Goal: Task Accomplishment & Management: Complete application form

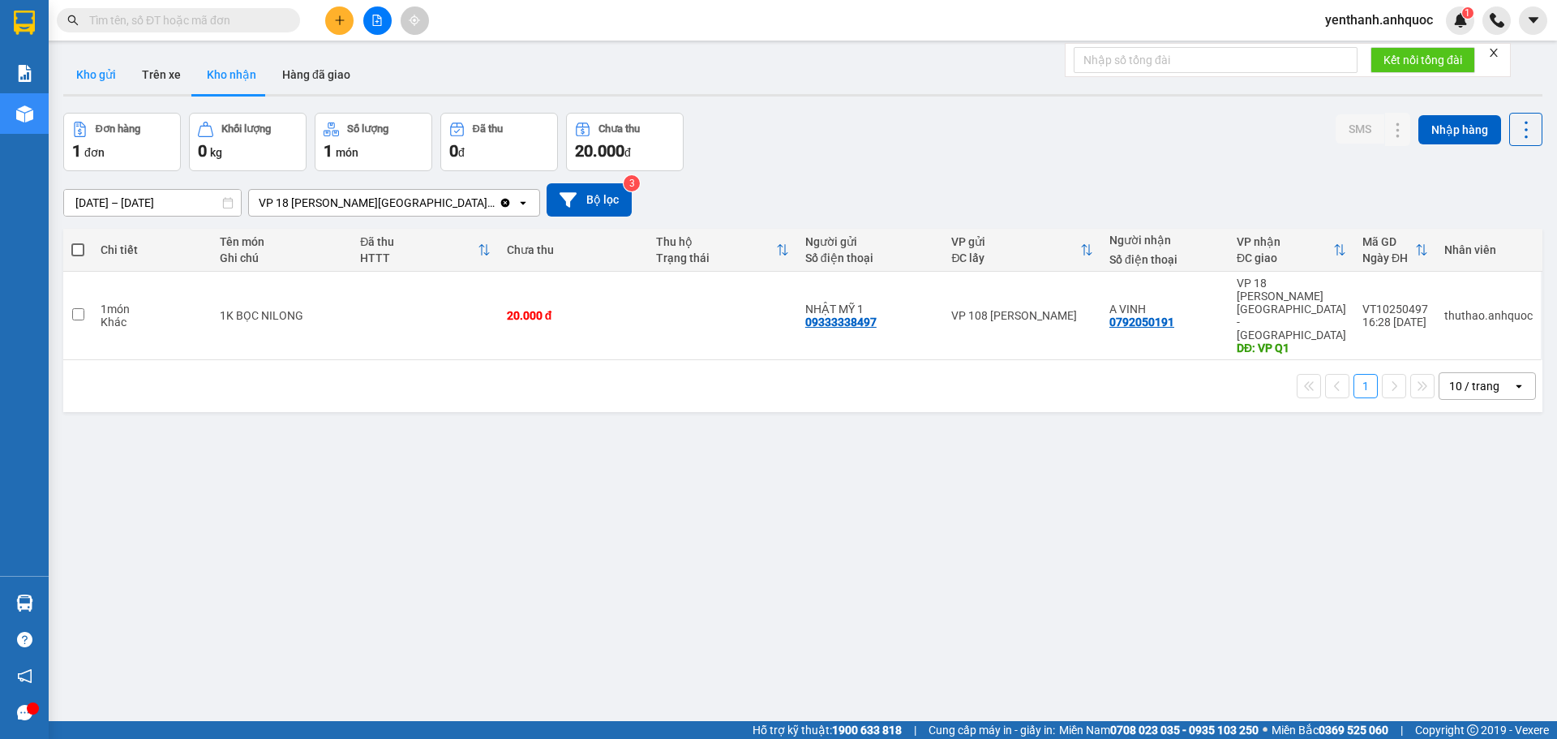
click at [119, 75] on button "Kho gửi" at bounding box center [96, 74] width 66 height 39
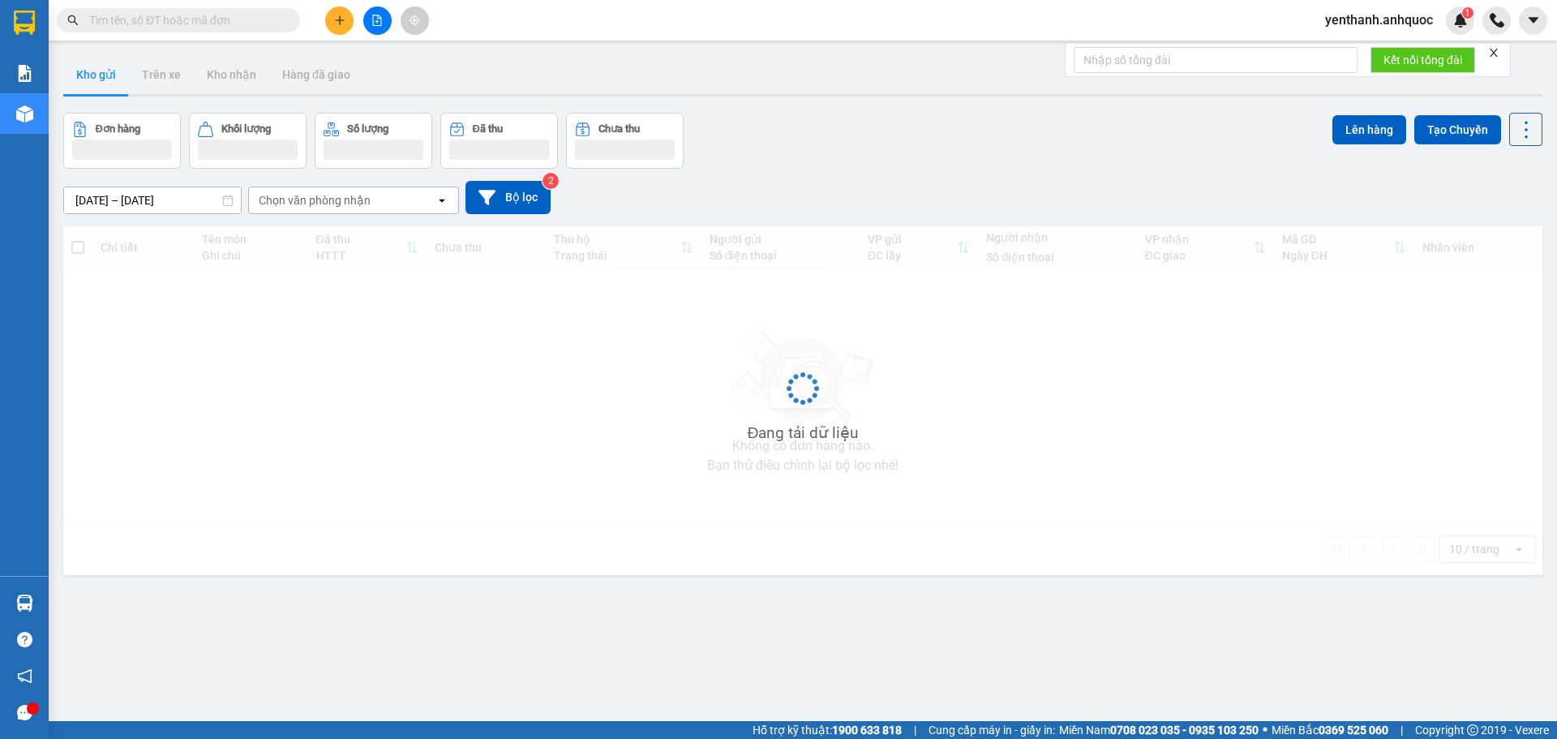
click at [327, 27] on button at bounding box center [339, 20] width 28 height 28
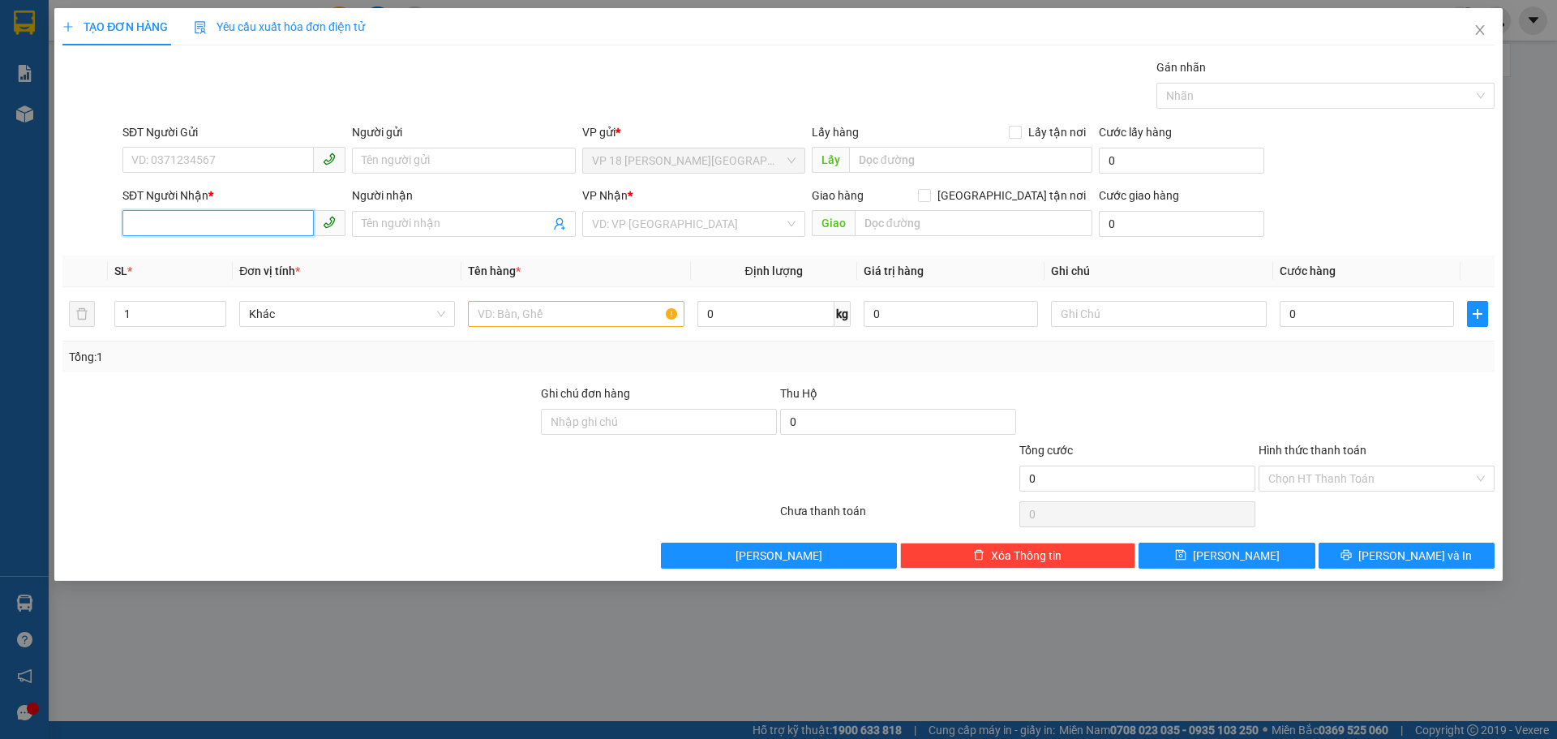
click at [199, 220] on input "SĐT Người Nhận *" at bounding box center [217, 223] width 191 height 26
type input "0"
type input "0901687171"
click at [195, 257] on div "0901687171 - [GEOGRAPHIC_DATA] 1" at bounding box center [234, 256] width 204 height 18
type input "NHẬT MỸ 1"
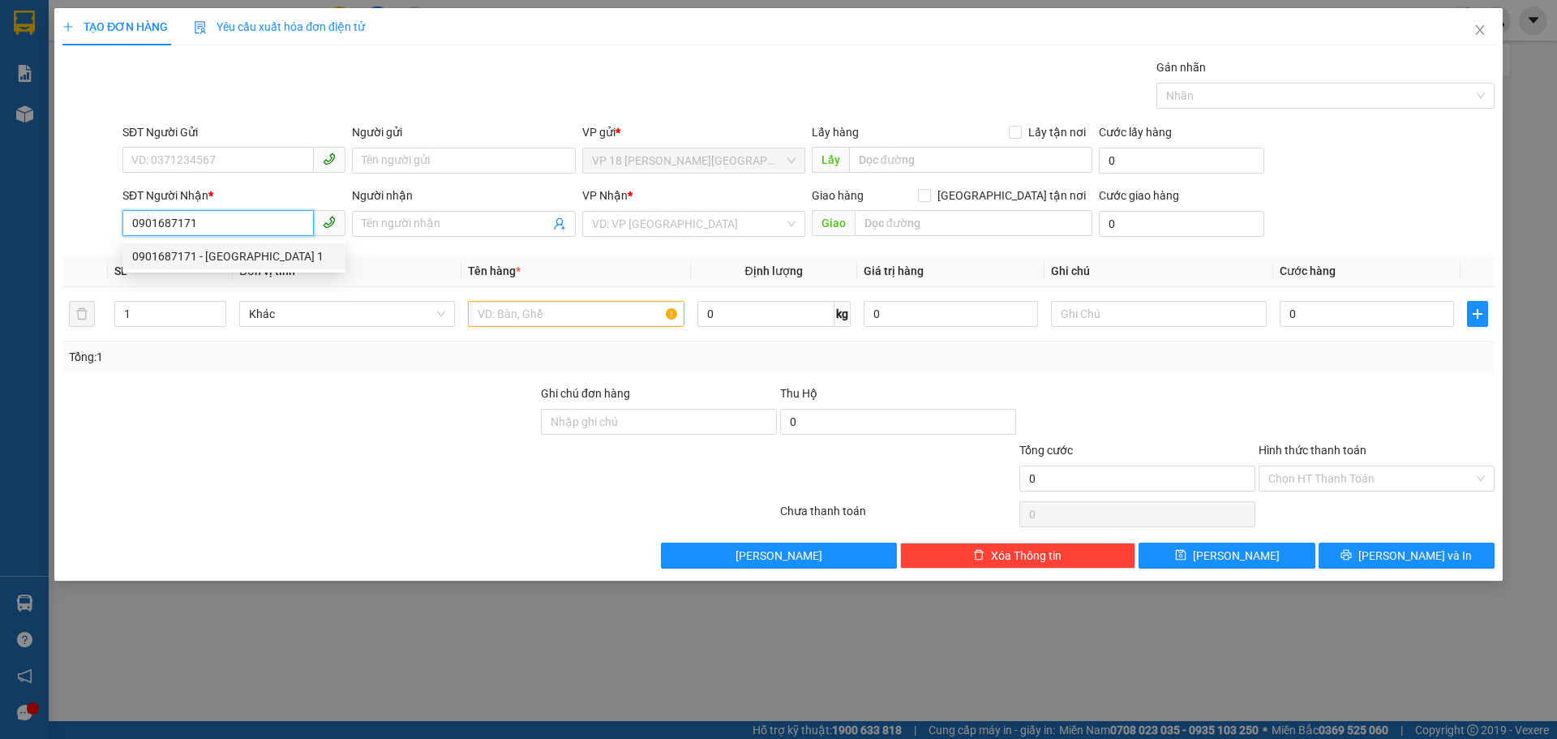
type input "VPVT"
type input "TIỀN MẶT VP 14/10"
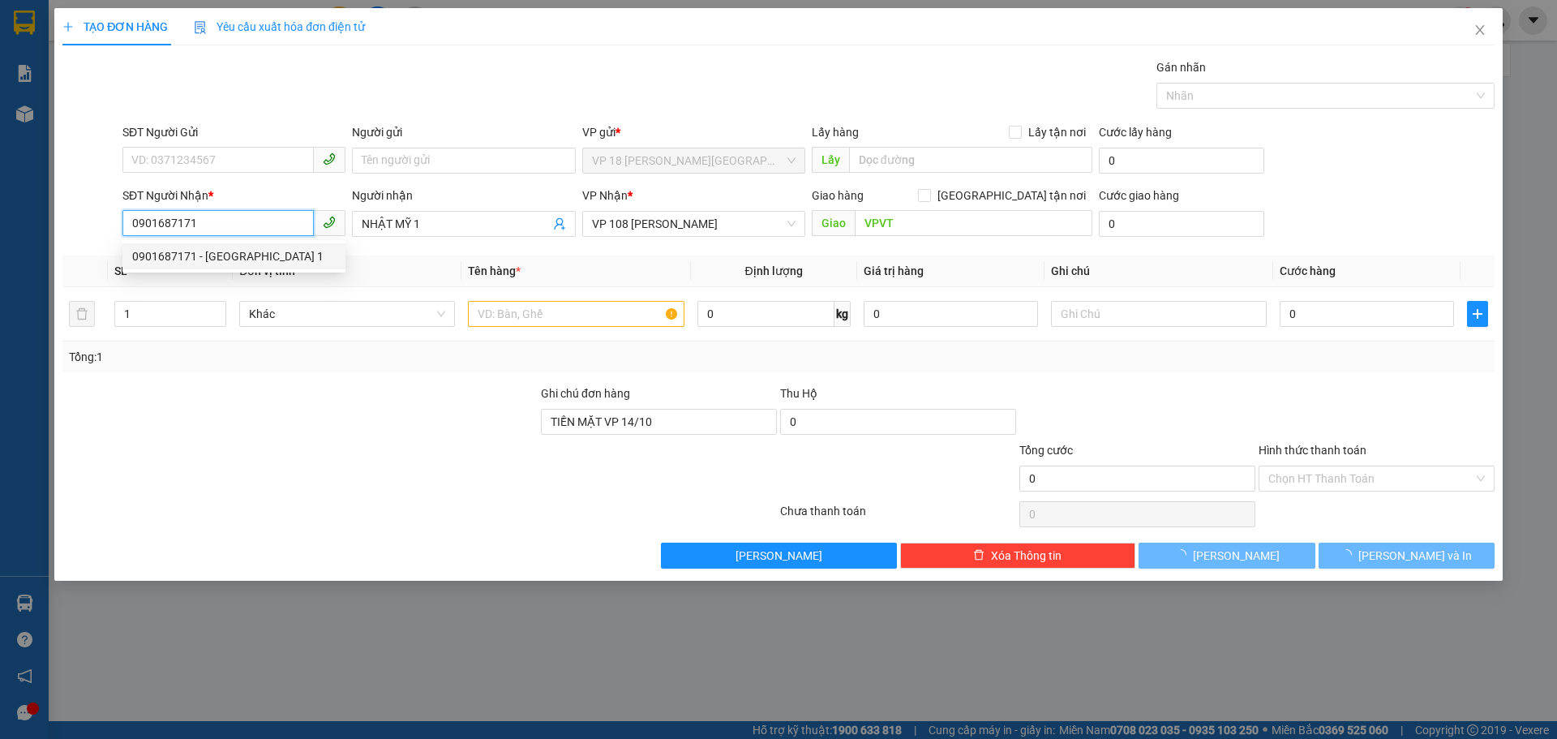
type input "100.000"
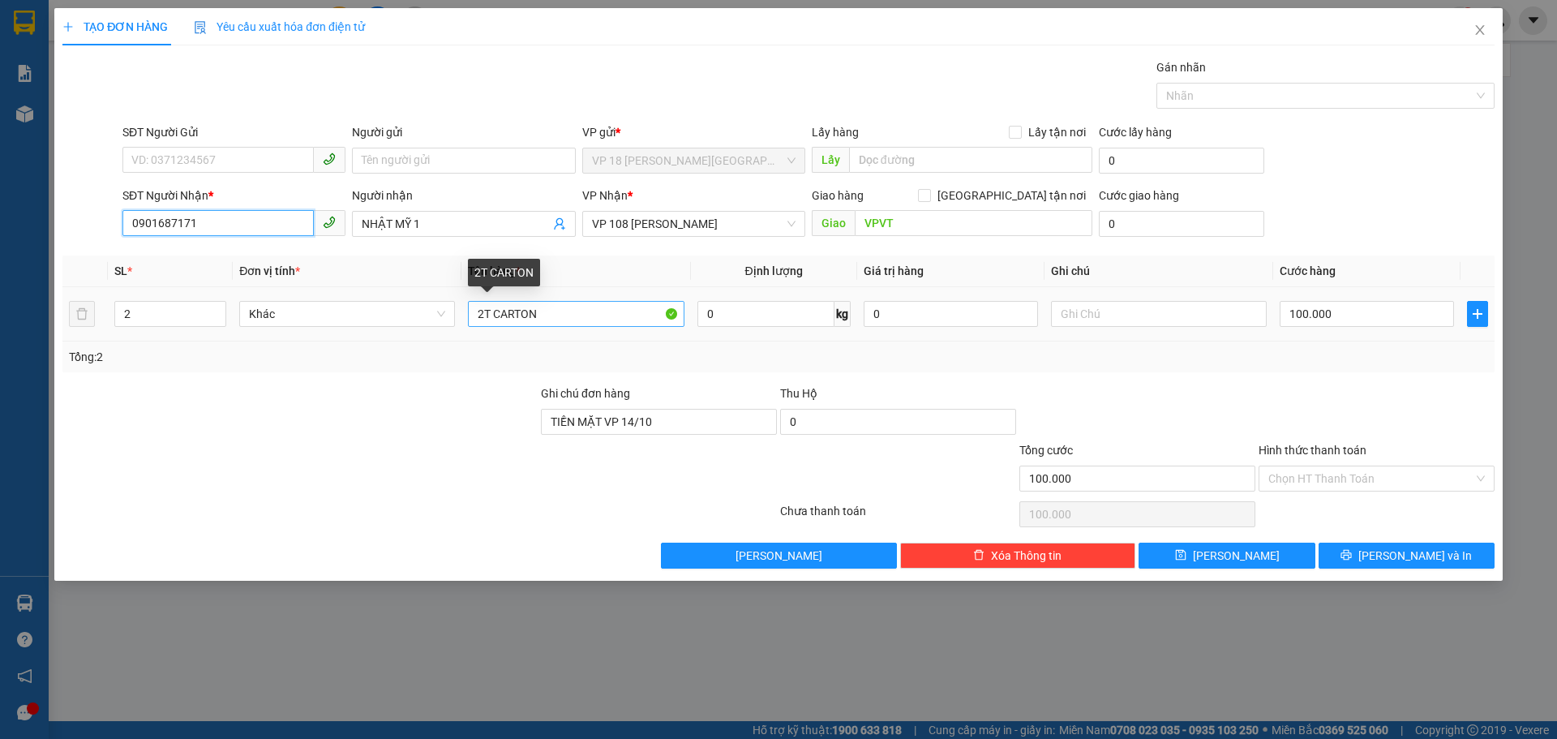
type input "0901687171"
click at [490, 311] on input "2T CARTON" at bounding box center [576, 314] width 216 height 26
type input "1T CARTON"
click at [1378, 316] on input "100.000" at bounding box center [1367, 314] width 174 height 26
type input "4"
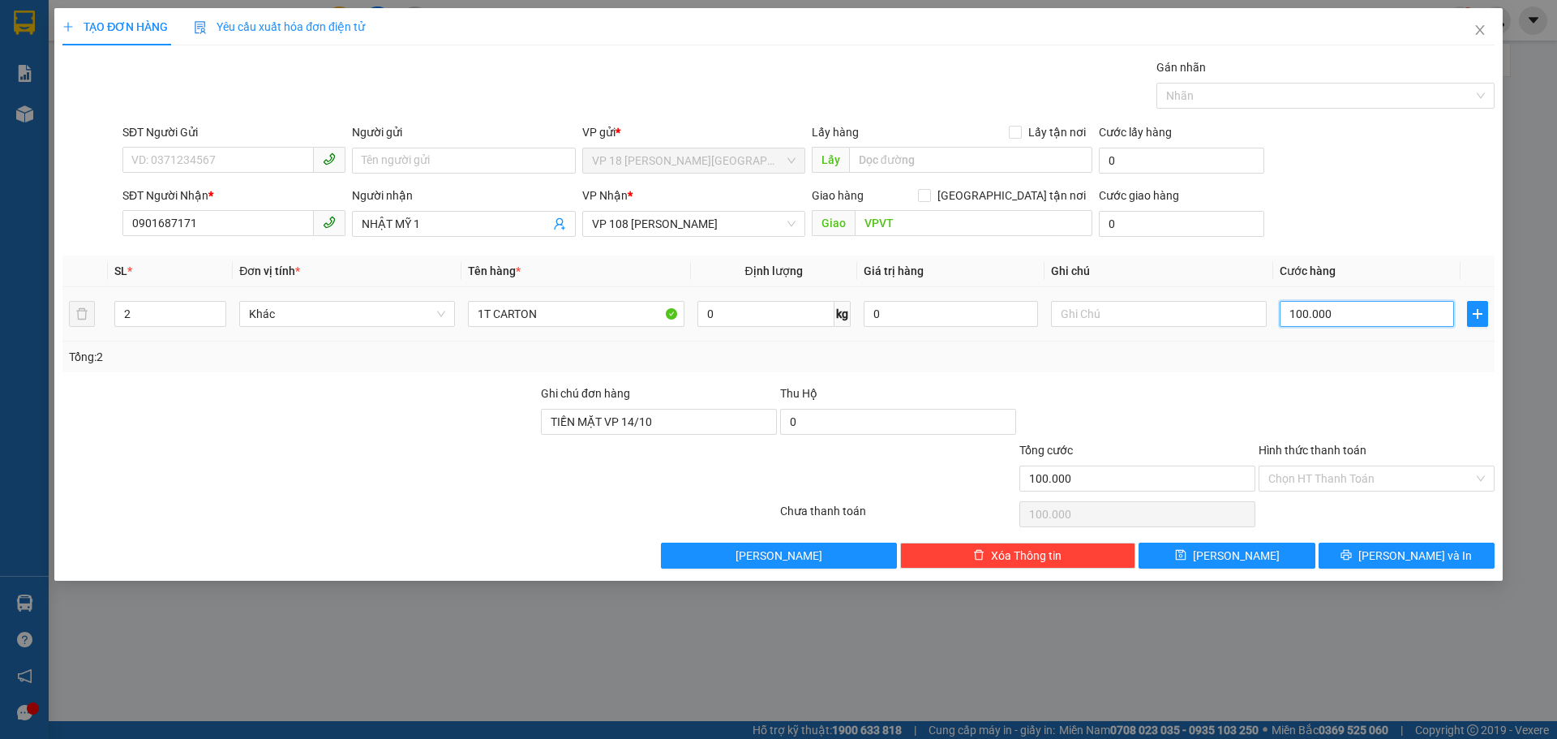
type input "4"
type input "40"
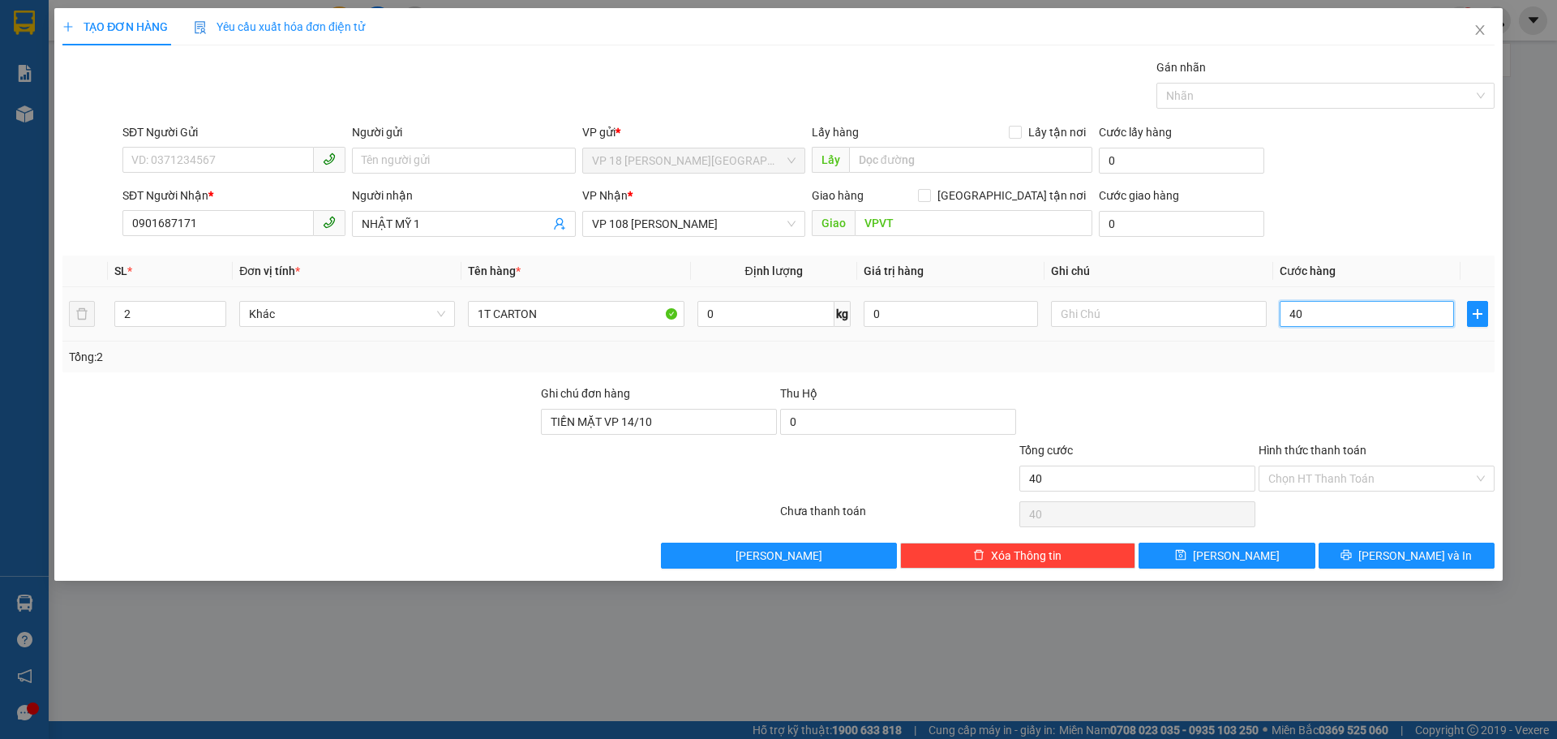
type input "400"
type input "4.000"
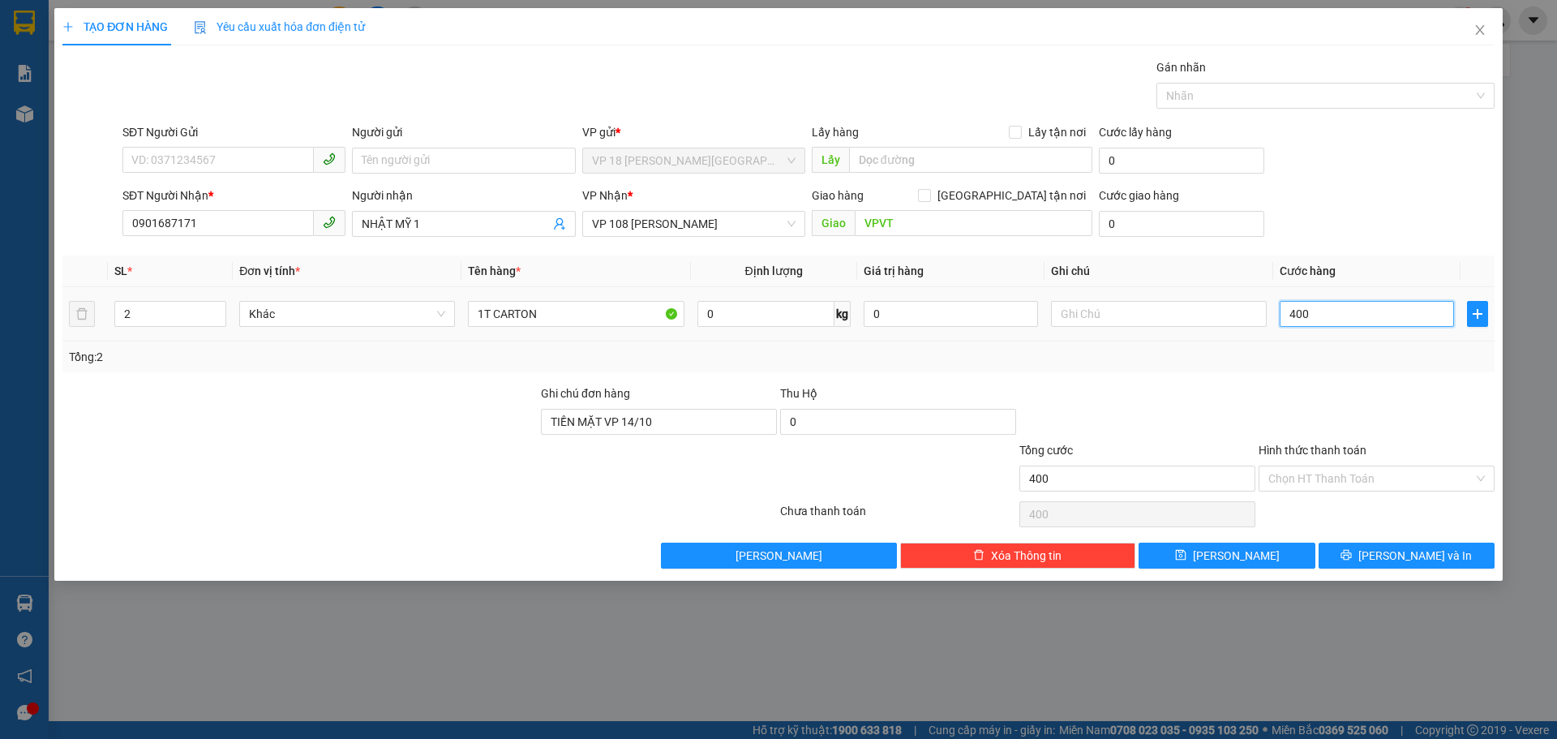
type input "4.000"
type input "40.000"
click at [701, 435] on div "Ghi chú đơn hàng TIỀN MẶT VP 14/10" at bounding box center [659, 412] width 236 height 57
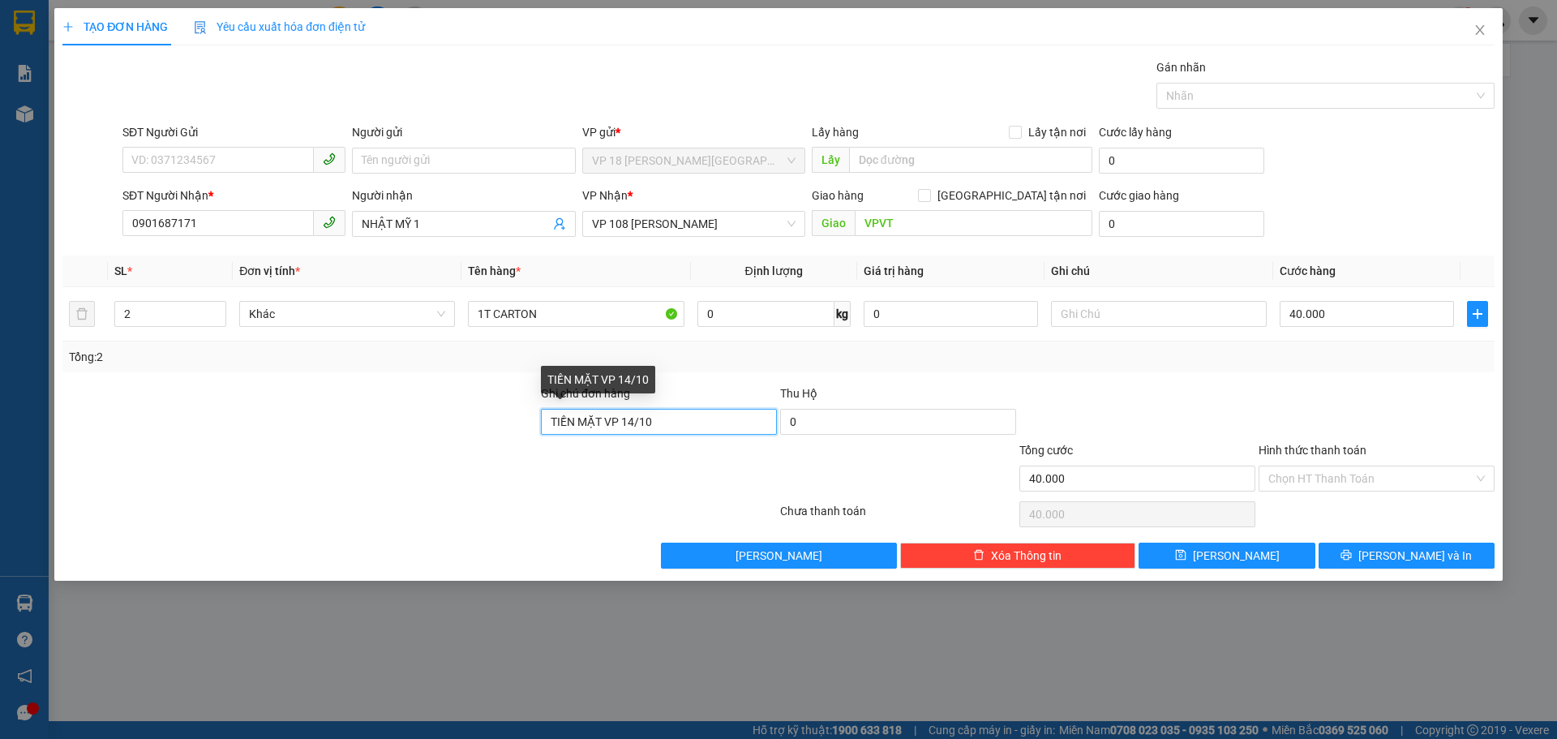
click at [700, 427] on input "TIỀN MẶT VP 14/10" at bounding box center [659, 422] width 236 height 26
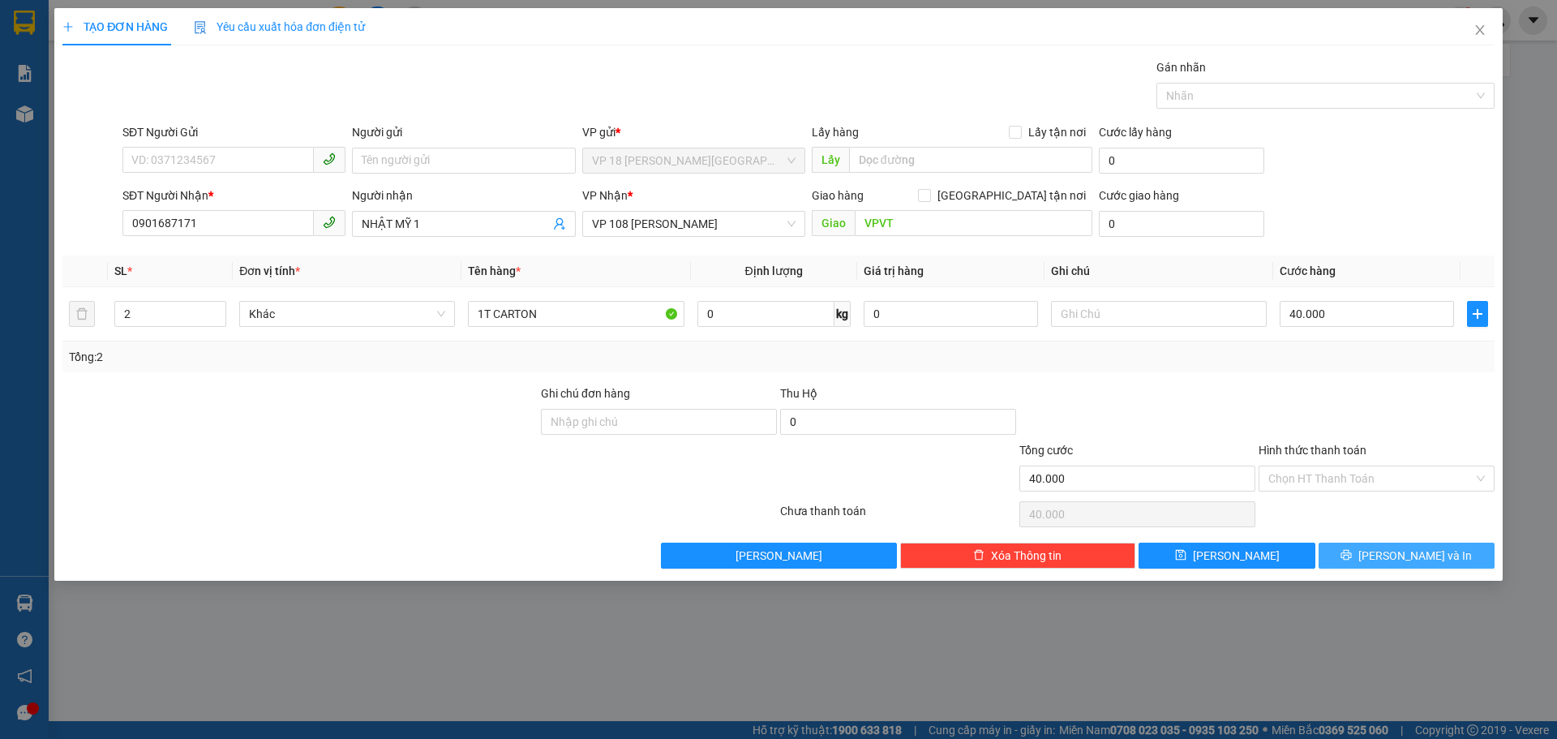
click at [1352, 555] on icon "printer" at bounding box center [1346, 554] width 11 height 11
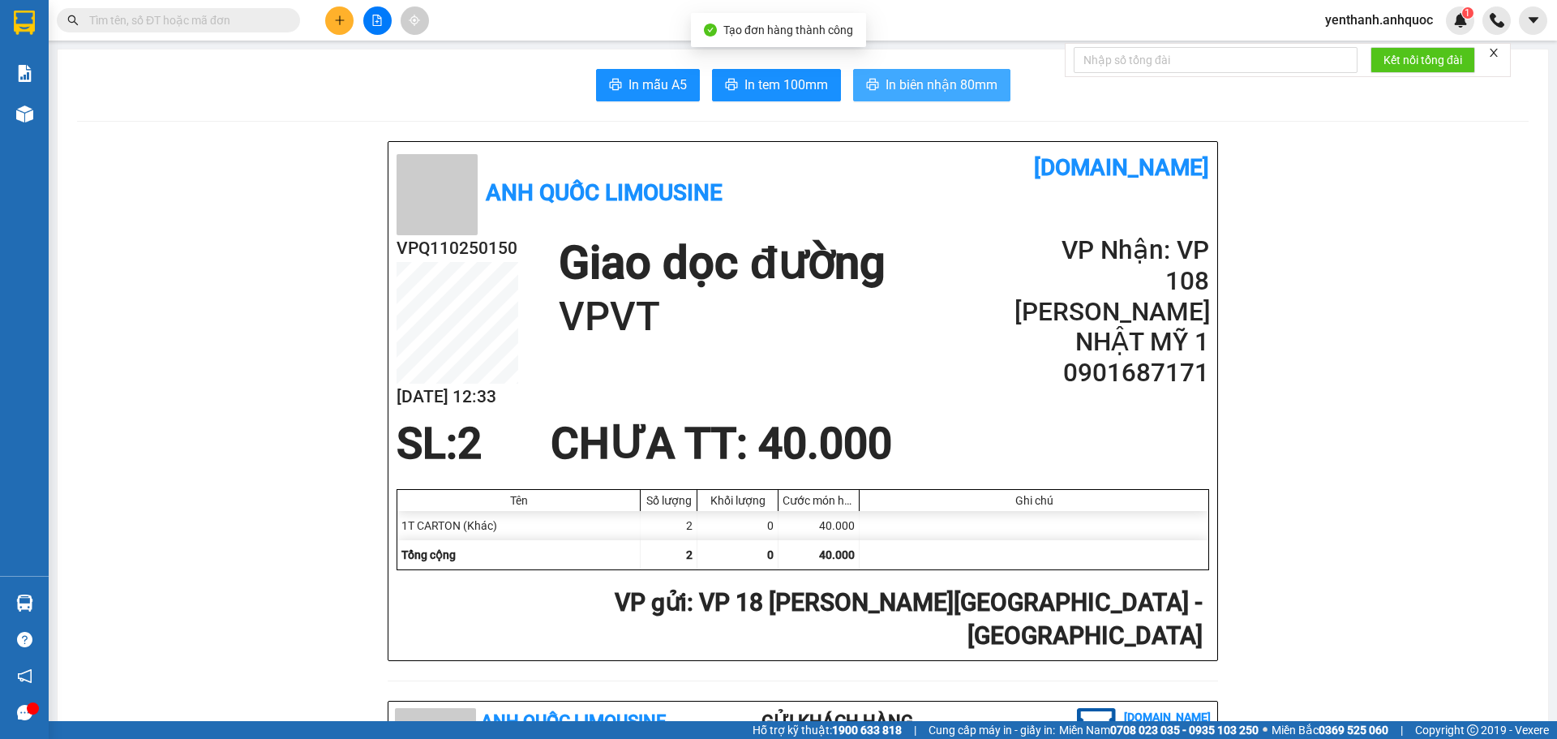
click at [902, 87] on span "In biên nhận 80mm" at bounding box center [942, 85] width 112 height 20
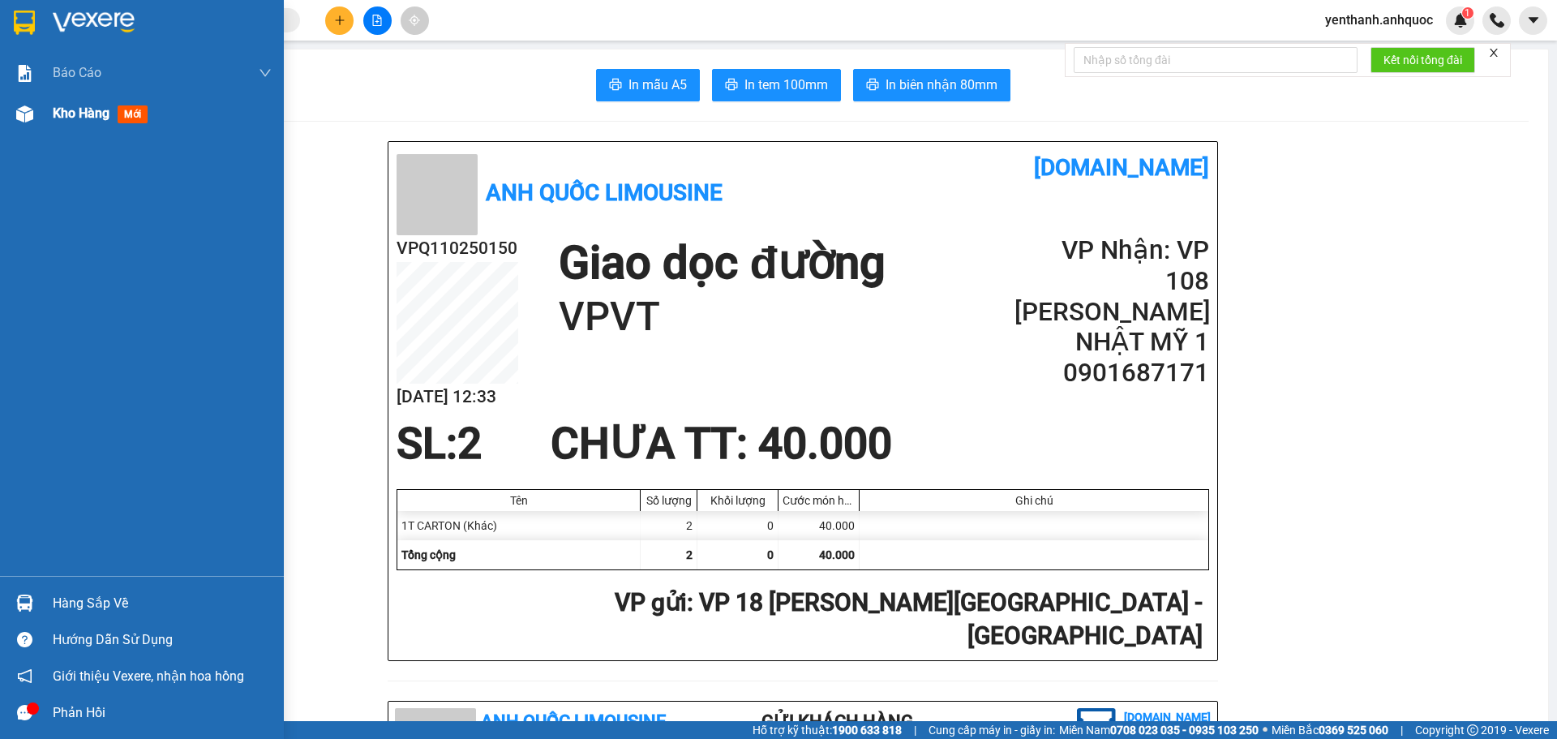
click at [74, 114] on span "Kho hàng" at bounding box center [81, 112] width 57 height 15
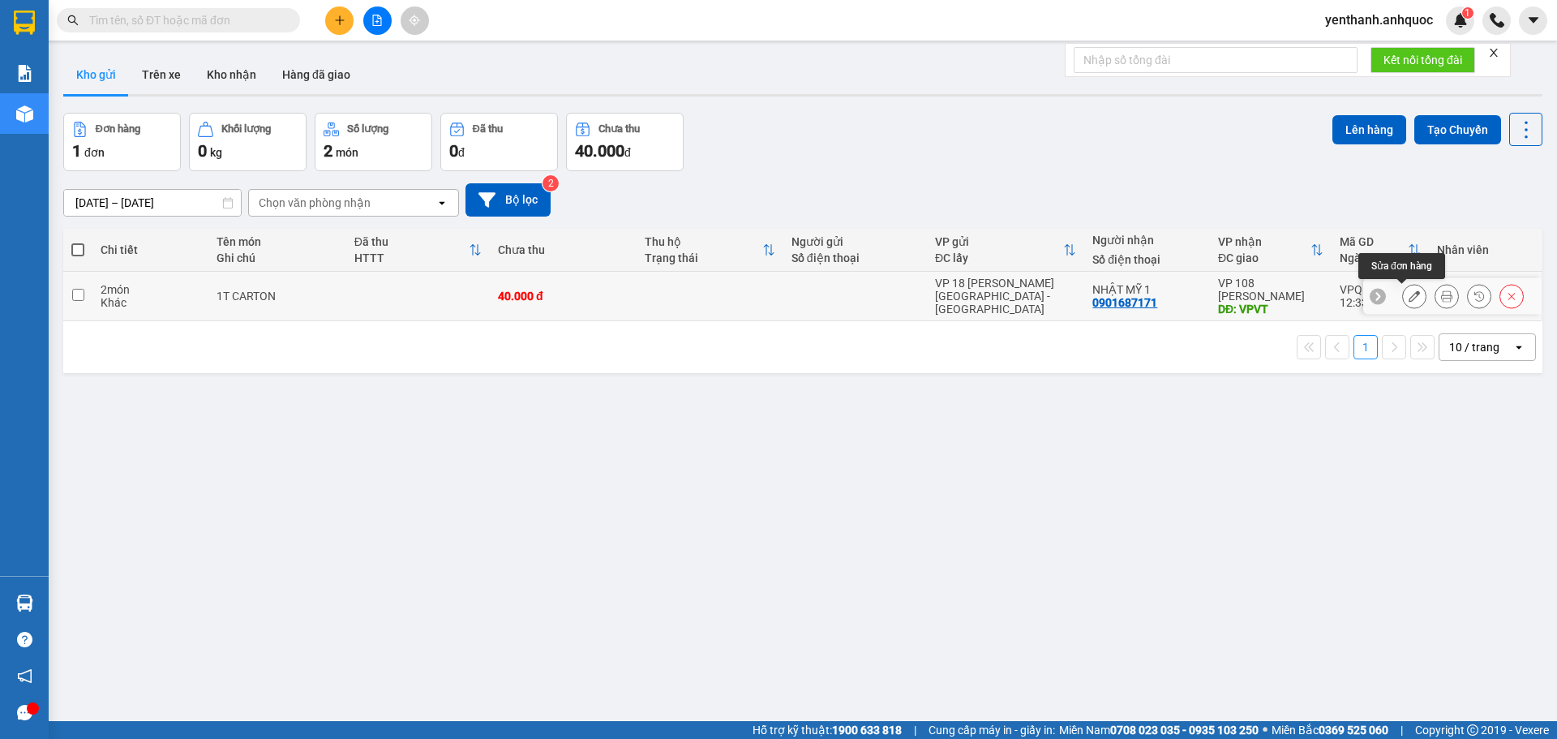
click at [1403, 300] on button at bounding box center [1414, 296] width 23 height 28
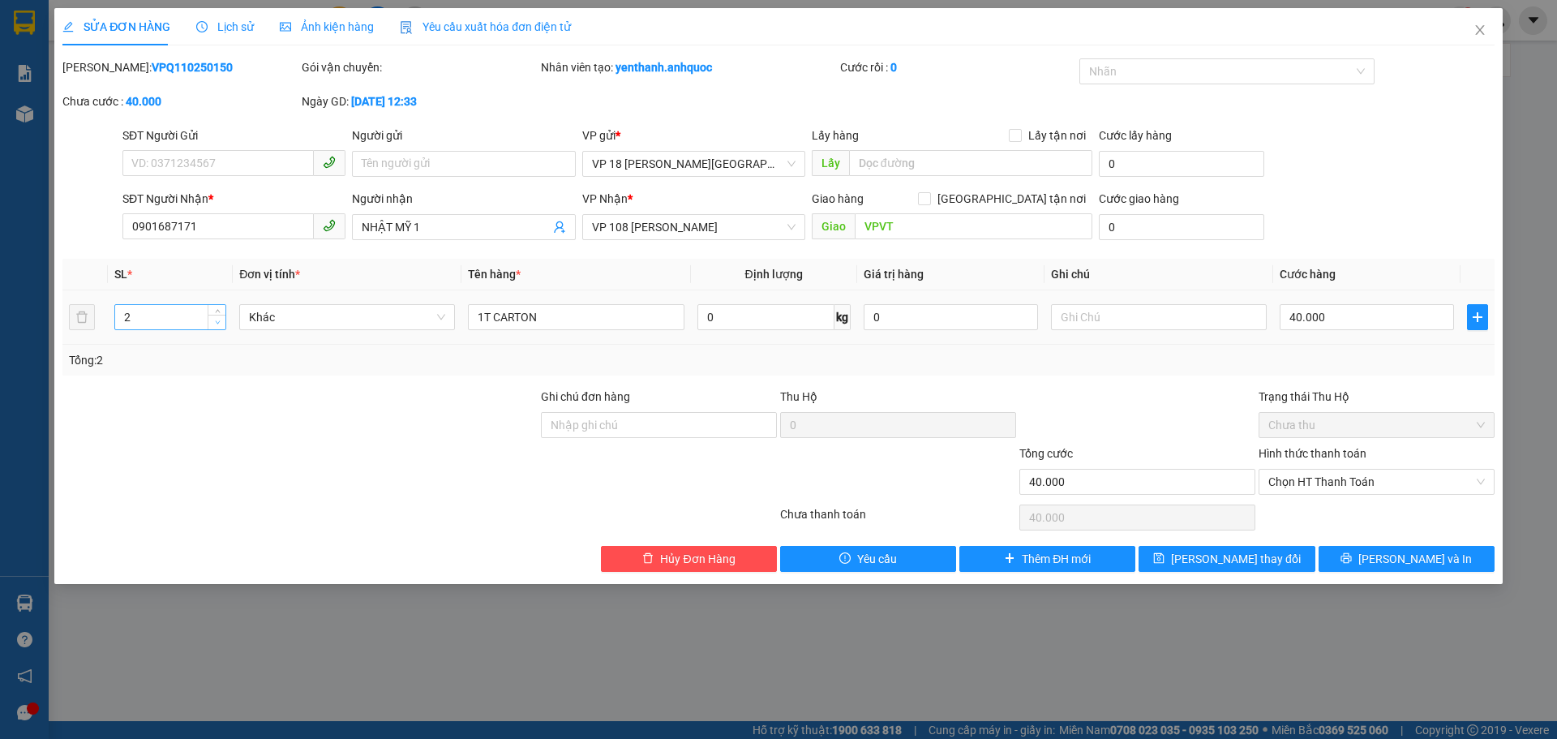
type input "1"
click at [218, 324] on icon "down" at bounding box center [218, 323] width 6 height 6
click at [1334, 551] on button "[PERSON_NAME] và In" at bounding box center [1407, 559] width 176 height 26
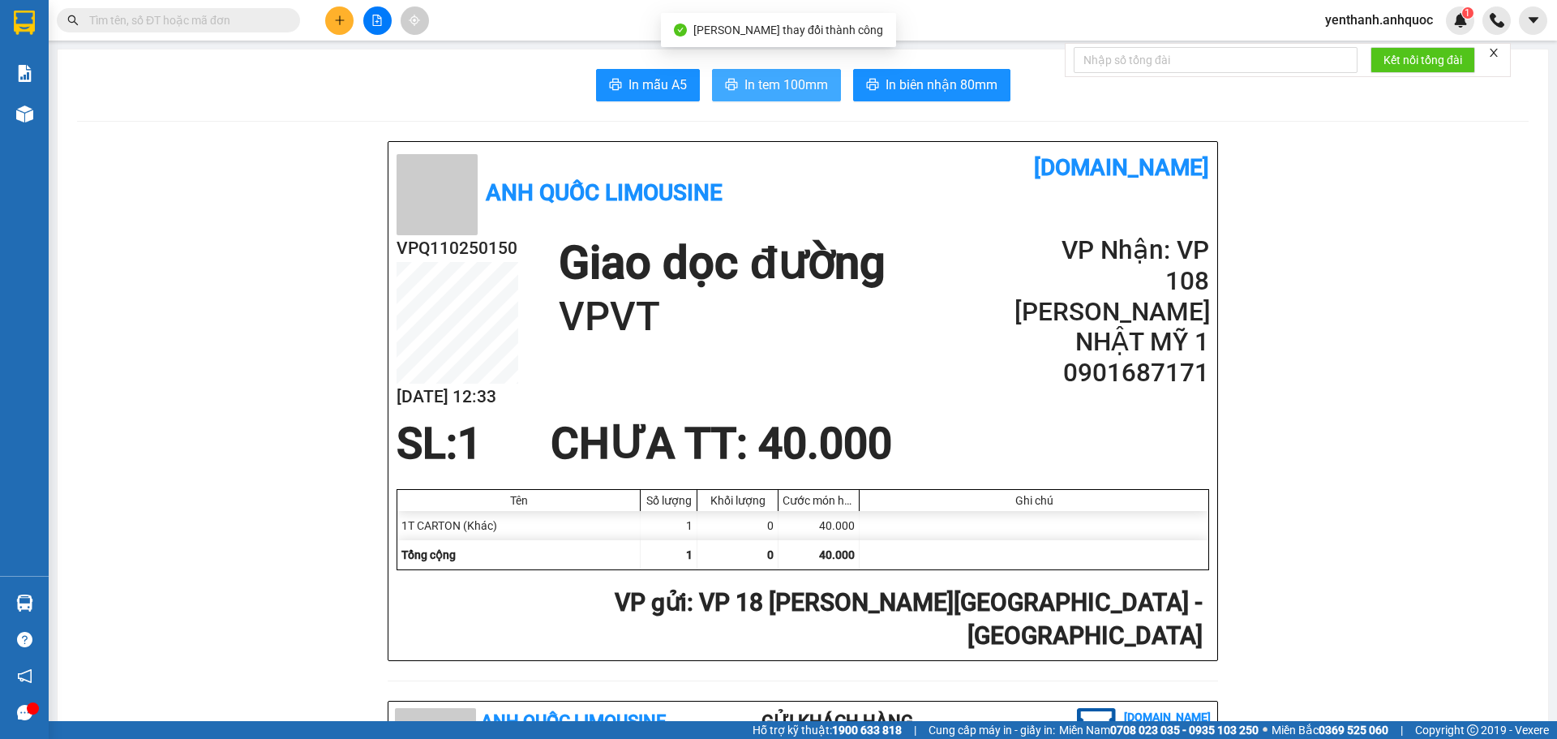
click at [806, 88] on span "In tem 100mm" at bounding box center [786, 85] width 84 height 20
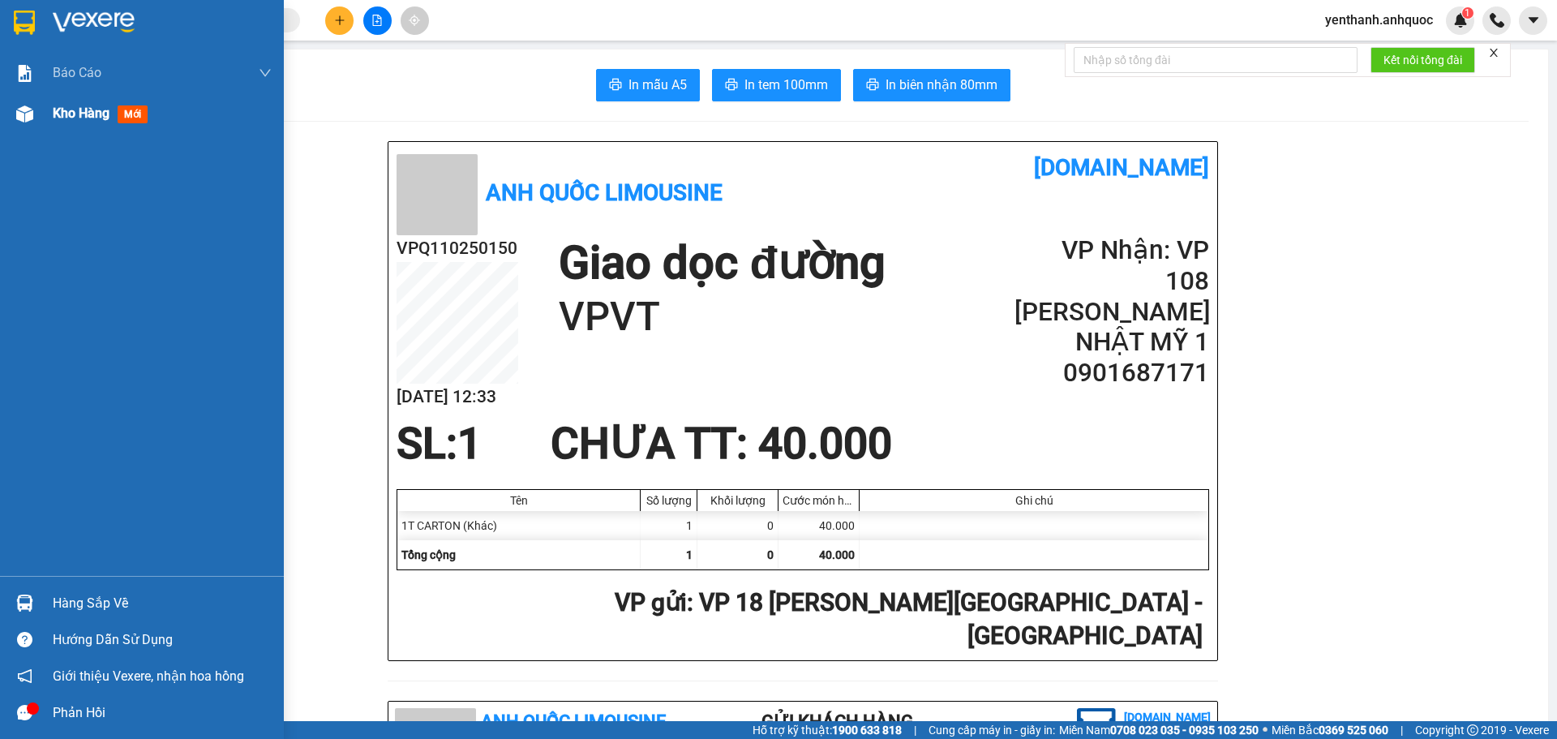
click at [77, 126] on div "Kho hàng mới" at bounding box center [162, 113] width 219 height 41
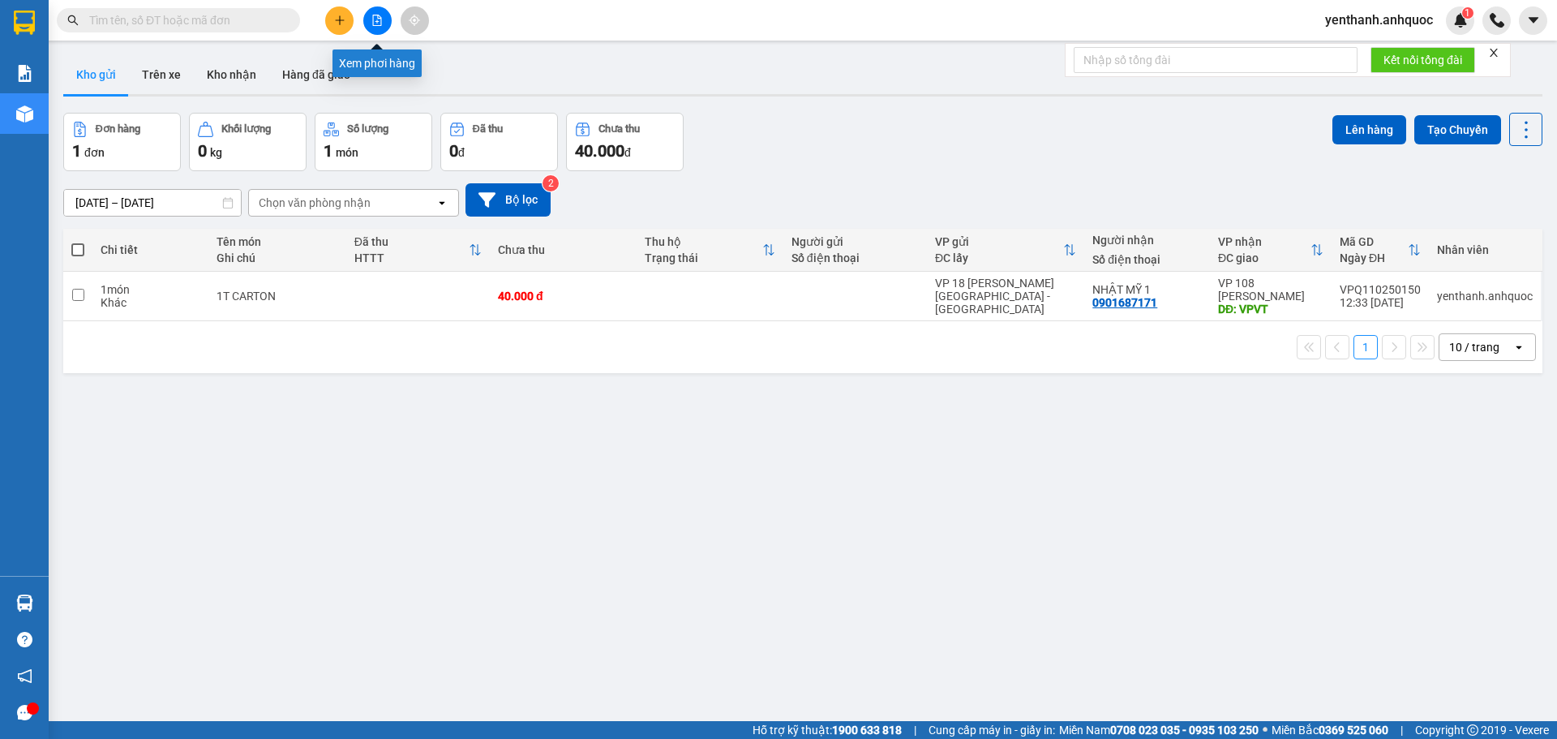
click at [380, 31] on button at bounding box center [377, 20] width 28 height 28
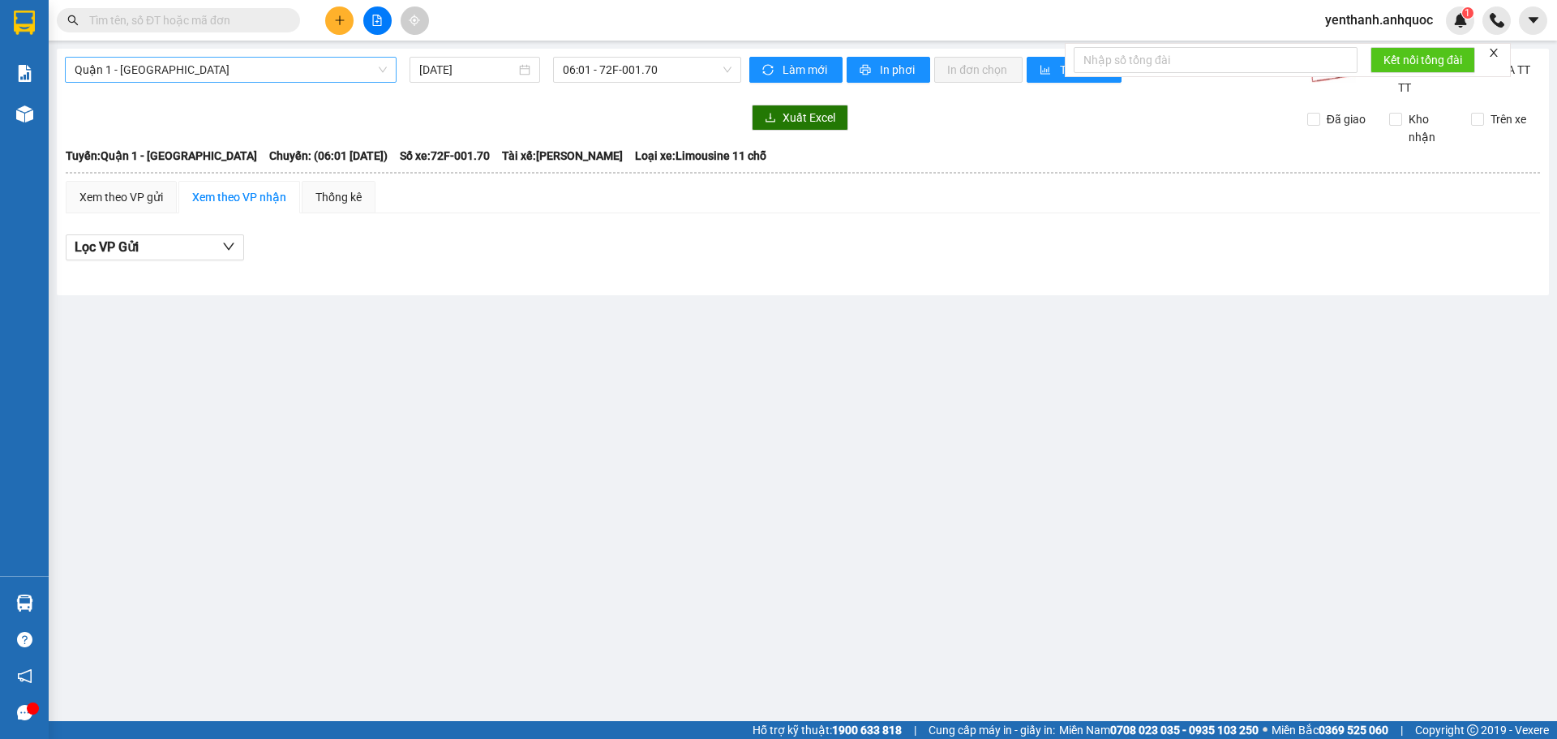
click at [277, 64] on span "Quận 1 - [GEOGRAPHIC_DATA]" at bounding box center [231, 70] width 312 height 24
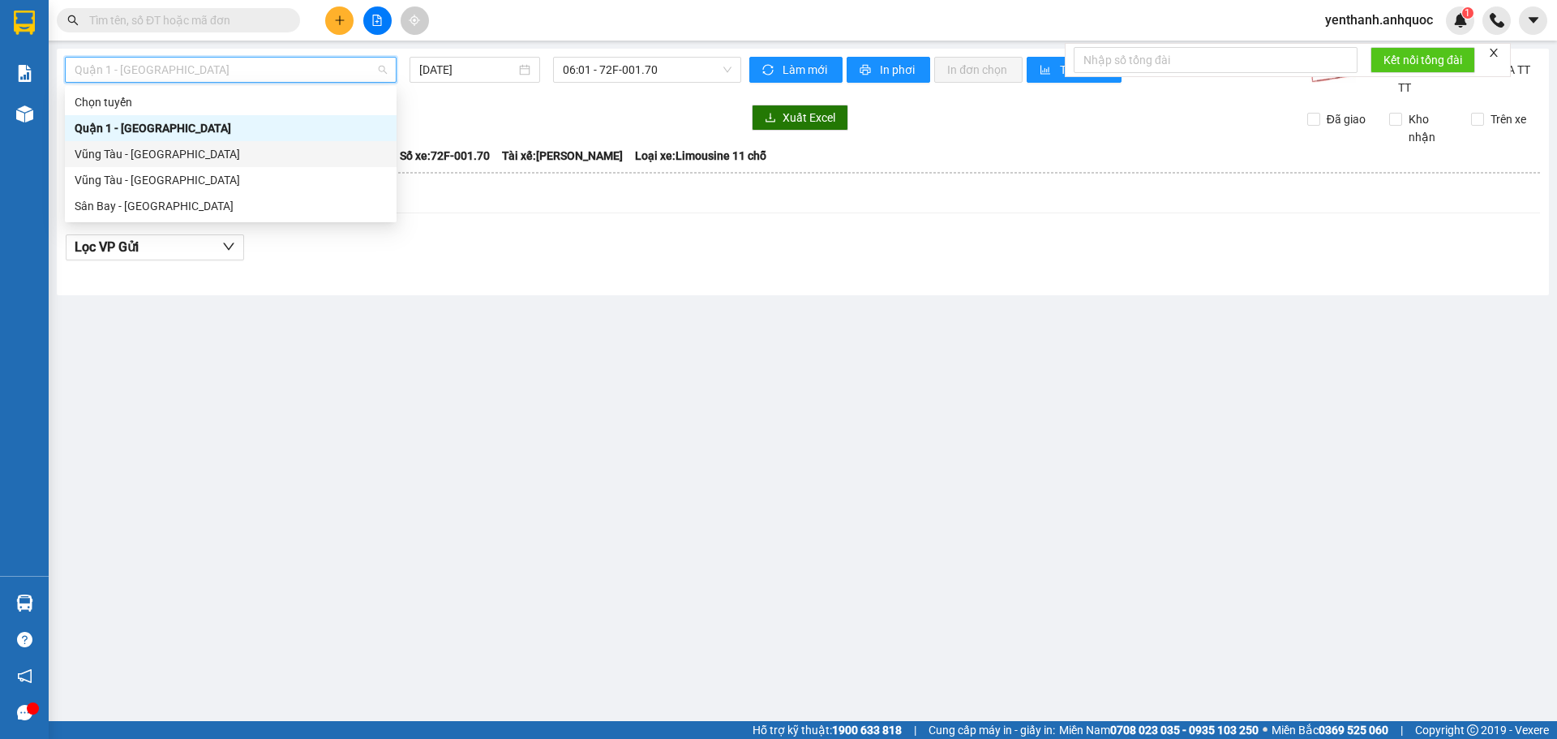
click at [225, 152] on div "Vũng Tàu - [GEOGRAPHIC_DATA]" at bounding box center [231, 154] width 312 height 18
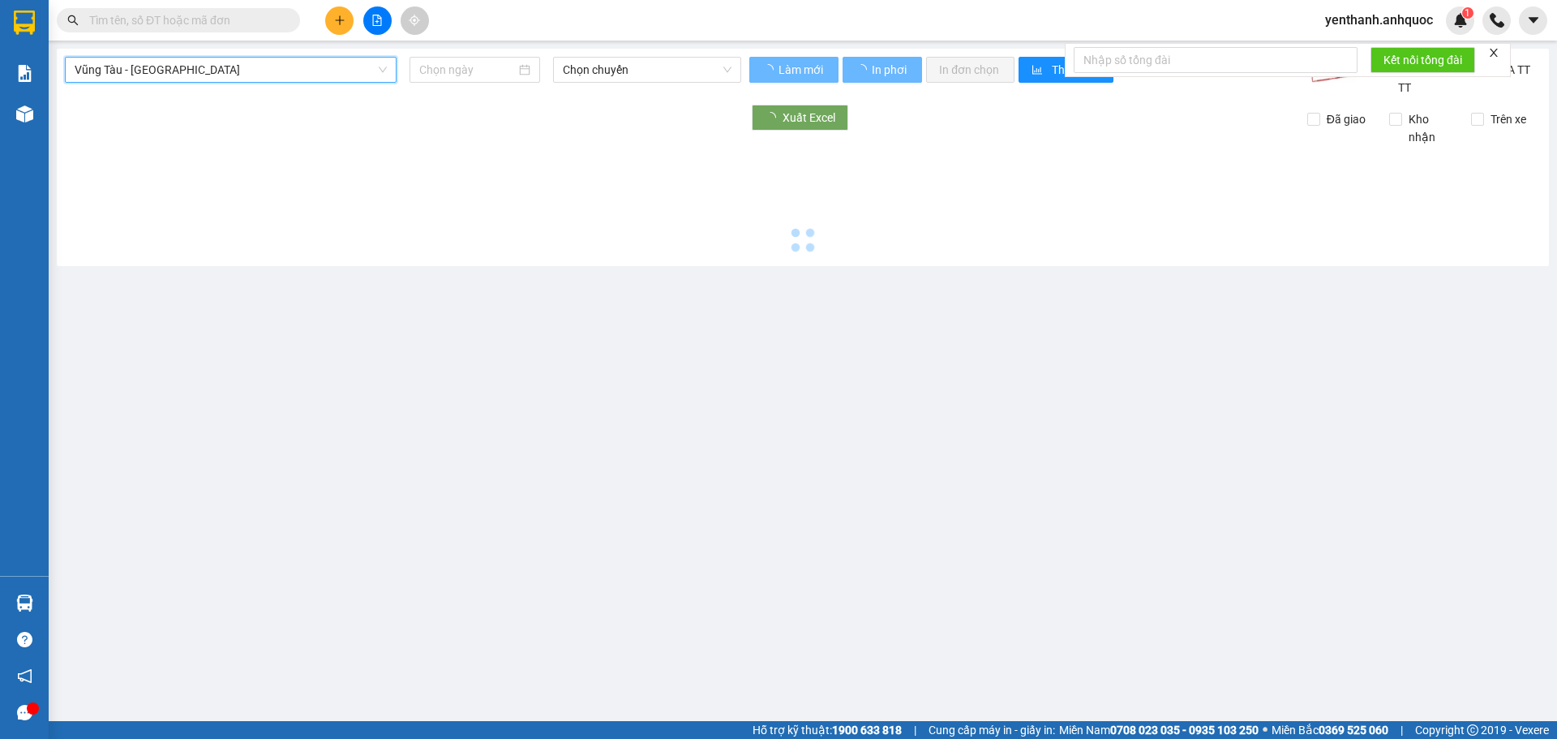
type input "[DATE]"
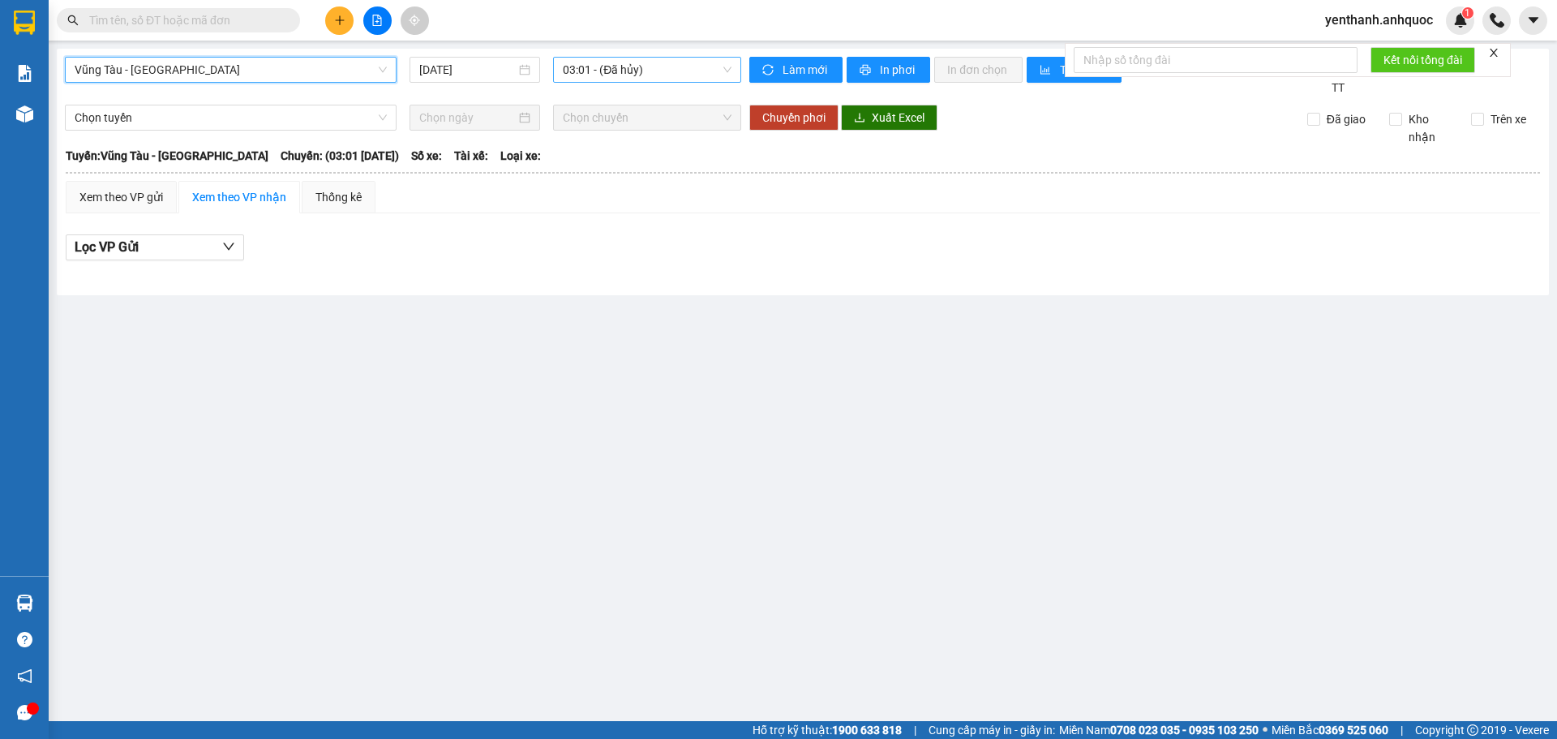
click at [610, 58] on span "03:01 - (Đã hủy)" at bounding box center [647, 70] width 169 height 24
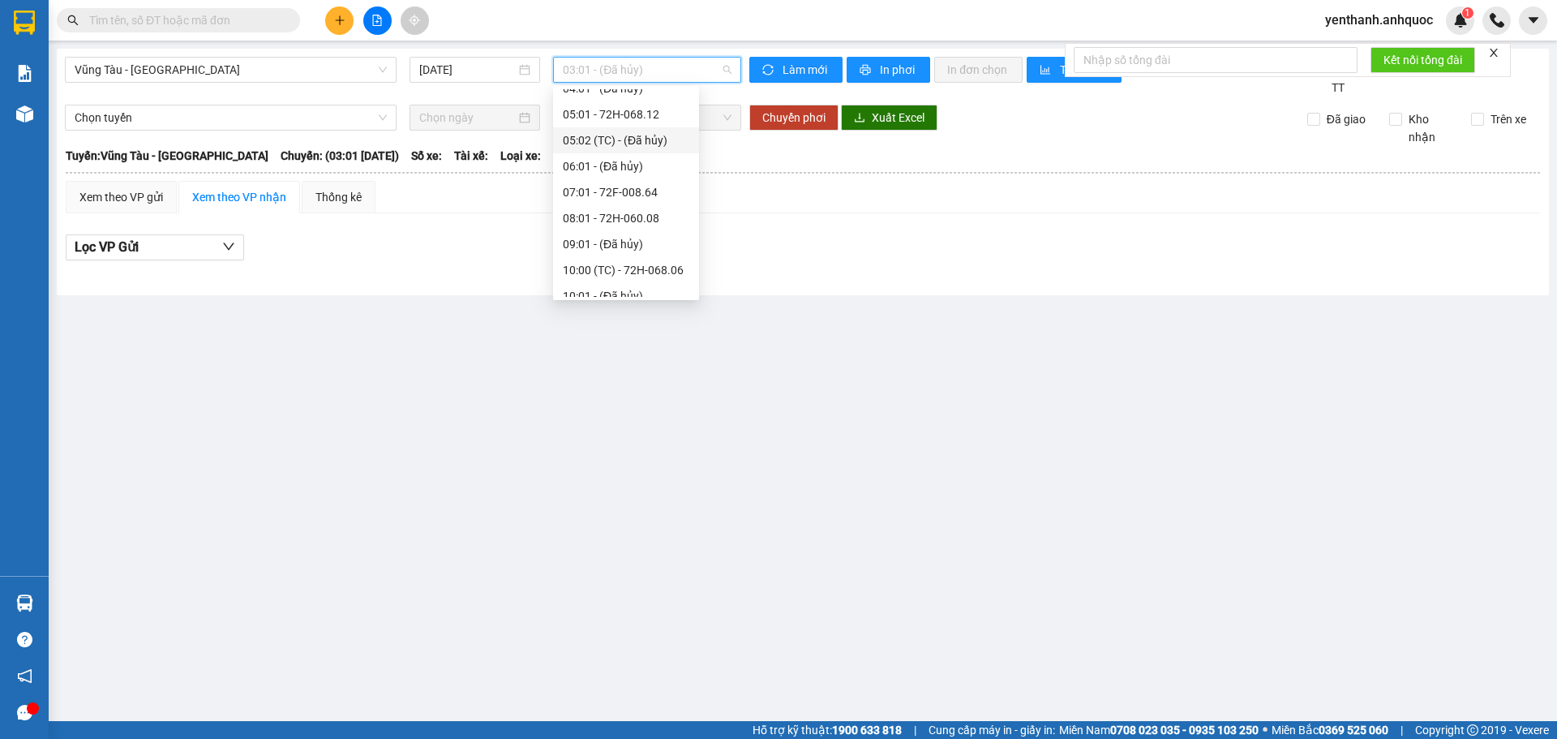
scroll to position [162, 0]
click at [648, 116] on div "08:01 - 72H-060.08" at bounding box center [626, 122] width 127 height 18
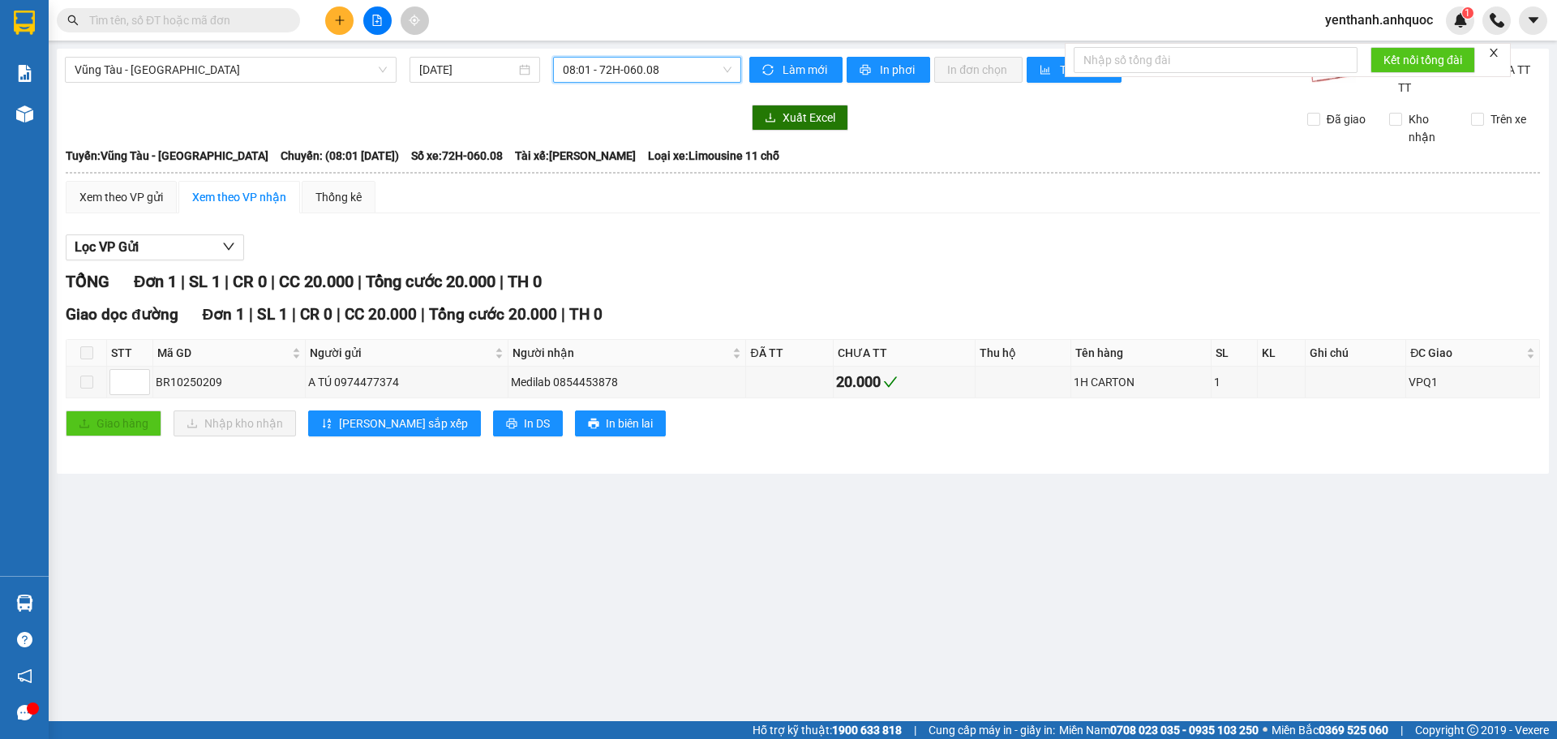
click at [658, 71] on span "08:01 - 72H-060.08" at bounding box center [647, 70] width 169 height 24
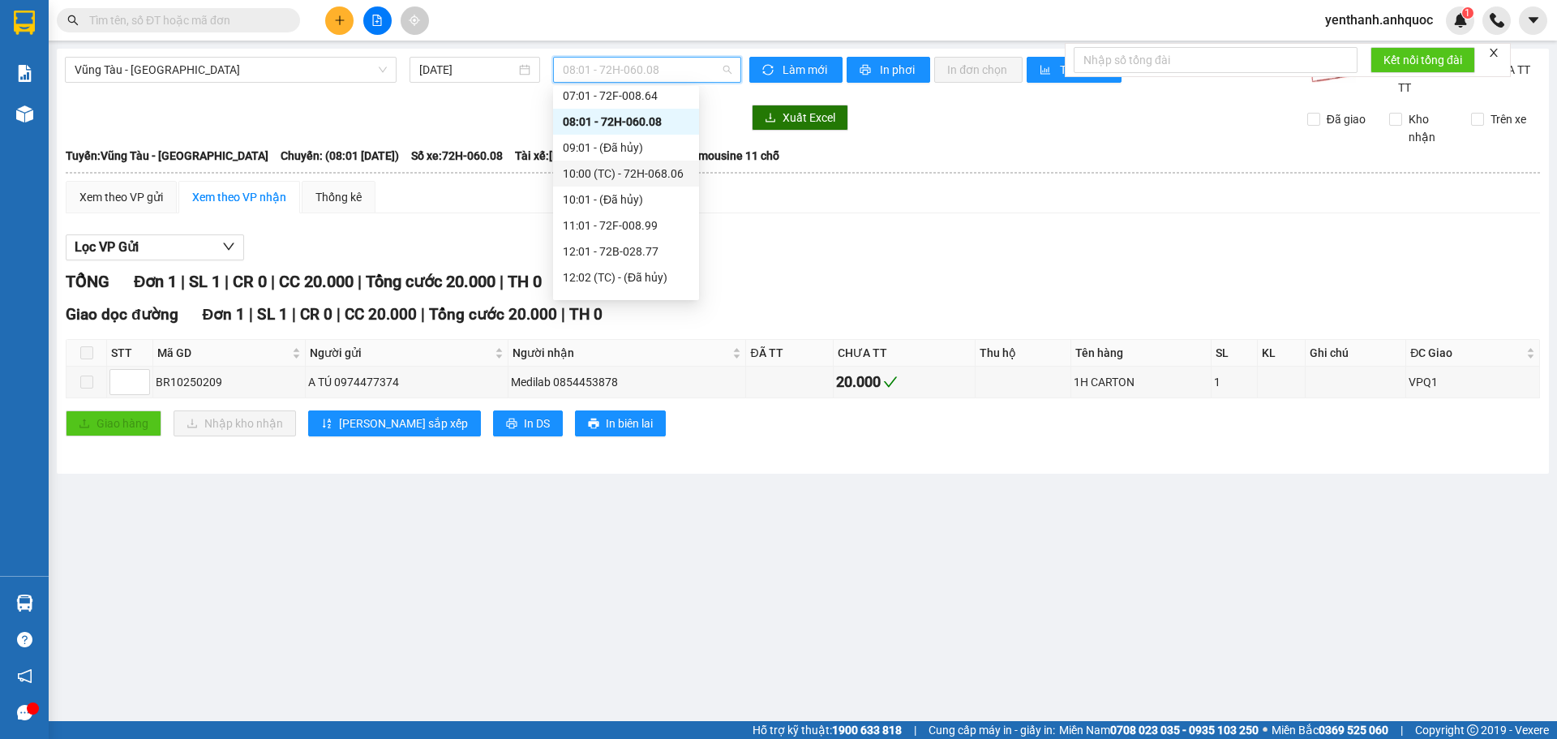
click at [655, 170] on div "10:00 (TC) - 72H-068.06" at bounding box center [626, 174] width 127 height 18
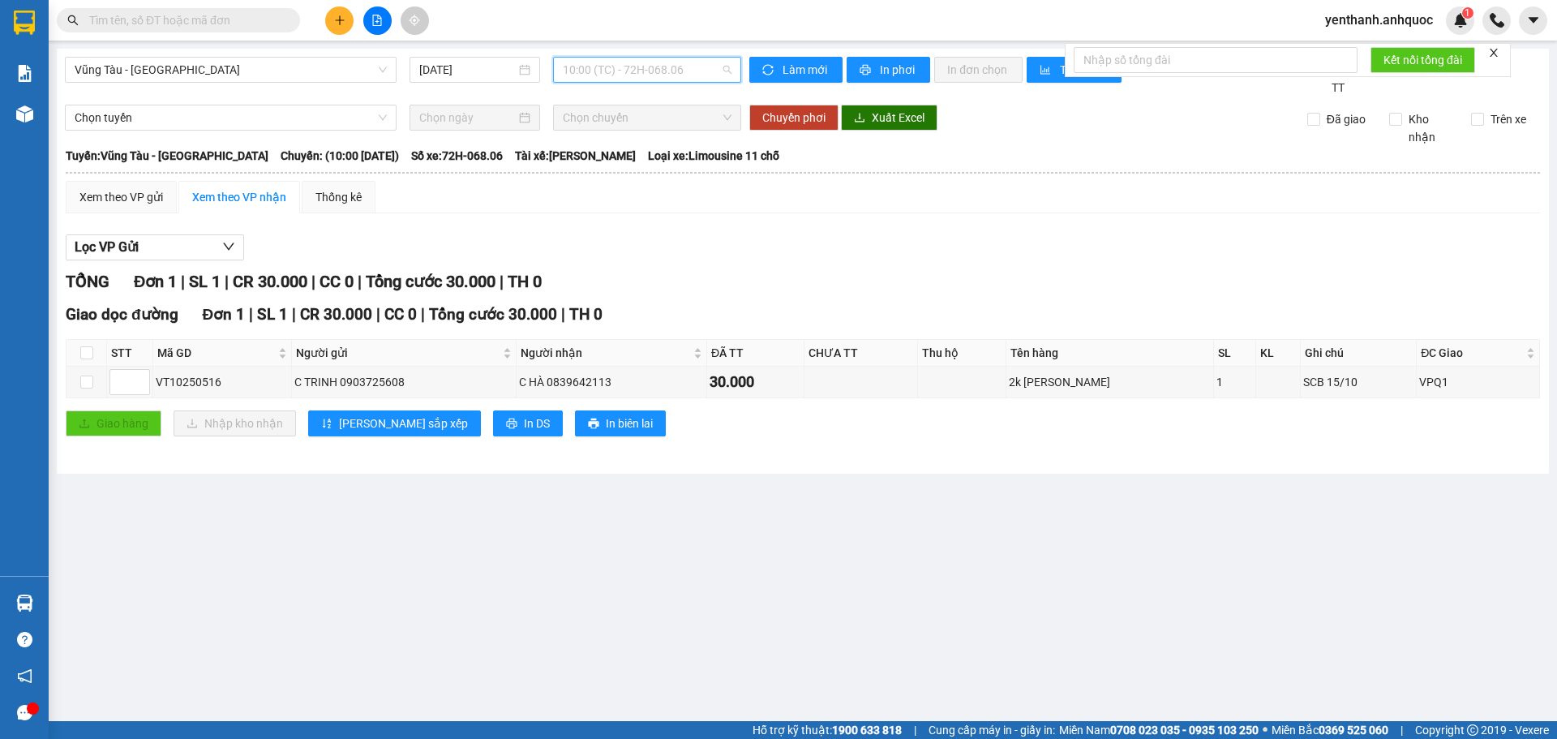
click at [650, 75] on span "10:00 (TC) - 72H-068.06" at bounding box center [647, 70] width 169 height 24
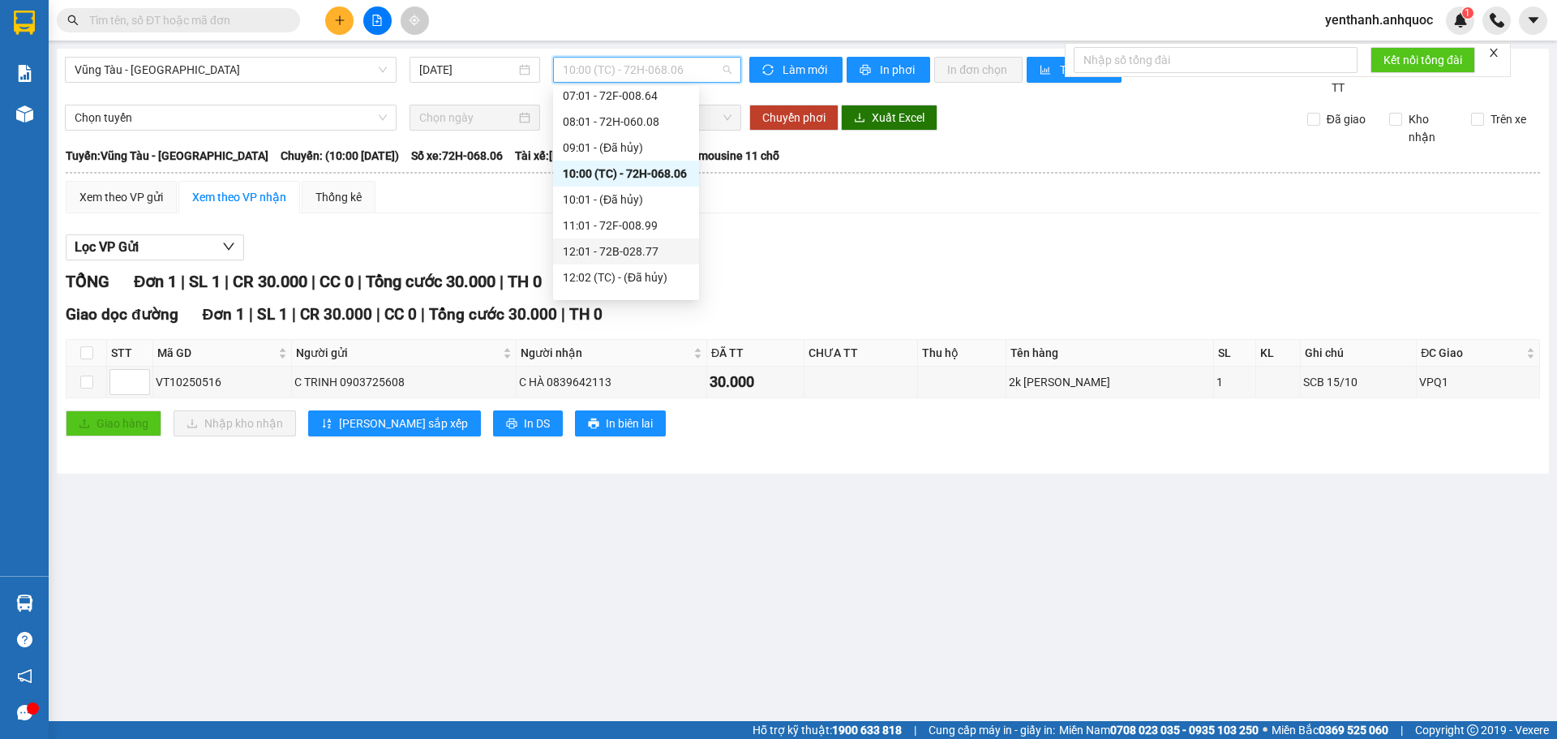
click at [654, 247] on div "12:01 - 72B-028.77" at bounding box center [626, 251] width 127 height 18
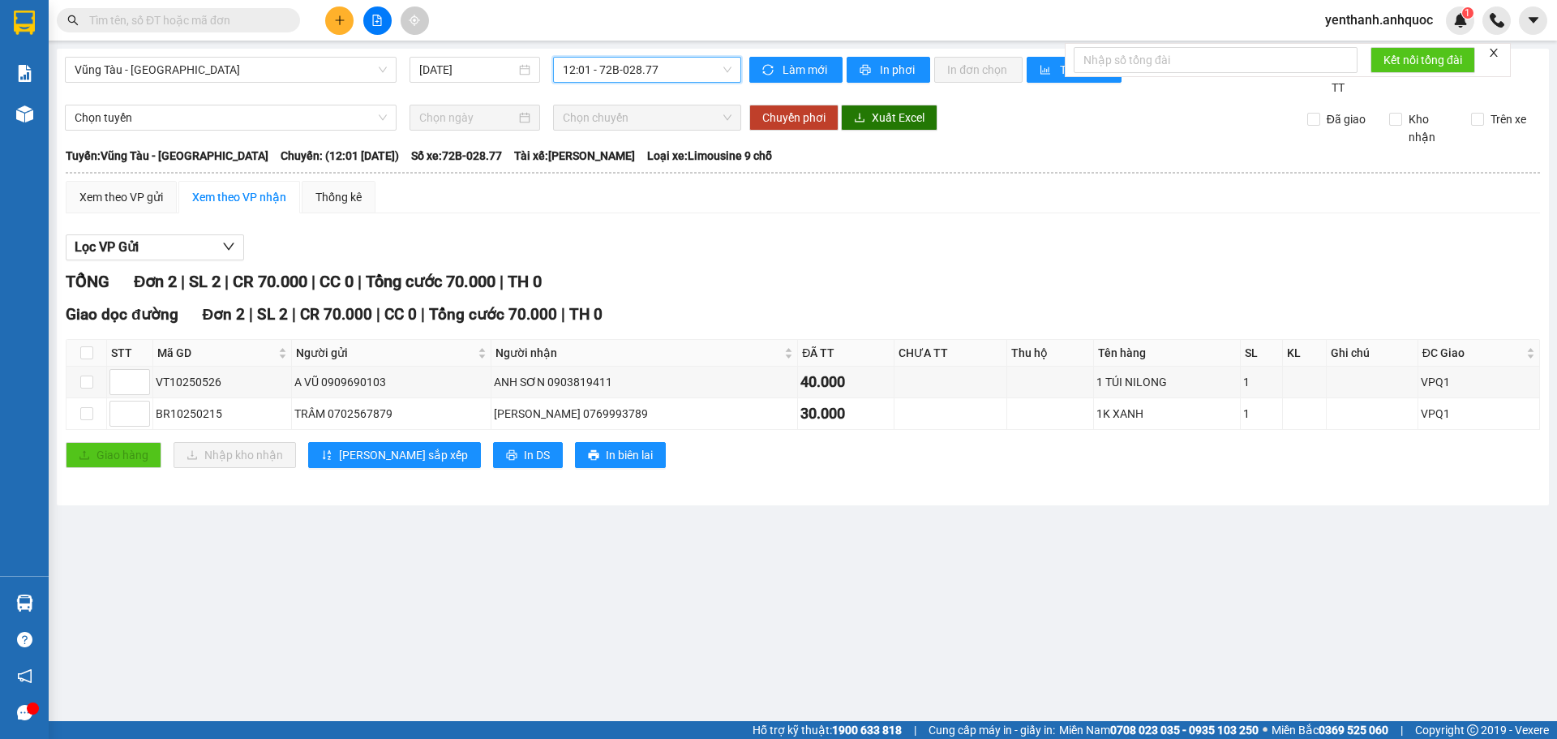
click at [622, 71] on span "12:01 - 72B-028.77" at bounding box center [647, 70] width 169 height 24
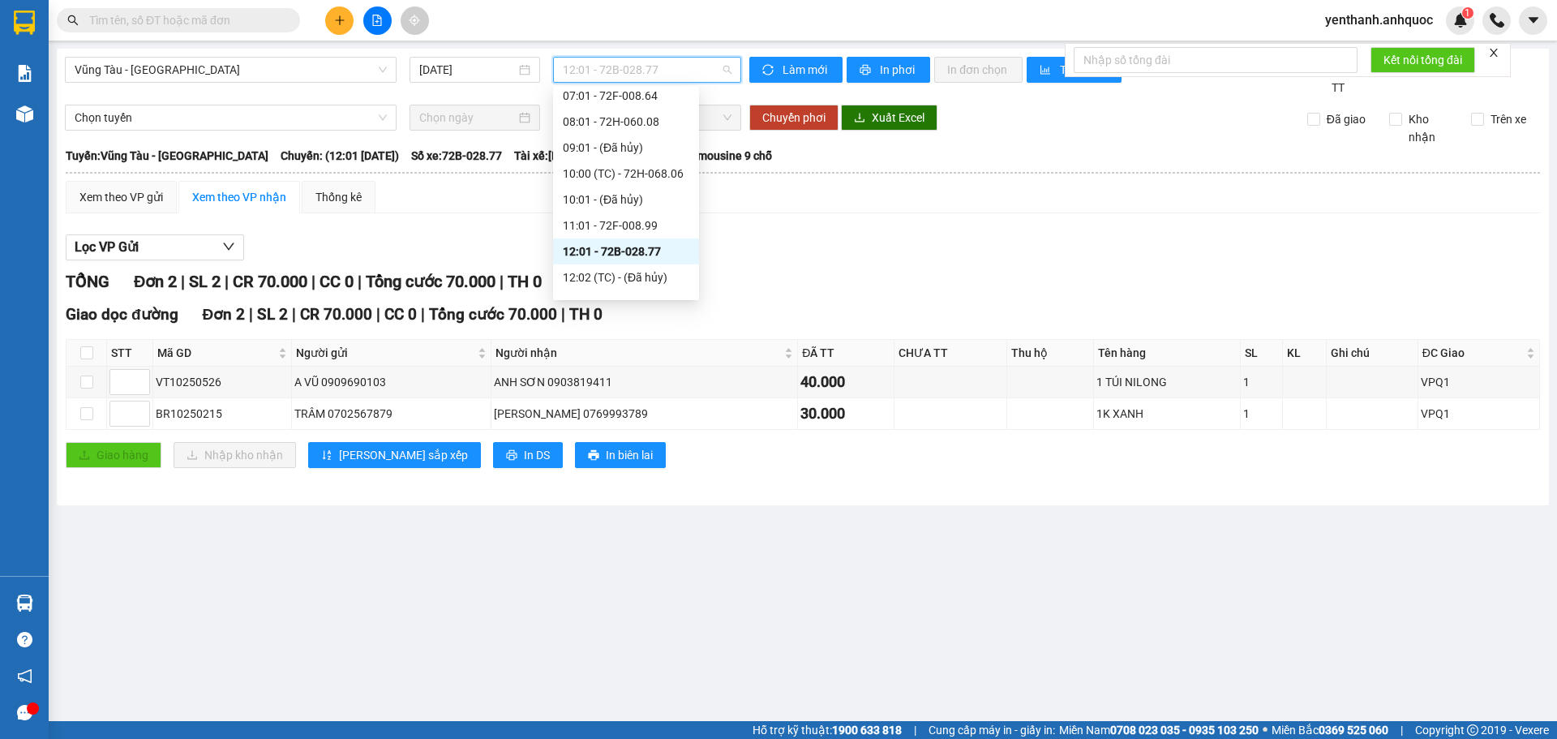
click at [750, 281] on div "TỔNG Đơn 2 | SL 2 | CR 70.000 | CC 0 | Tổng cước 70.000 | TH 0" at bounding box center [803, 281] width 1474 height 25
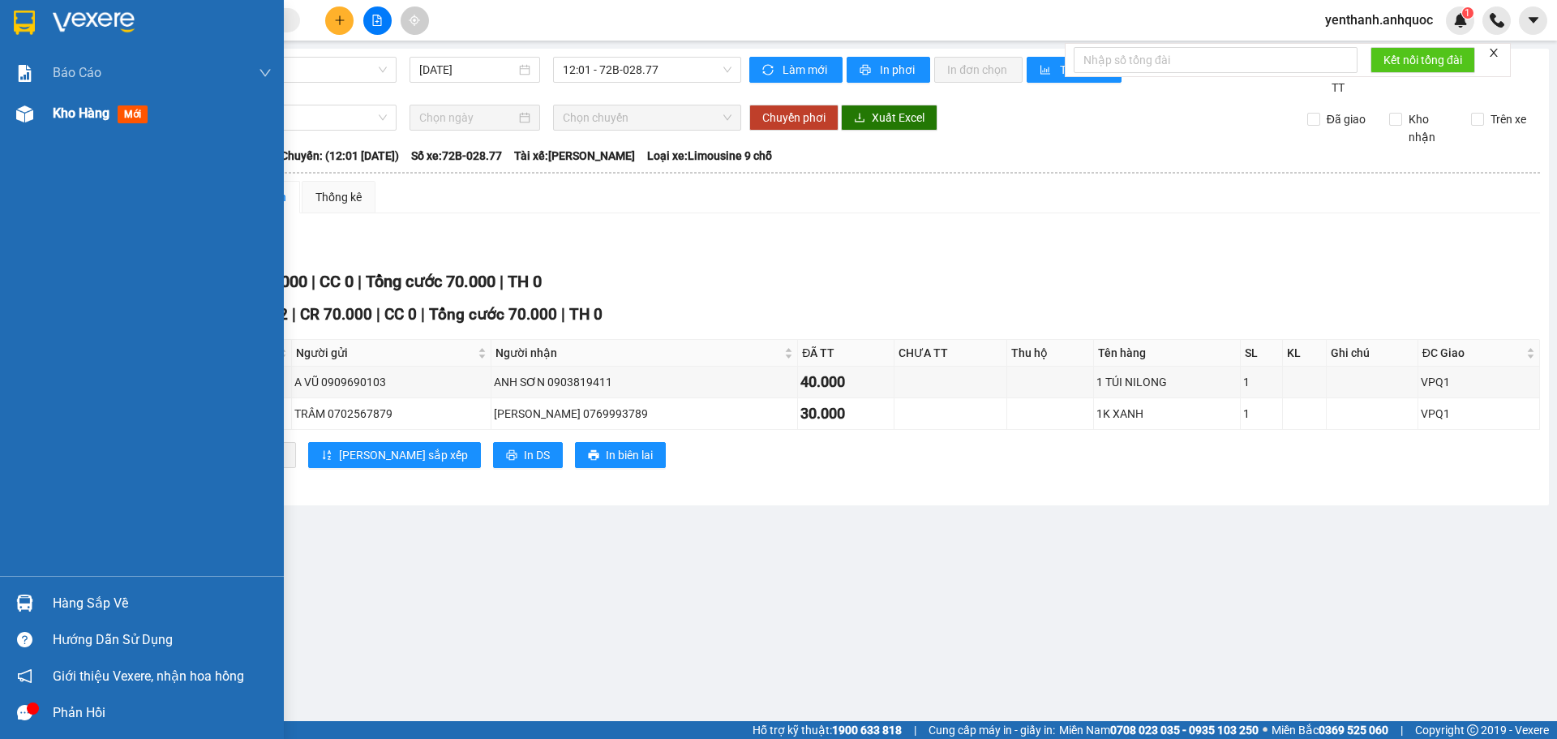
click at [66, 104] on div "Kho hàng mới" at bounding box center [103, 113] width 101 height 20
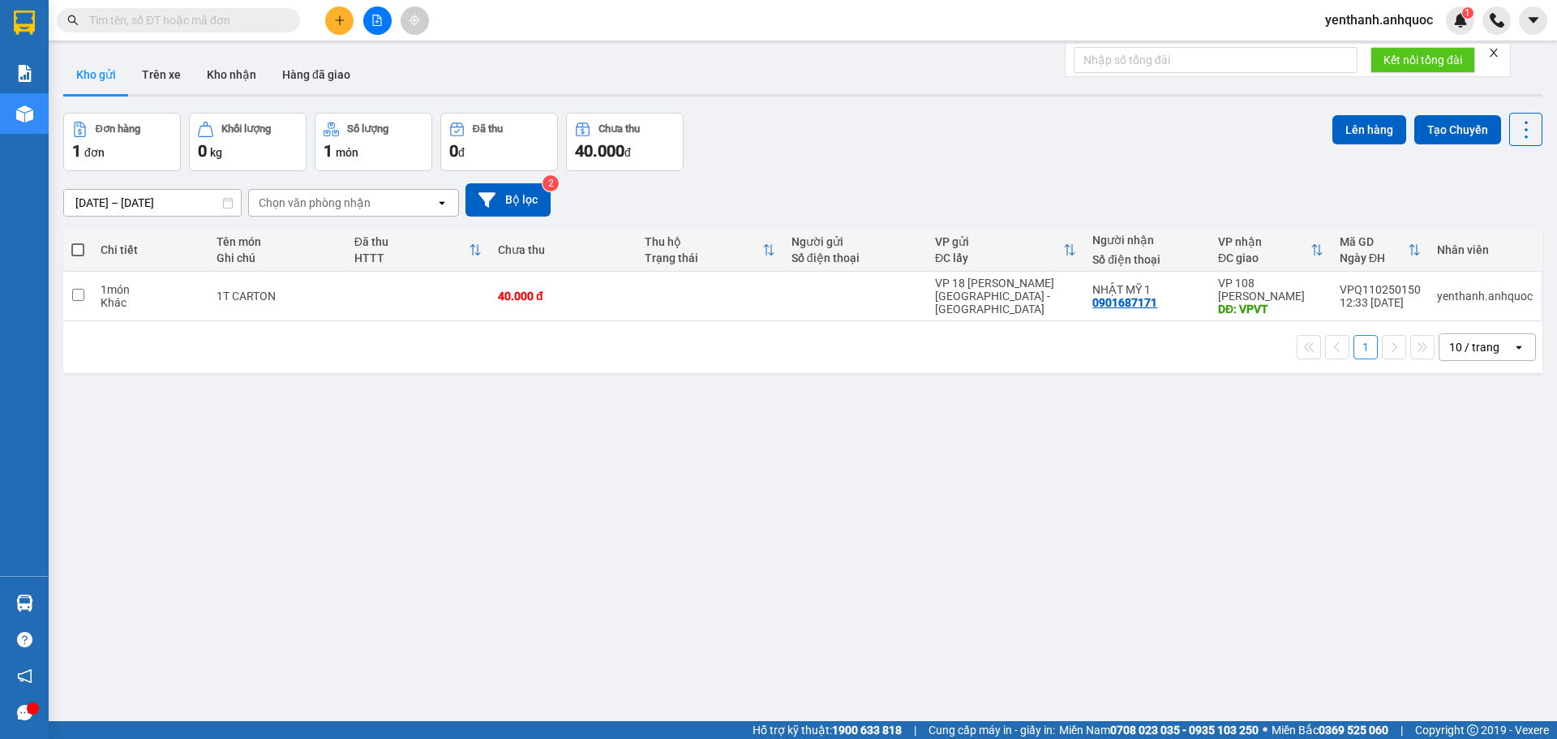
click at [335, 19] on icon "plus" at bounding box center [339, 20] width 11 height 11
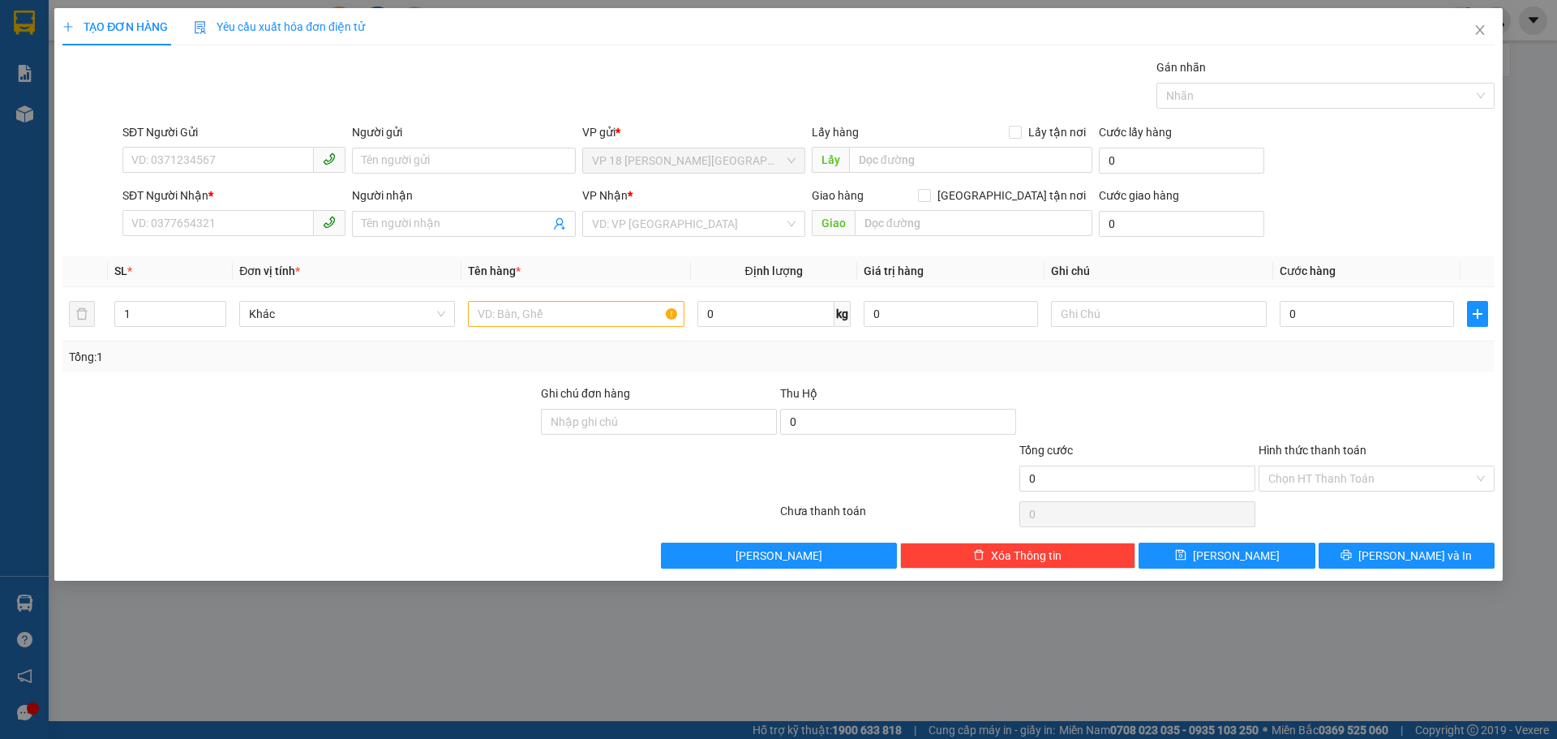
click at [227, 204] on div "SĐT Người Nhận *" at bounding box center [233, 196] width 223 height 18
click at [227, 210] on input "SĐT Người Nhận *" at bounding box center [217, 223] width 191 height 26
type input "0909875179"
click at [242, 257] on div "0909875179 - [GEOGRAPHIC_DATA]" at bounding box center [234, 256] width 204 height 18
type input "NHẬT MỸ 2"
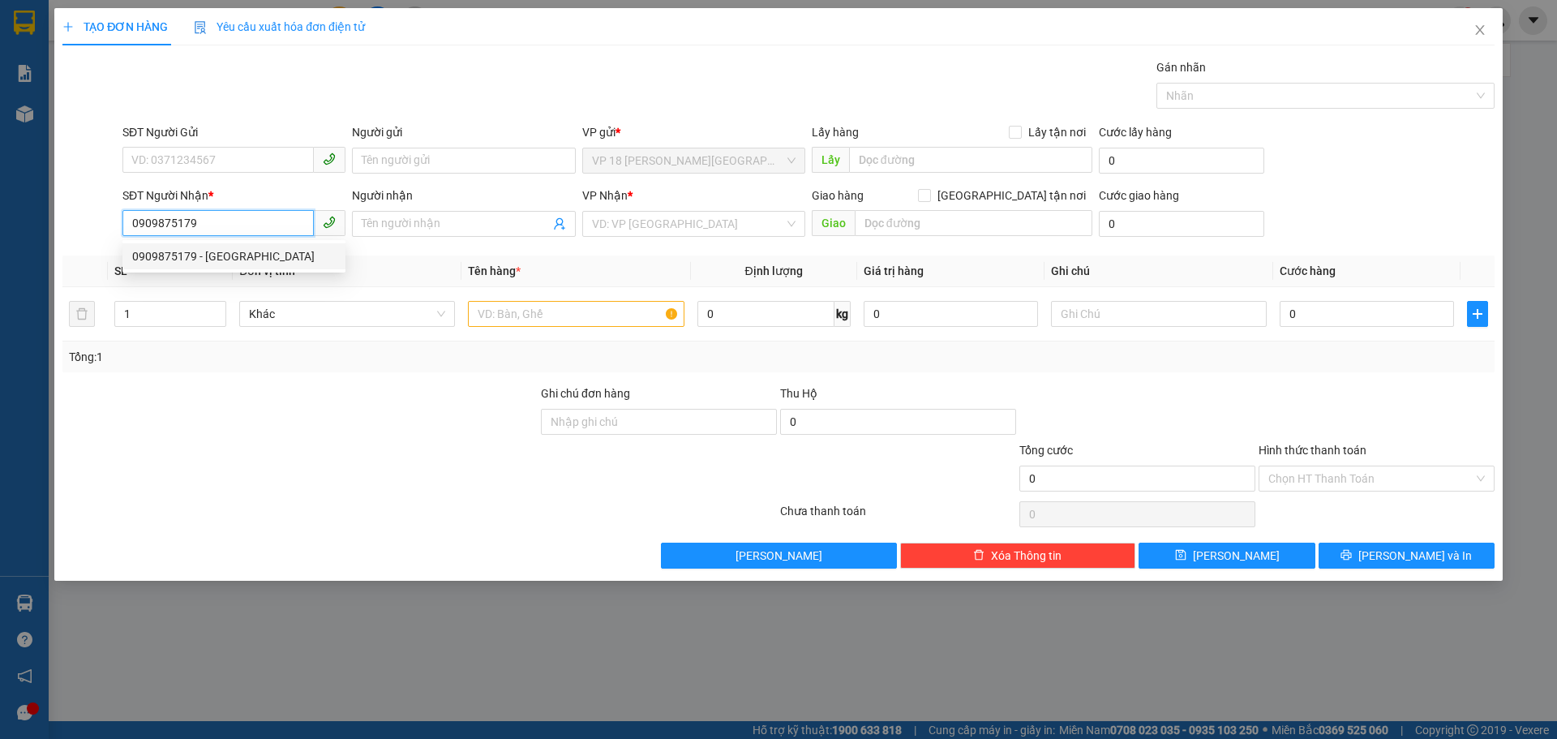
type input "VPVT"
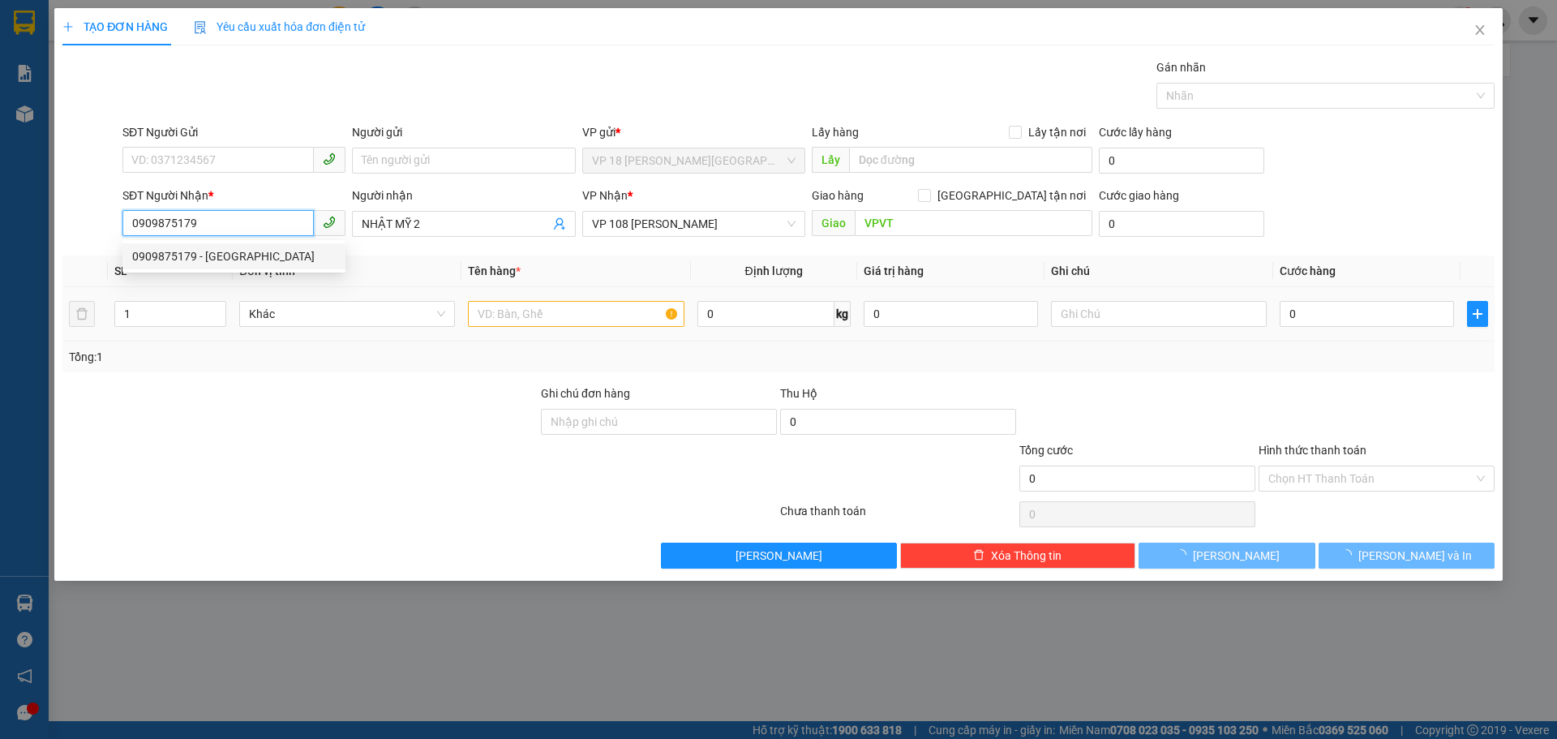
type input "50.000"
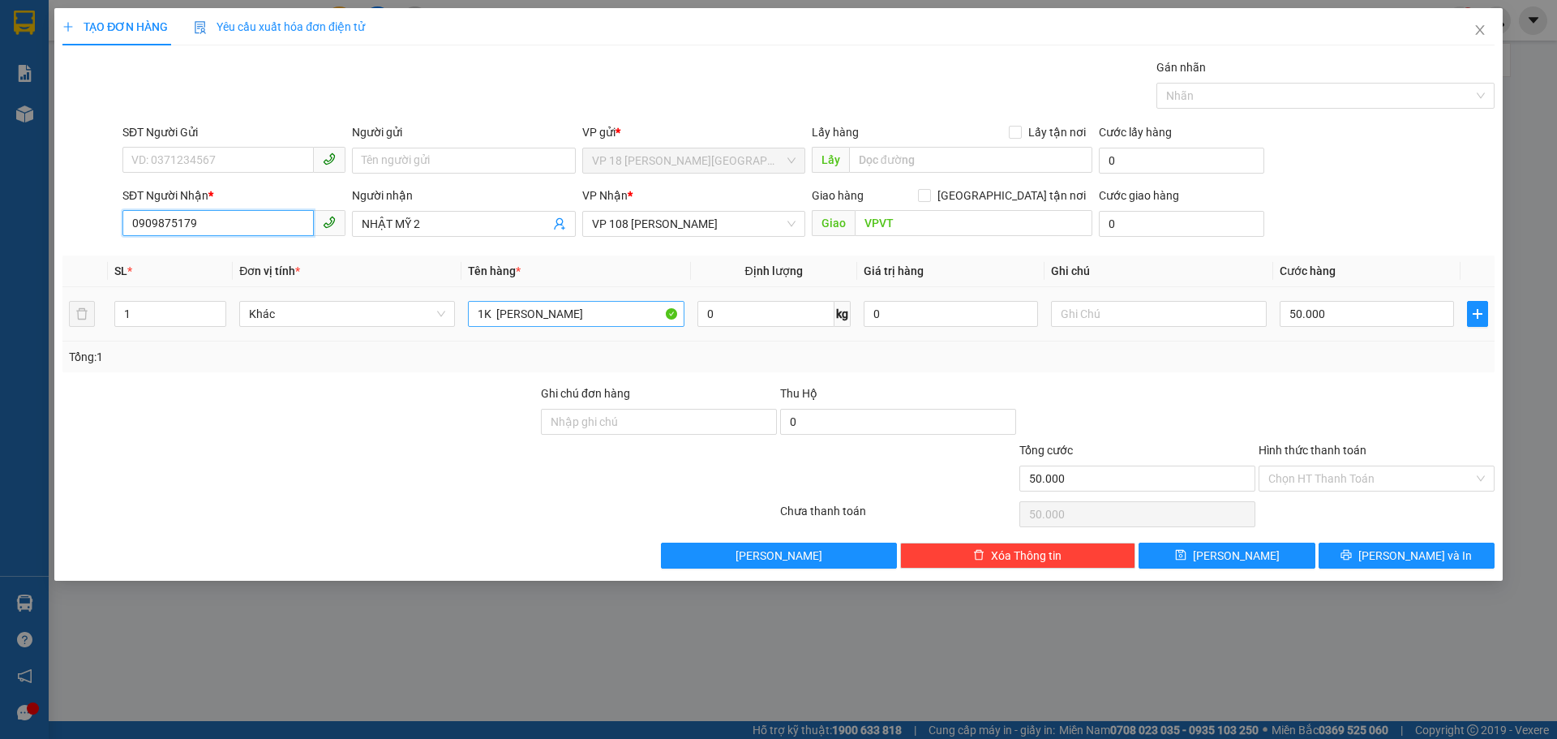
type input "0909875179"
click at [622, 305] on input "1K [PERSON_NAME]" at bounding box center [576, 314] width 216 height 26
type input "1K CARTON NHỎ"
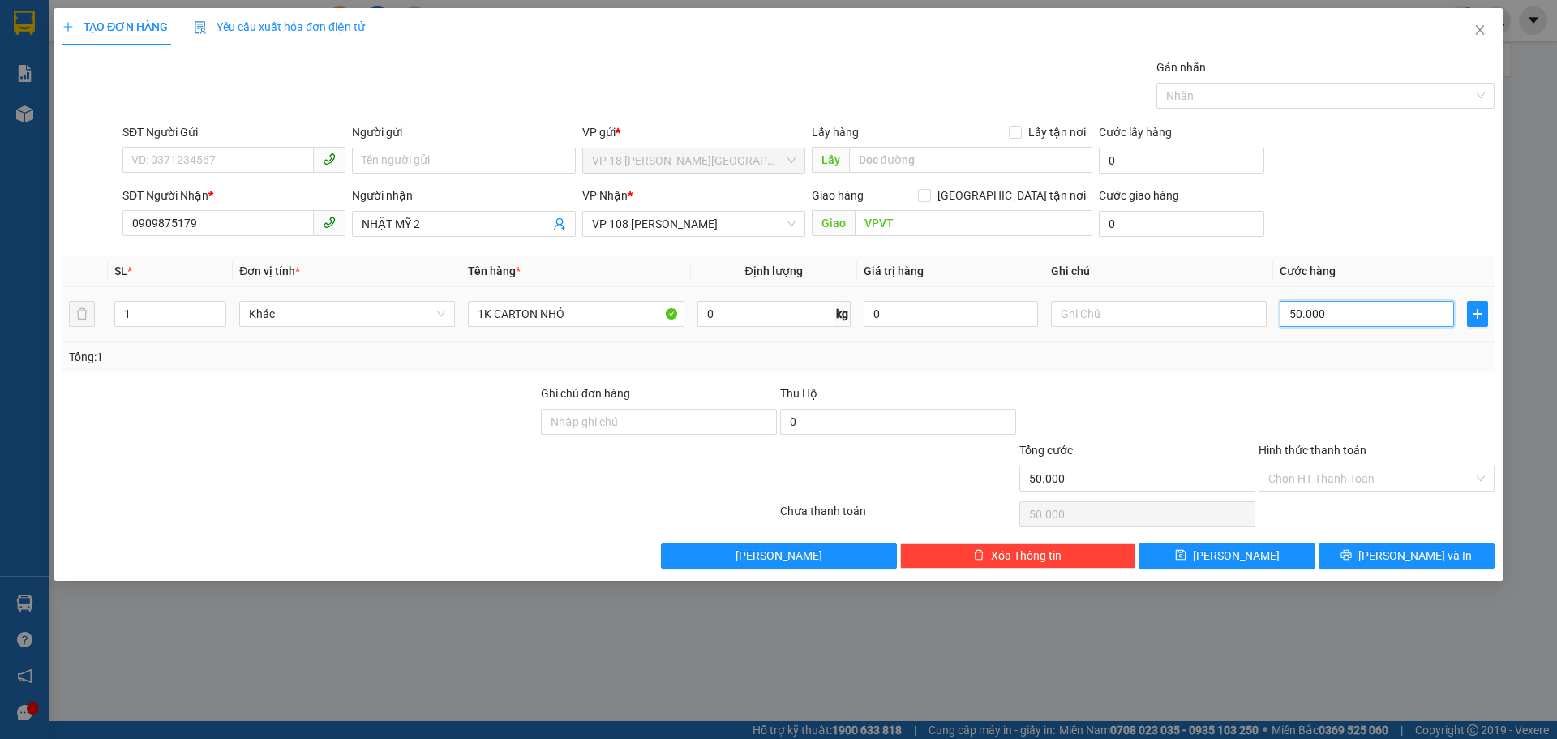
click at [1358, 314] on input "50.000" at bounding box center [1367, 314] width 174 height 26
type input "3"
type input "30"
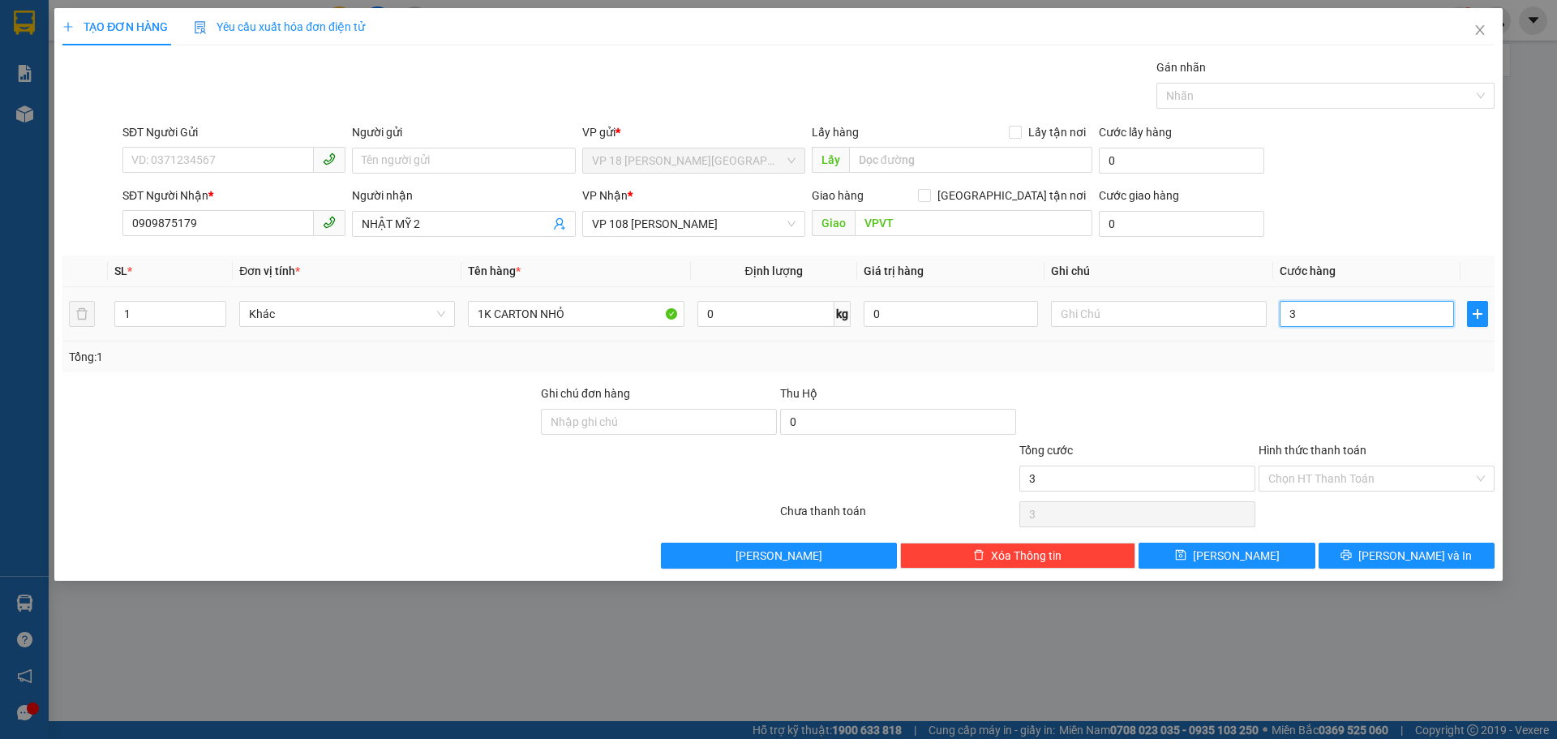
type input "30"
type input "300"
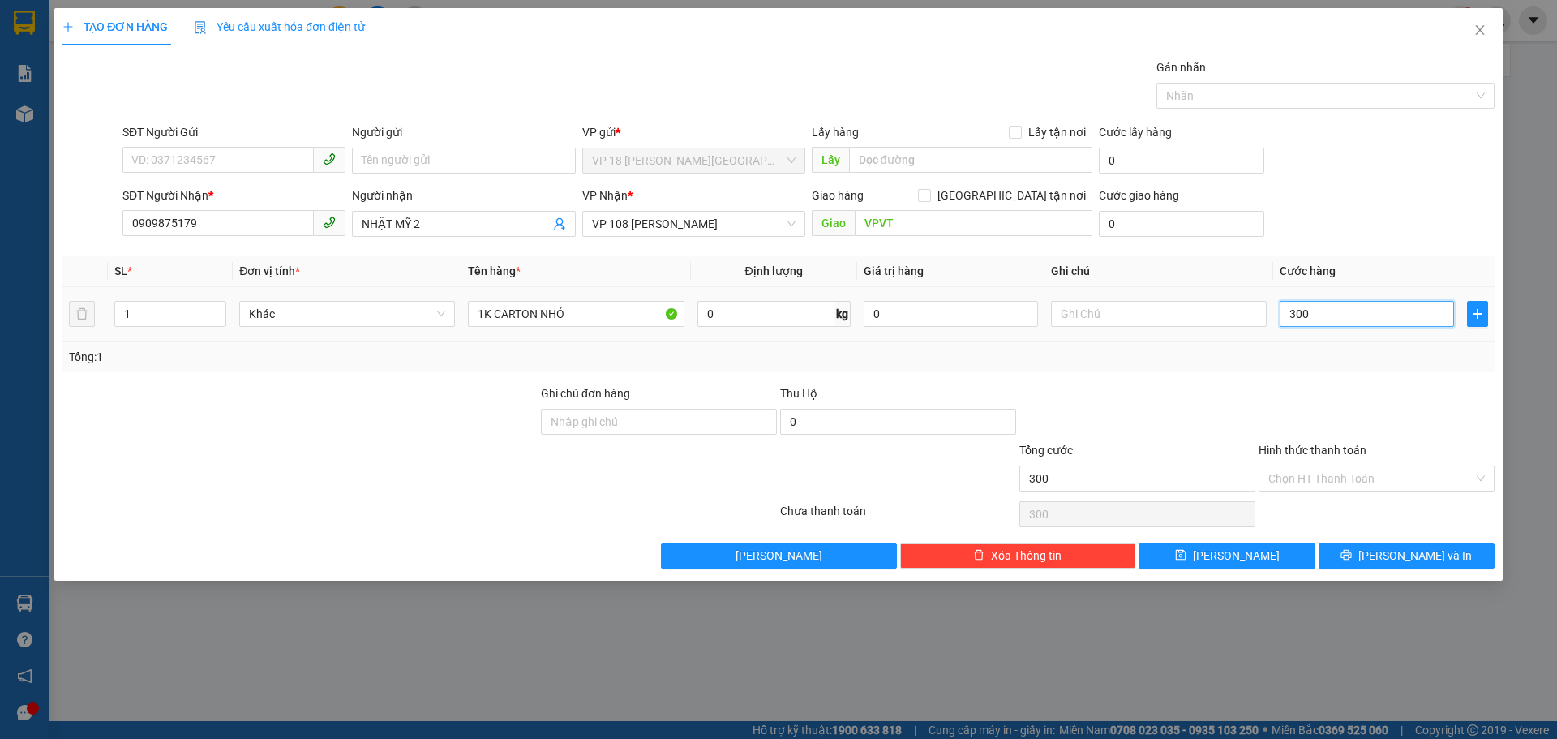
type input "3.000"
type input "30.000"
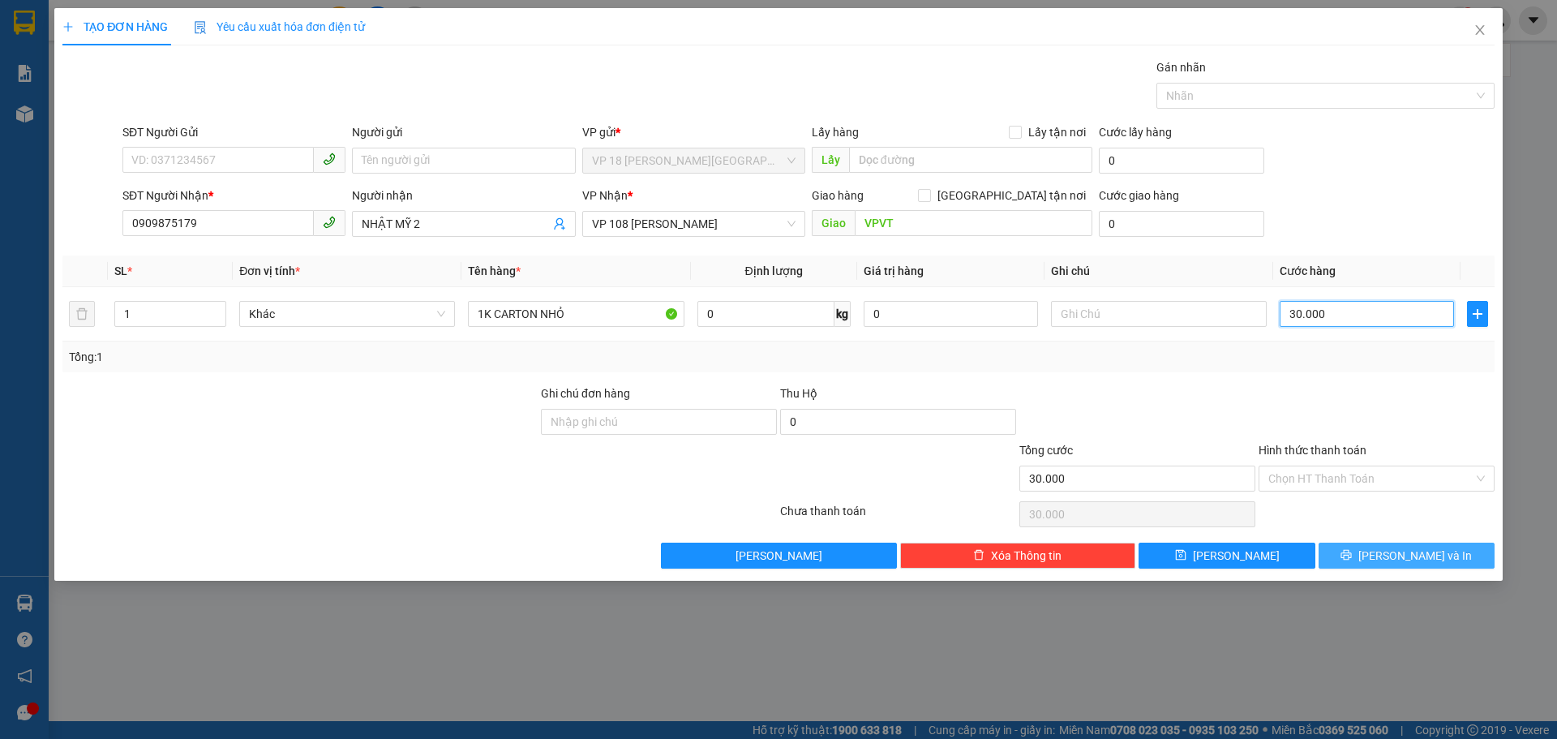
type input "30.000"
click at [1339, 564] on button "[PERSON_NAME] và In" at bounding box center [1407, 556] width 176 height 26
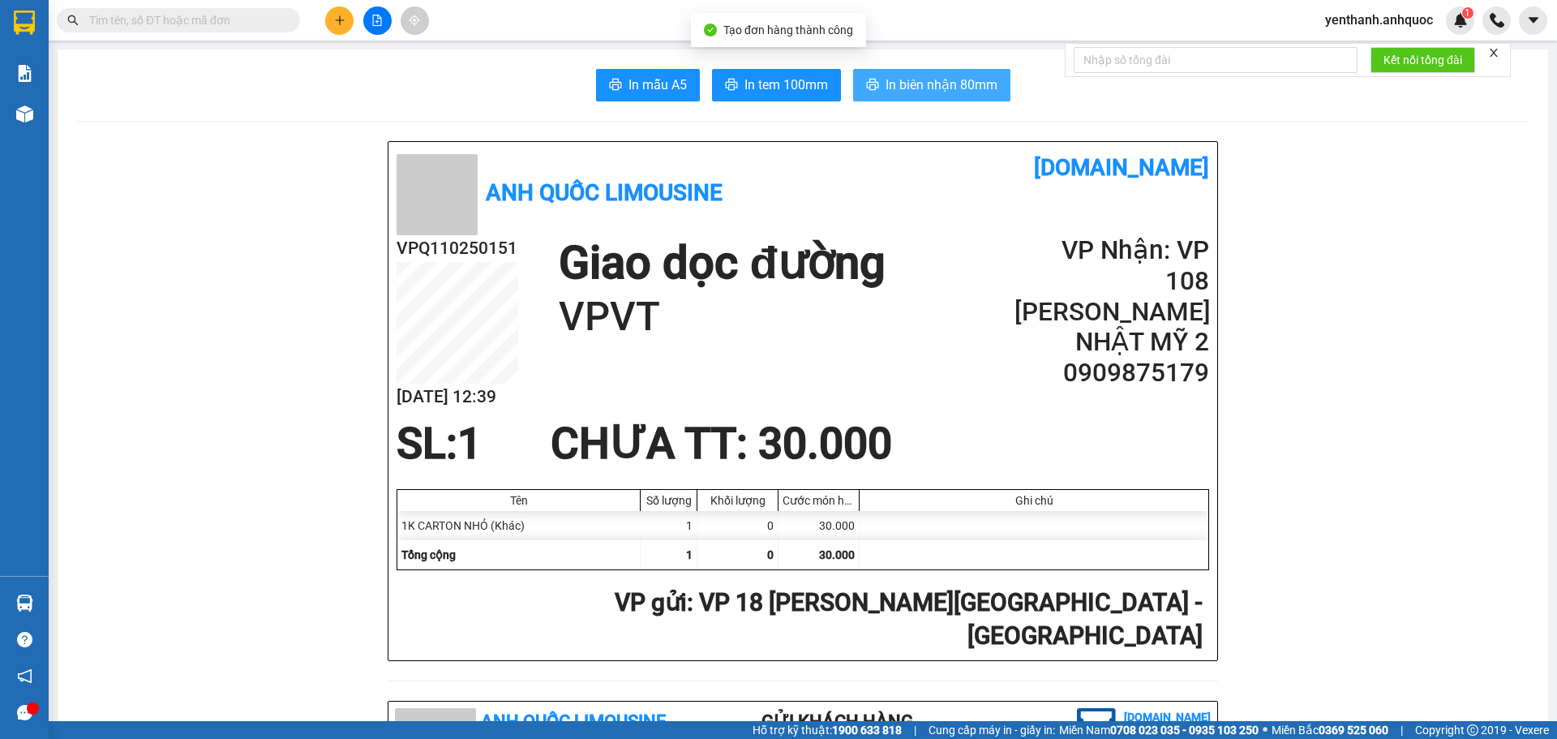
click at [888, 81] on span "In biên nhận 80mm" at bounding box center [942, 85] width 112 height 20
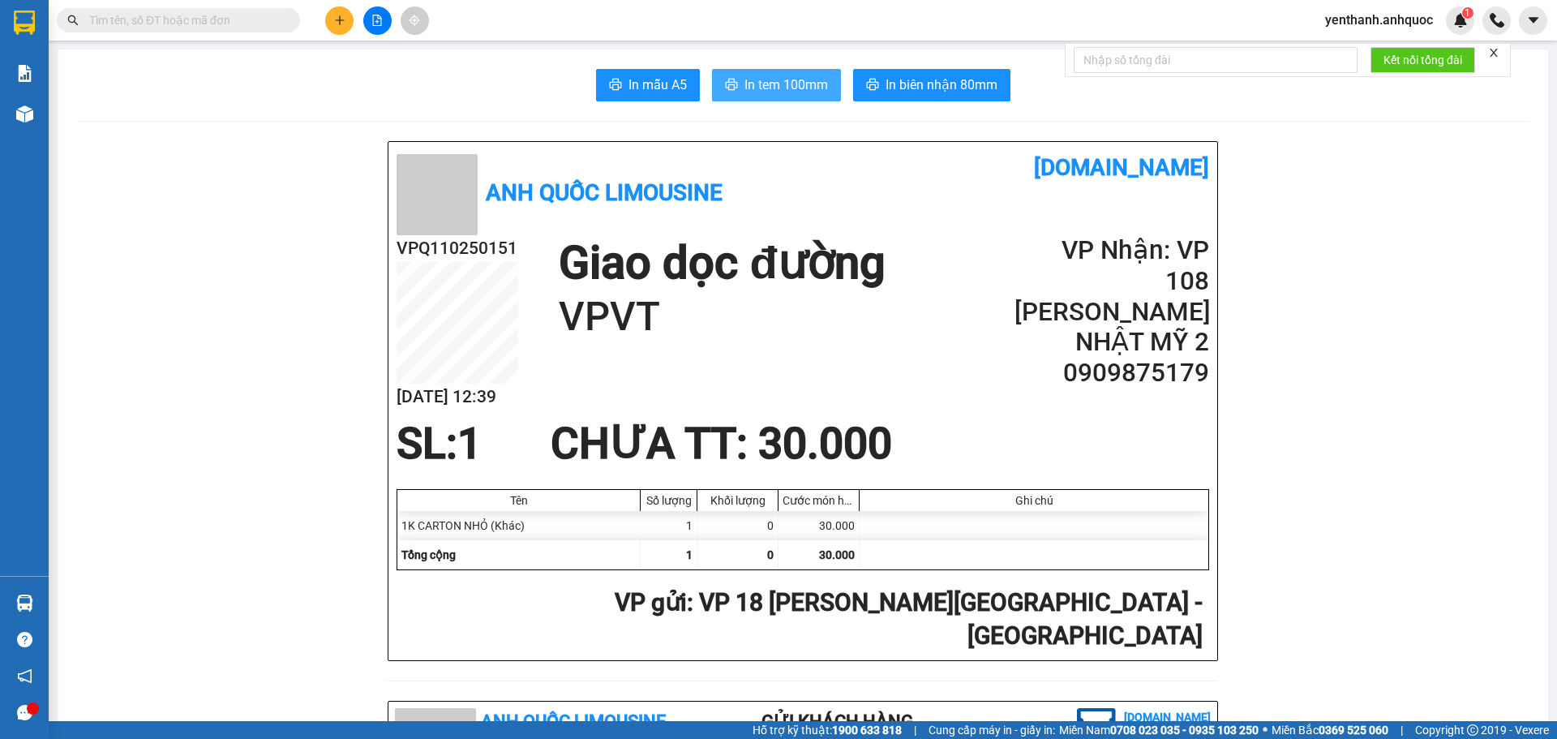
click at [782, 87] on span "In tem 100mm" at bounding box center [786, 85] width 84 height 20
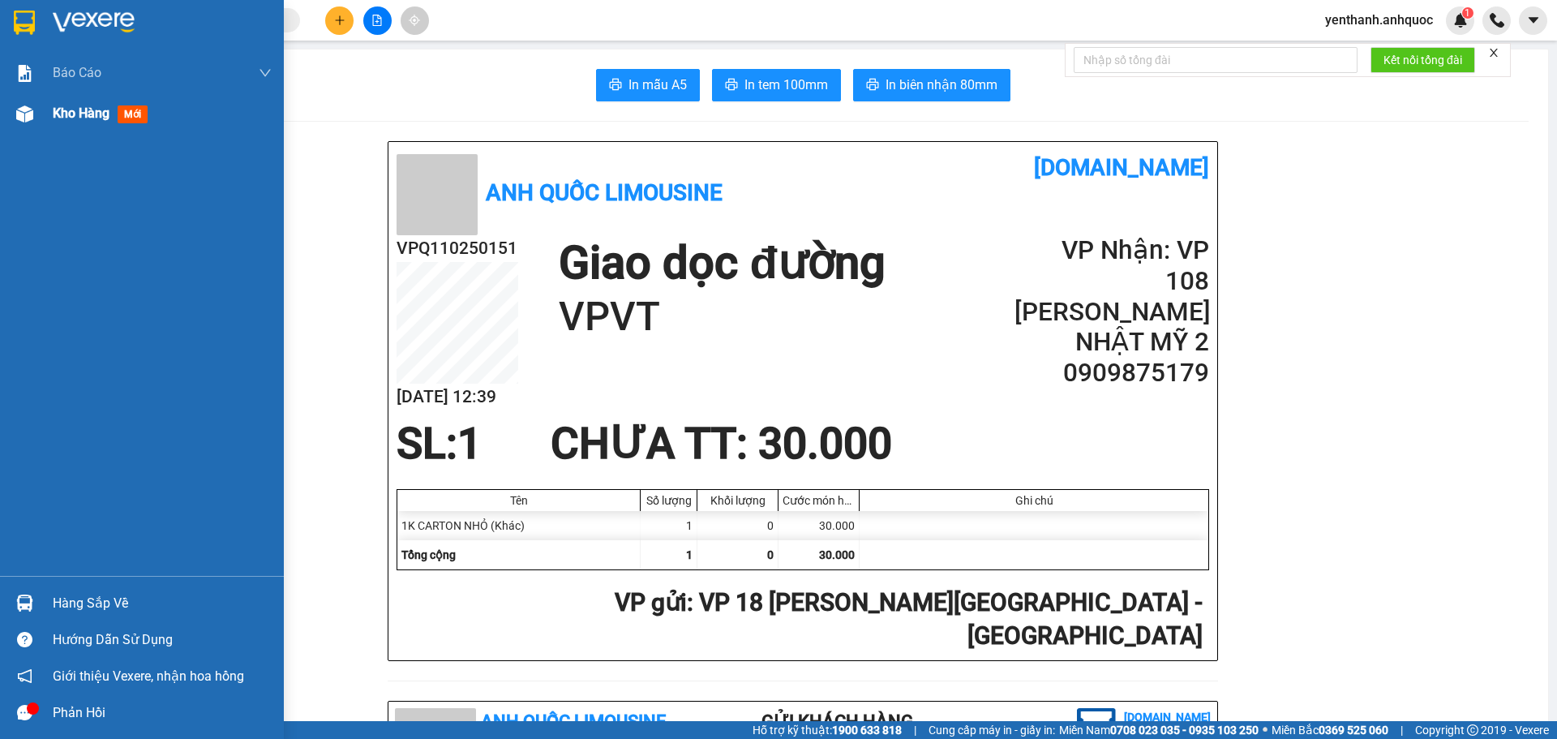
click at [8, 119] on div "Kho hàng mới" at bounding box center [142, 113] width 284 height 41
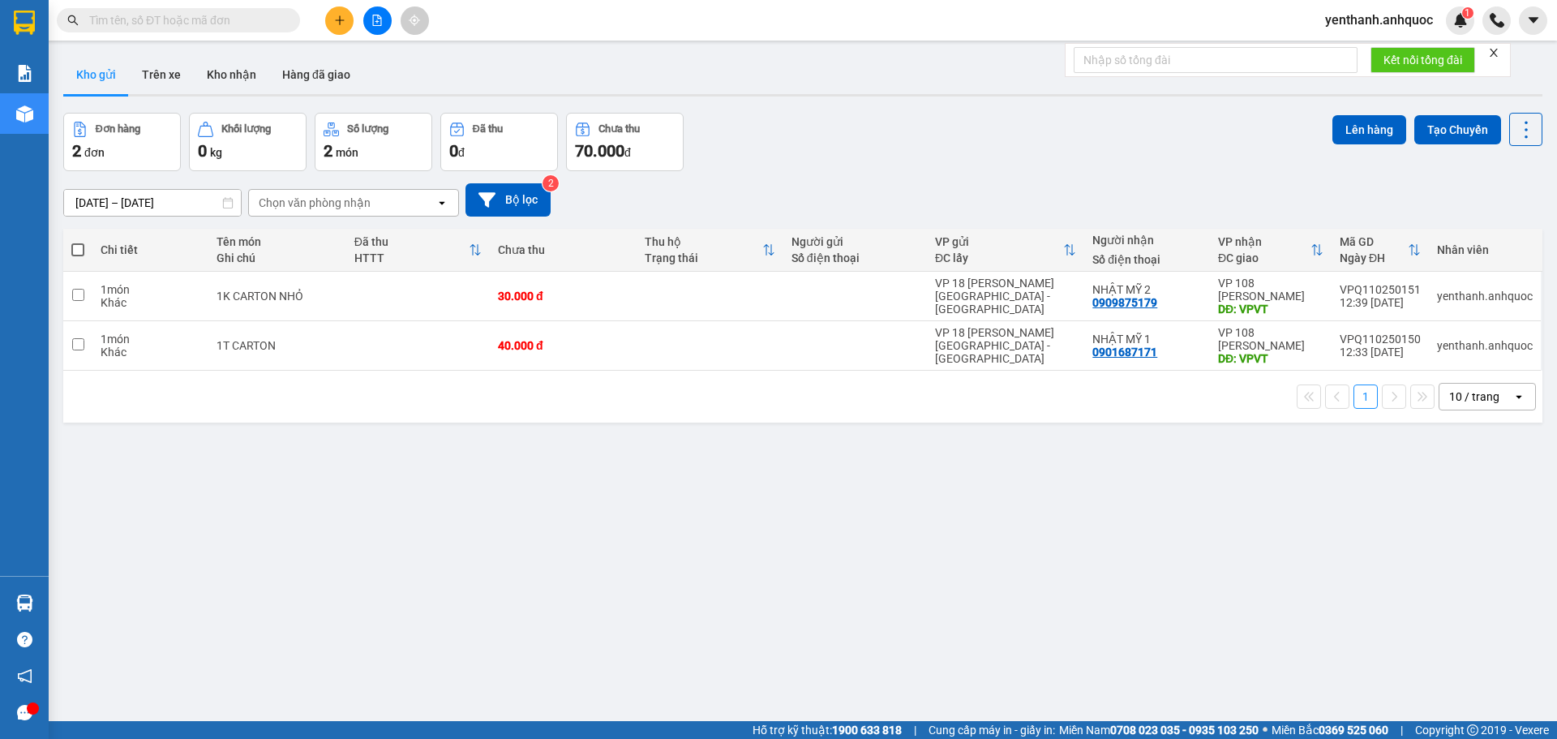
drag, startPoint x: 73, startPoint y: 251, endPoint x: 565, endPoint y: 217, distance: 493.4
click at [74, 251] on span at bounding box center [77, 249] width 13 height 13
click at [78, 242] on input "checkbox" at bounding box center [78, 242] width 0 height 0
checkbox input "true"
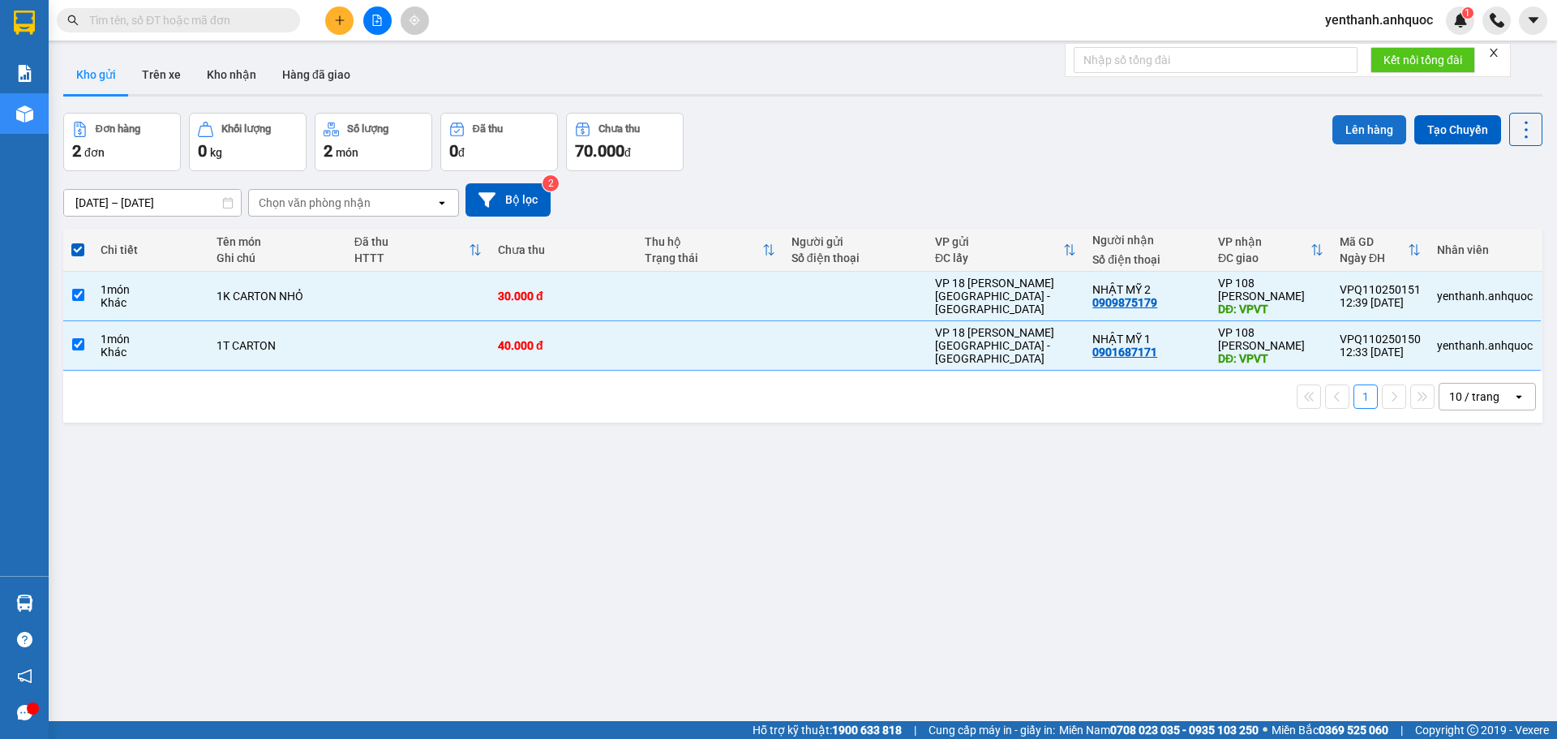
click at [1358, 136] on button "Lên hàng" at bounding box center [1369, 129] width 74 height 29
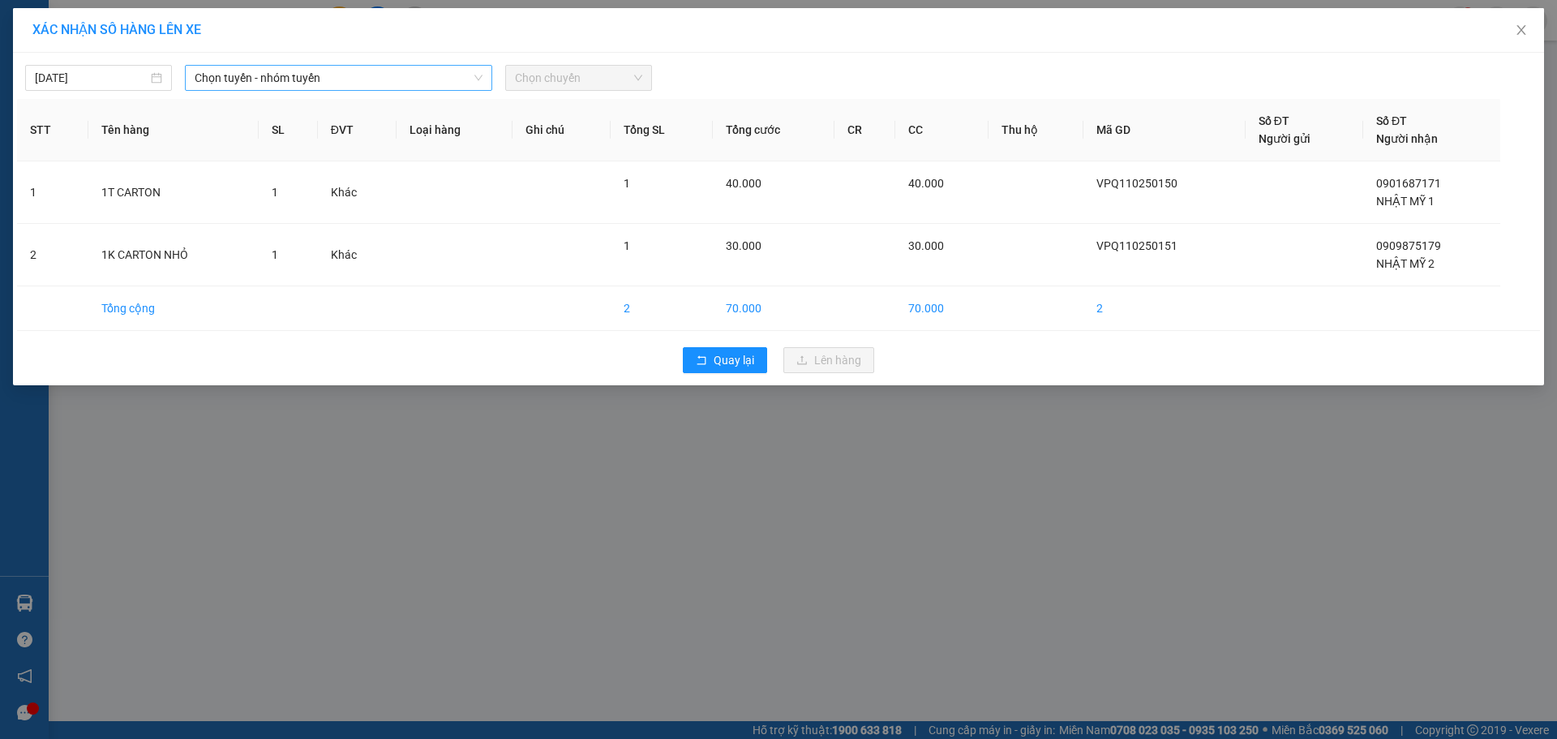
click at [251, 82] on span "Chọn tuyến - nhóm tuyến" at bounding box center [339, 78] width 288 height 24
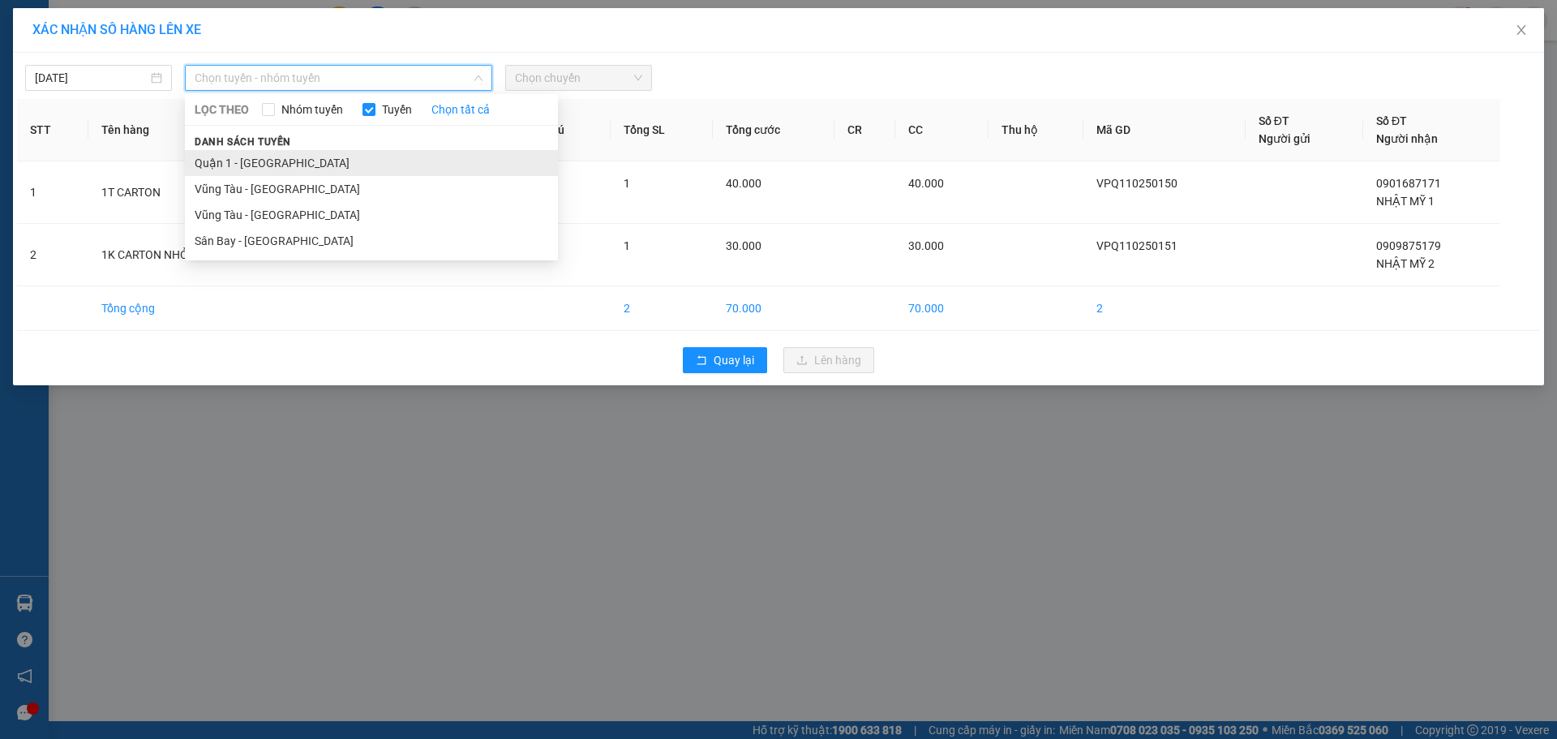
click at [265, 168] on li "Quận 1 - [GEOGRAPHIC_DATA]" at bounding box center [371, 163] width 373 height 26
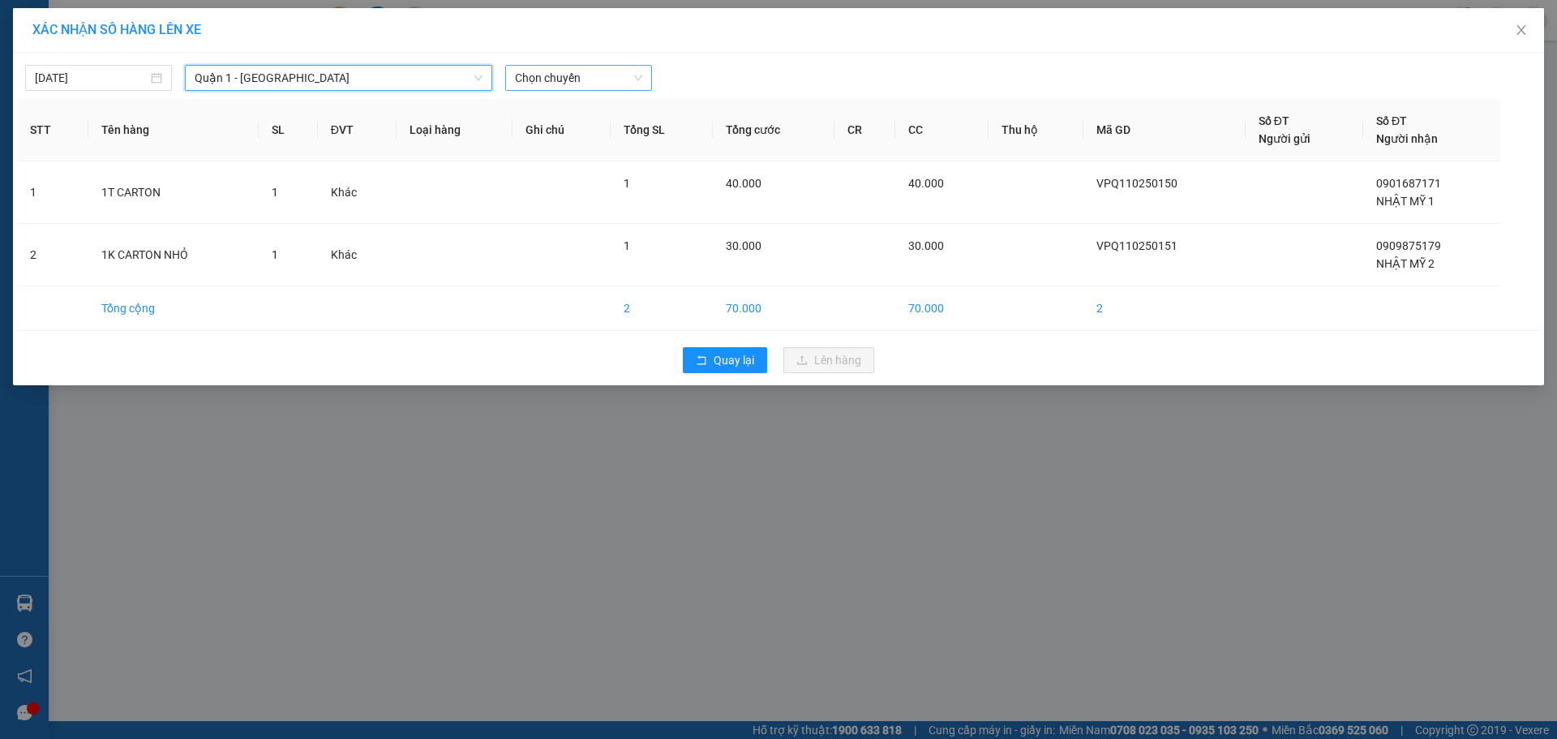
click at [593, 88] on span "Chọn chuyến" at bounding box center [578, 78] width 127 height 24
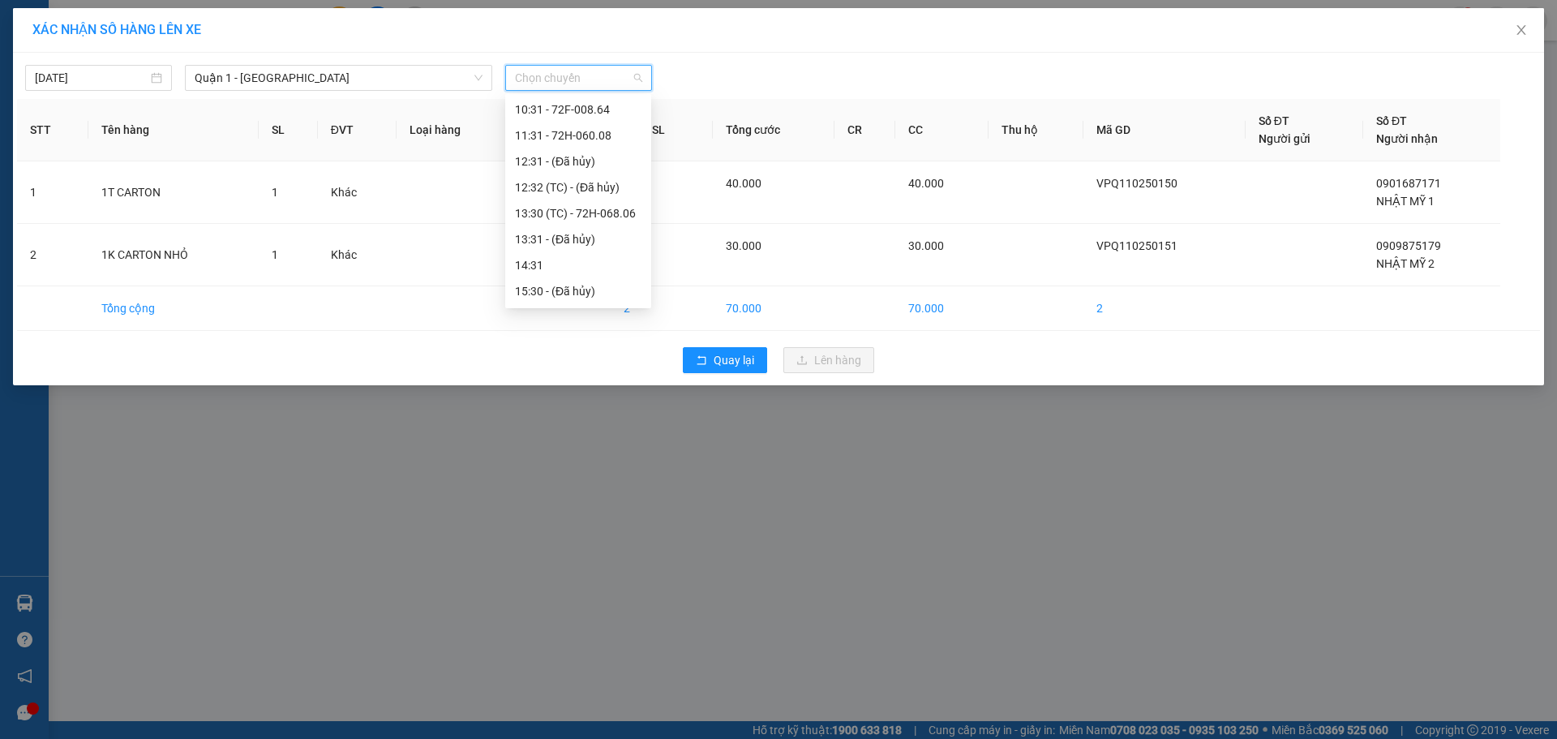
scroll to position [162, 0]
click at [590, 183] on div "13:30 (TC) - 72H-068.06" at bounding box center [578, 182] width 127 height 18
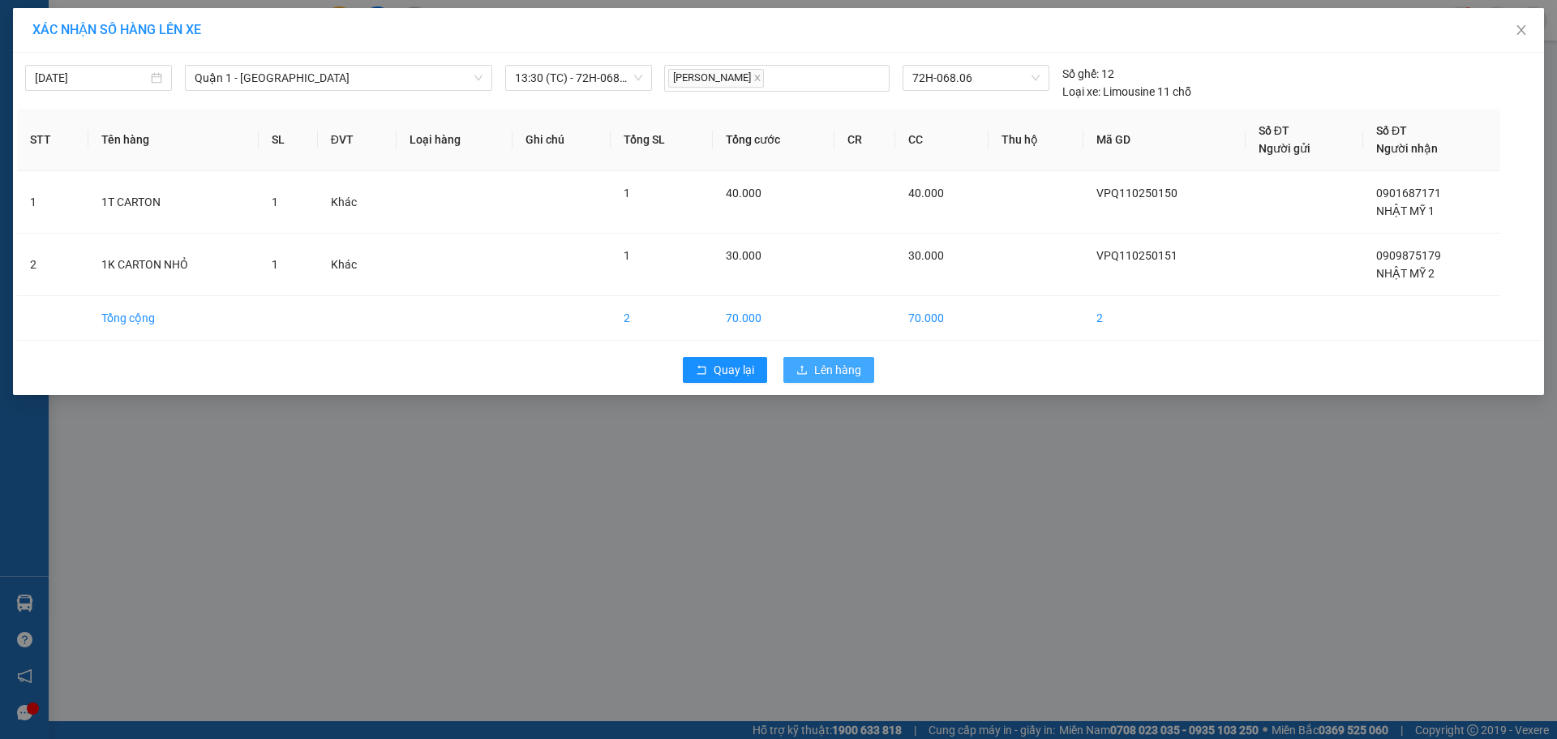
click at [818, 369] on span "Lên hàng" at bounding box center [837, 370] width 47 height 18
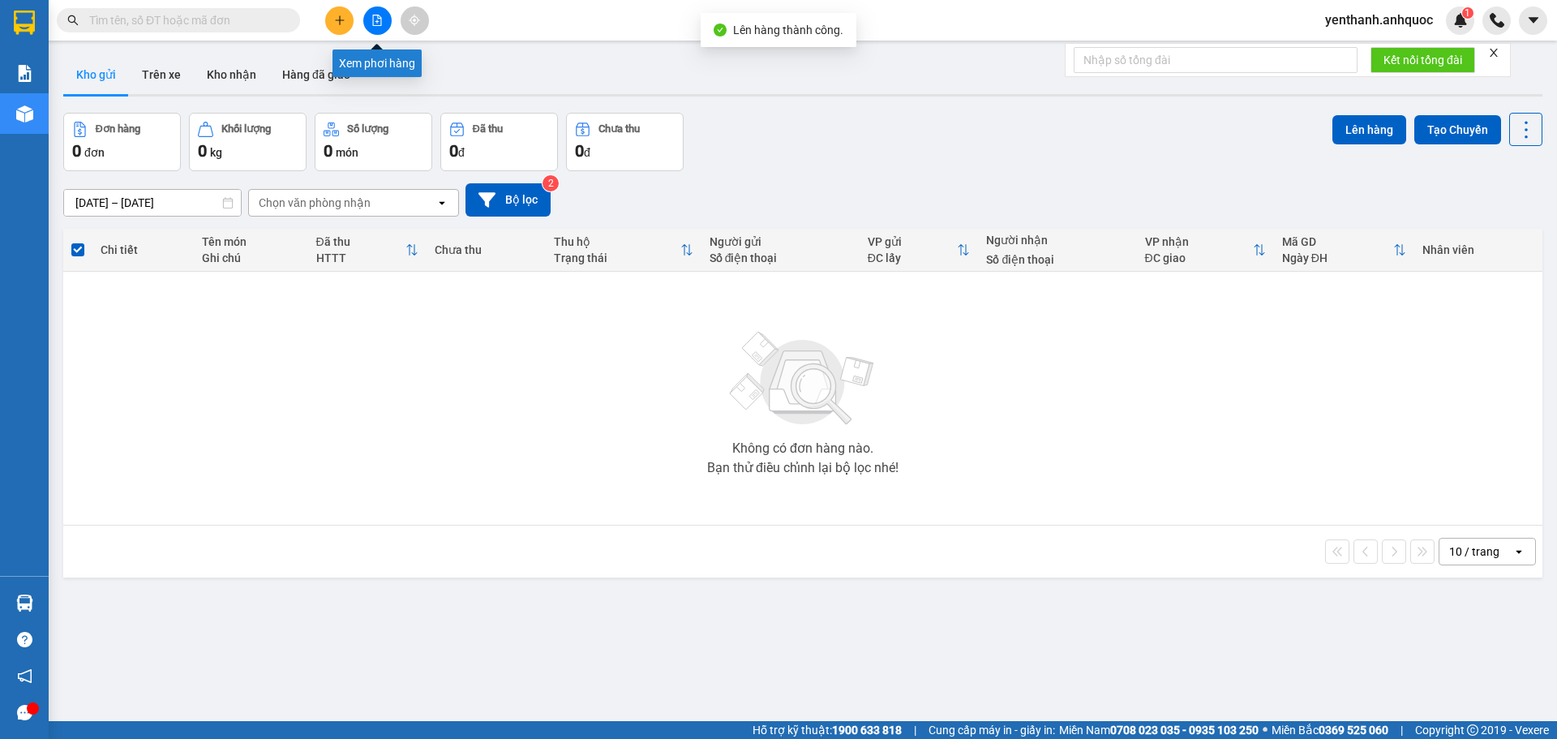
click at [383, 25] on button at bounding box center [377, 20] width 28 height 28
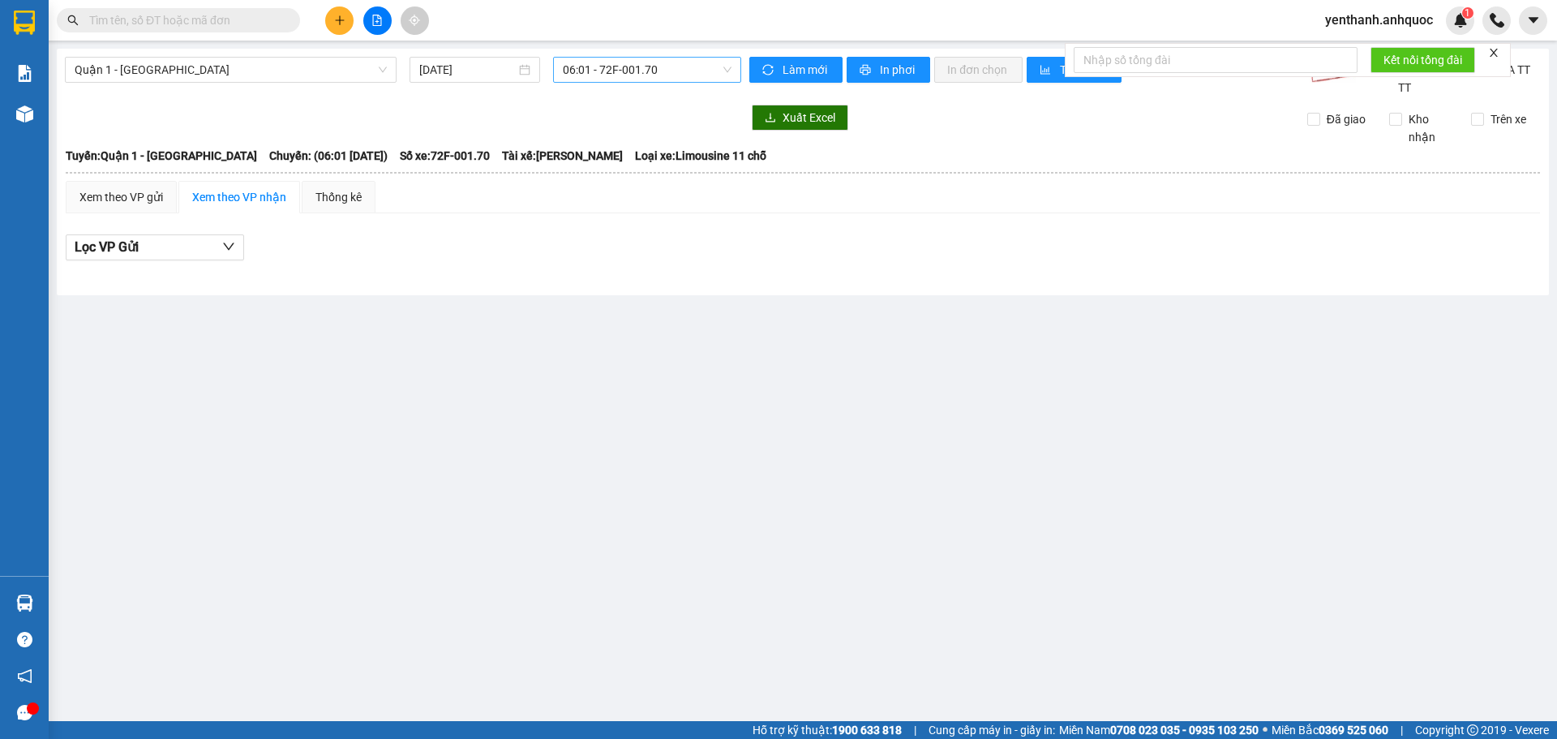
click at [693, 70] on span "06:01 - 72F-001.70" at bounding box center [647, 70] width 169 height 24
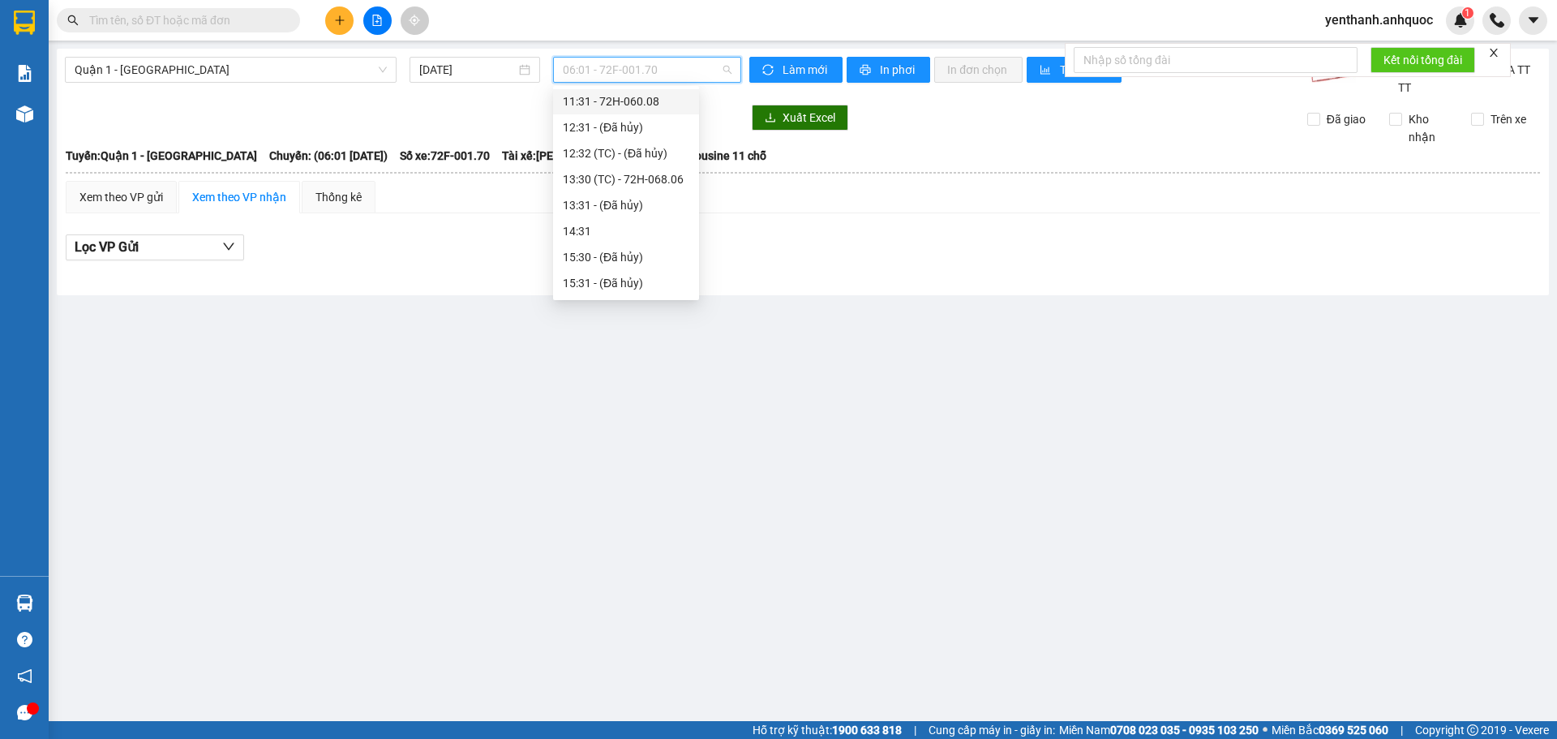
scroll to position [162, 0]
click at [624, 165] on div "13:30 (TC) - 72H-068.06" at bounding box center [626, 174] width 127 height 18
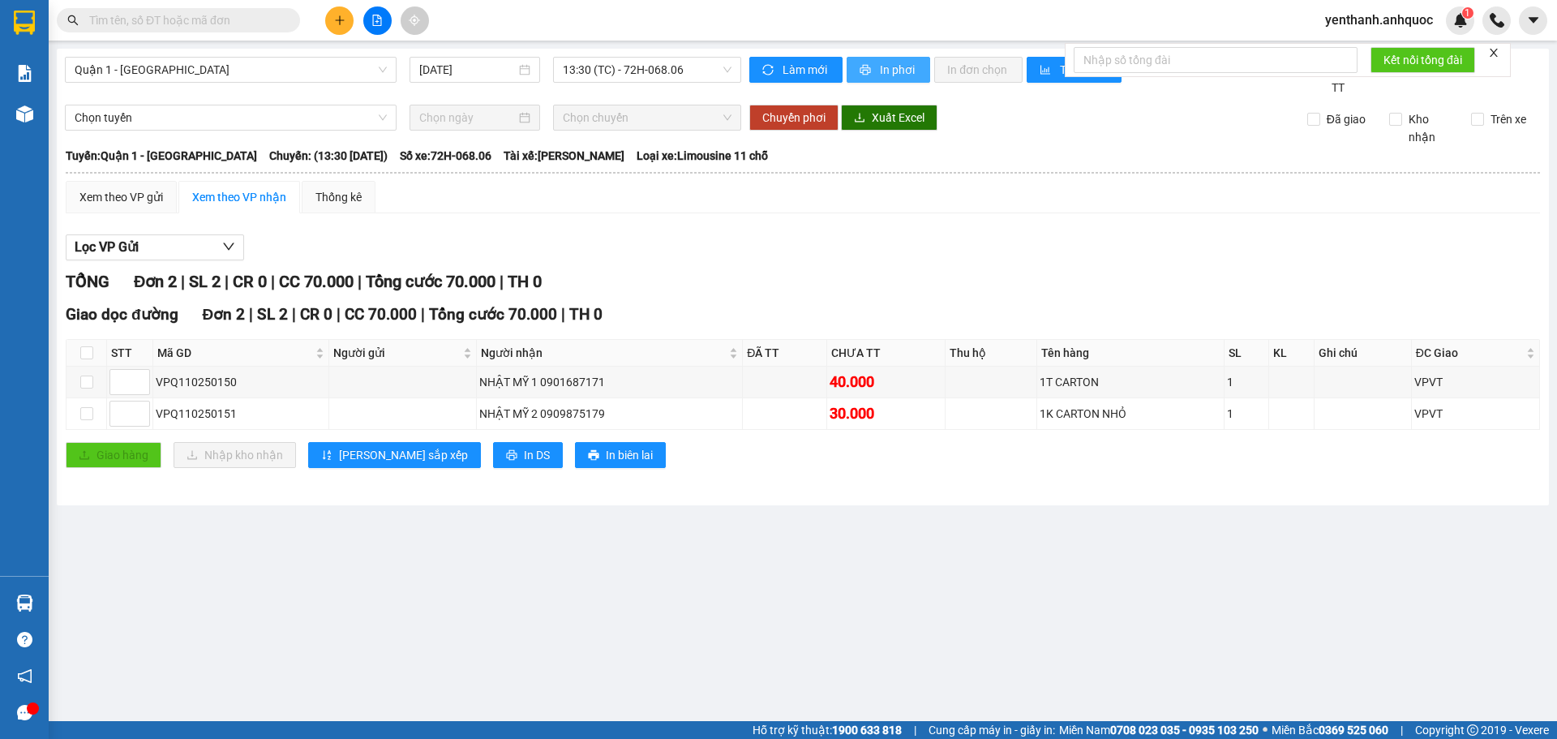
click at [872, 81] on button "In phơi" at bounding box center [889, 70] width 84 height 26
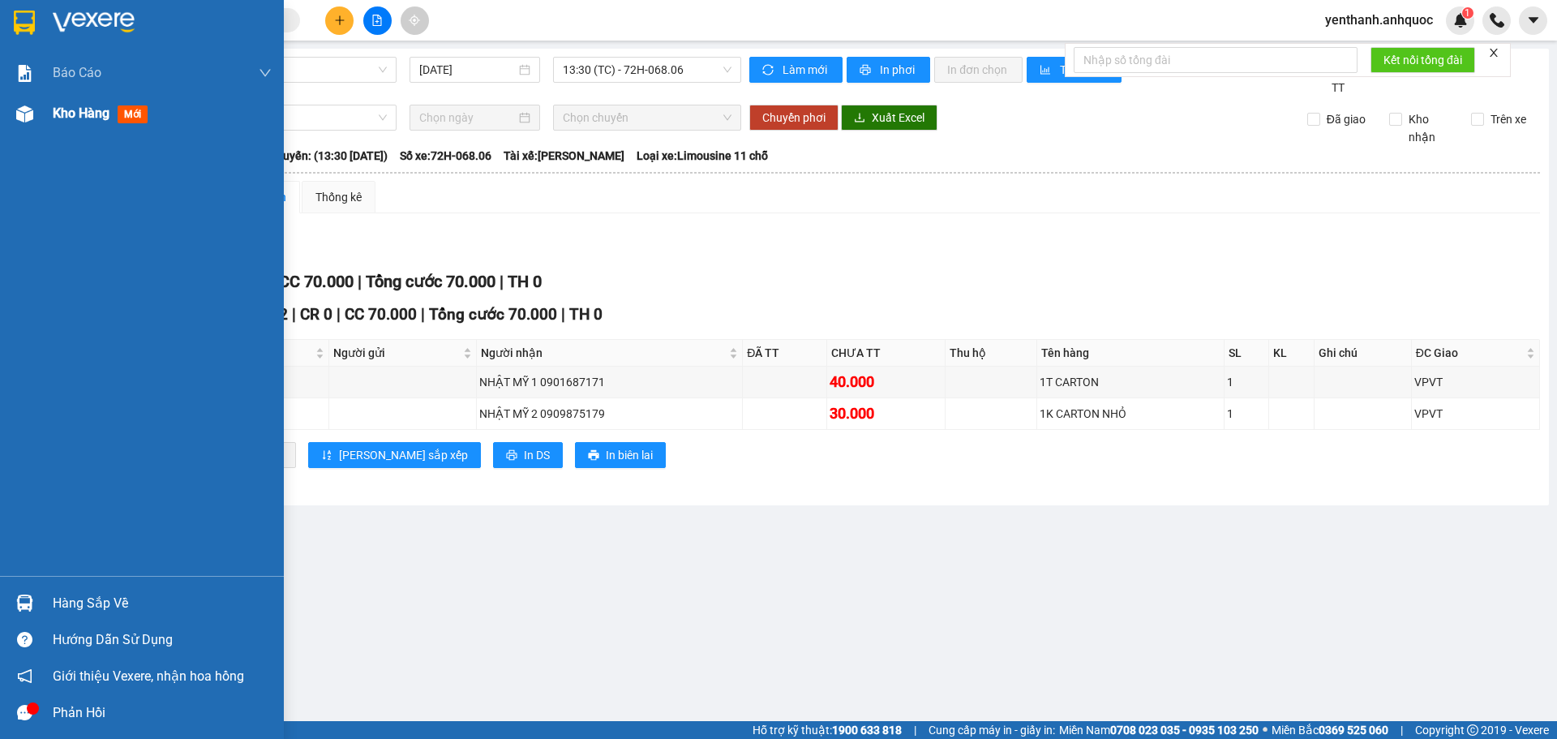
click at [45, 113] on div "Kho hàng mới" at bounding box center [142, 113] width 284 height 41
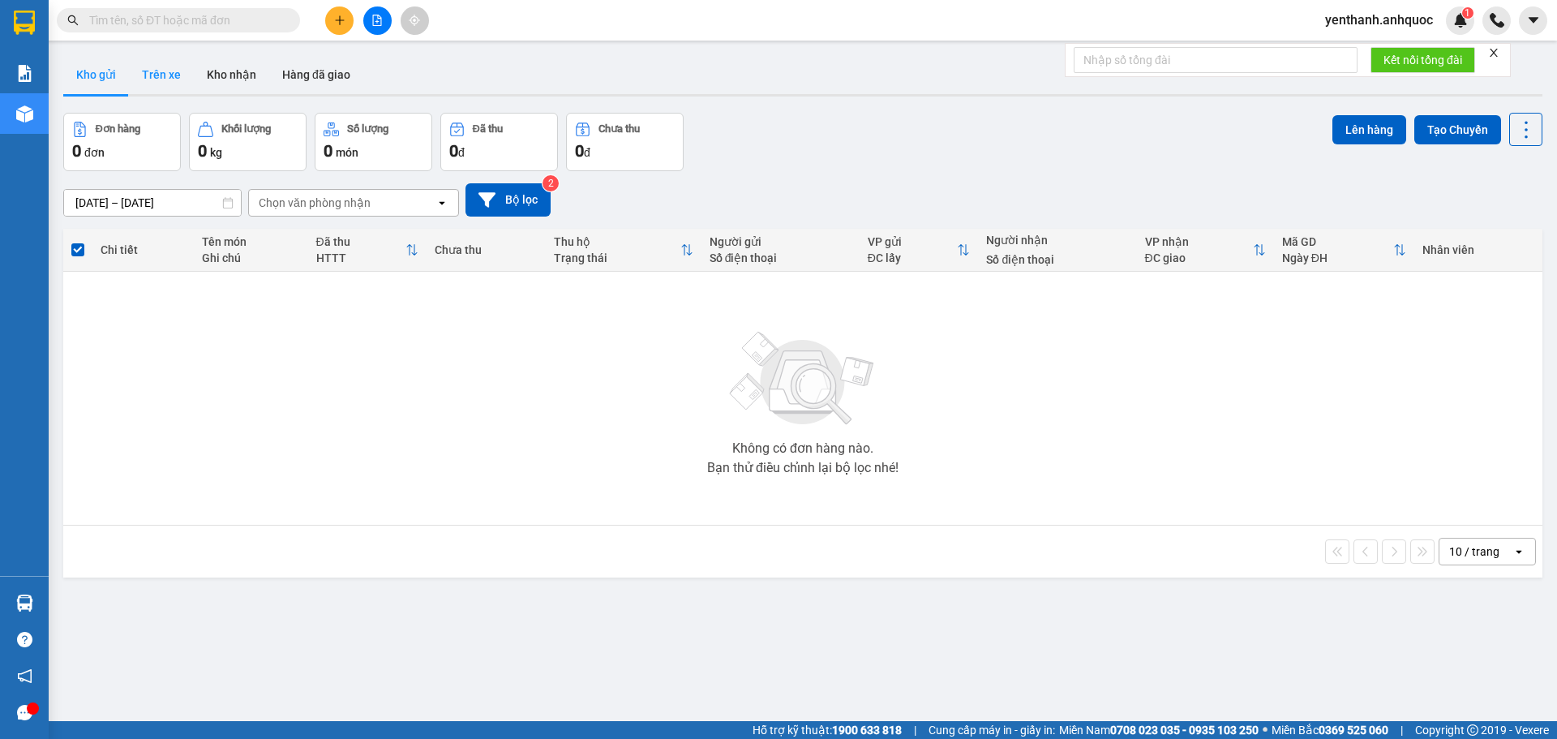
click at [172, 75] on button "Trên xe" at bounding box center [161, 74] width 65 height 39
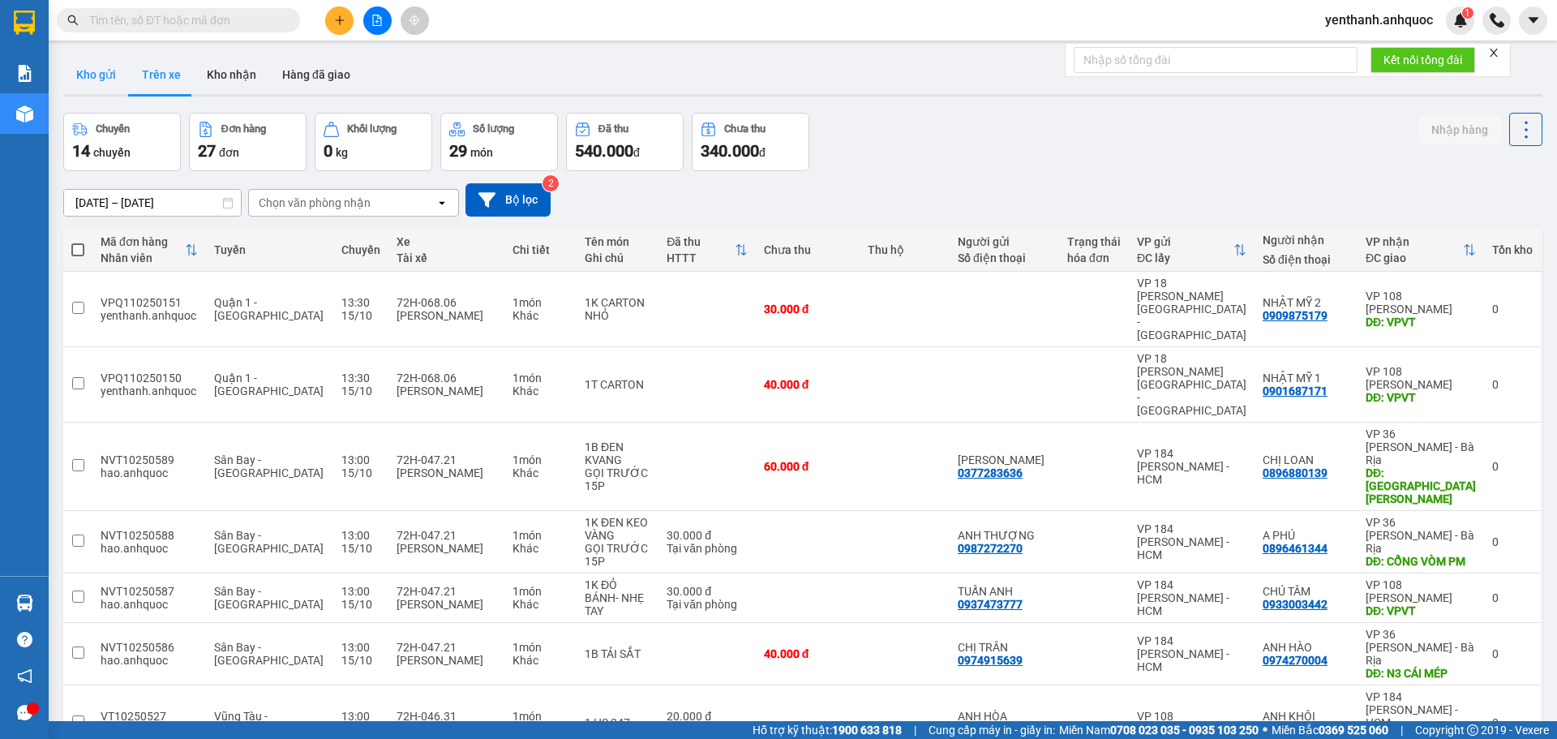
click at [97, 81] on button "Kho gửi" at bounding box center [96, 74] width 66 height 39
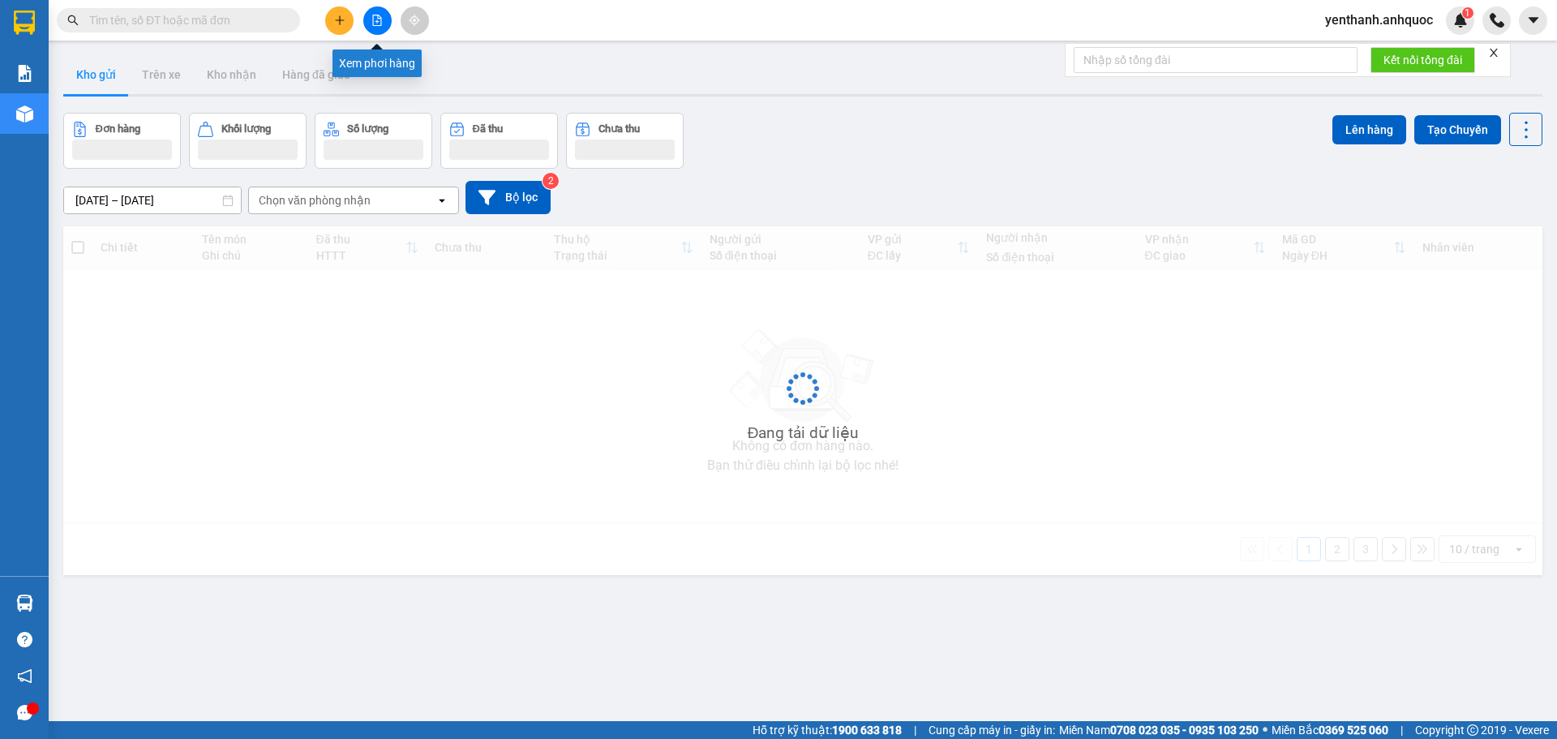
drag, startPoint x: 363, startPoint y: 22, endPoint x: 353, endPoint y: 41, distance: 21.4
click at [364, 22] on button at bounding box center [377, 20] width 28 height 28
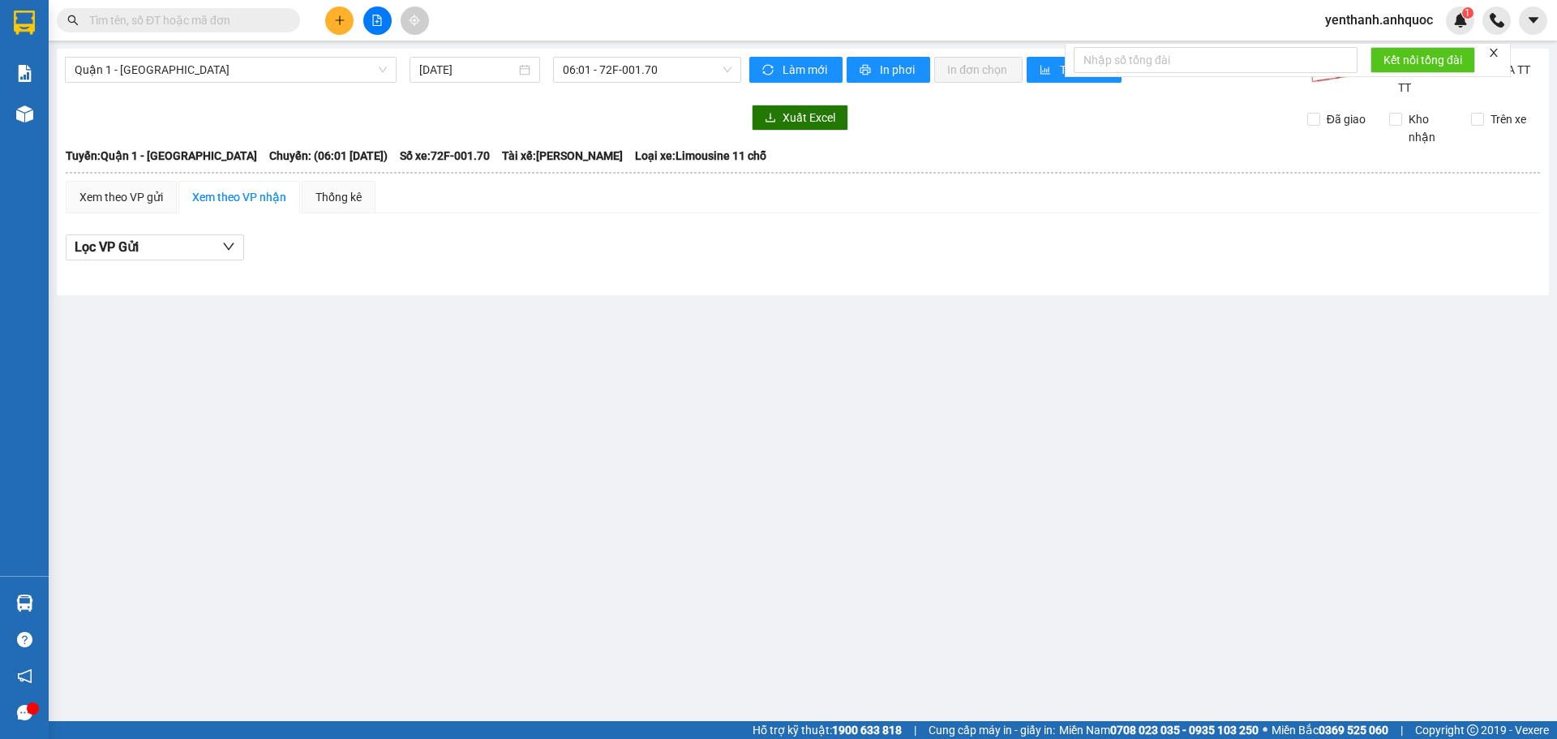
click at [269, 52] on div "Quận 1 - [GEOGRAPHIC_DATA] [DATE] 06:01 - 72F-001.70 Làm mới In phơi In đơn chọ…" at bounding box center [803, 172] width 1492 height 247
click at [268, 84] on div "Quận 1 - [GEOGRAPHIC_DATA] [DATE] 06:01 - 72F-001.70" at bounding box center [403, 77] width 676 height 40
click at [268, 71] on span "Quận 1 - [GEOGRAPHIC_DATA]" at bounding box center [231, 70] width 312 height 24
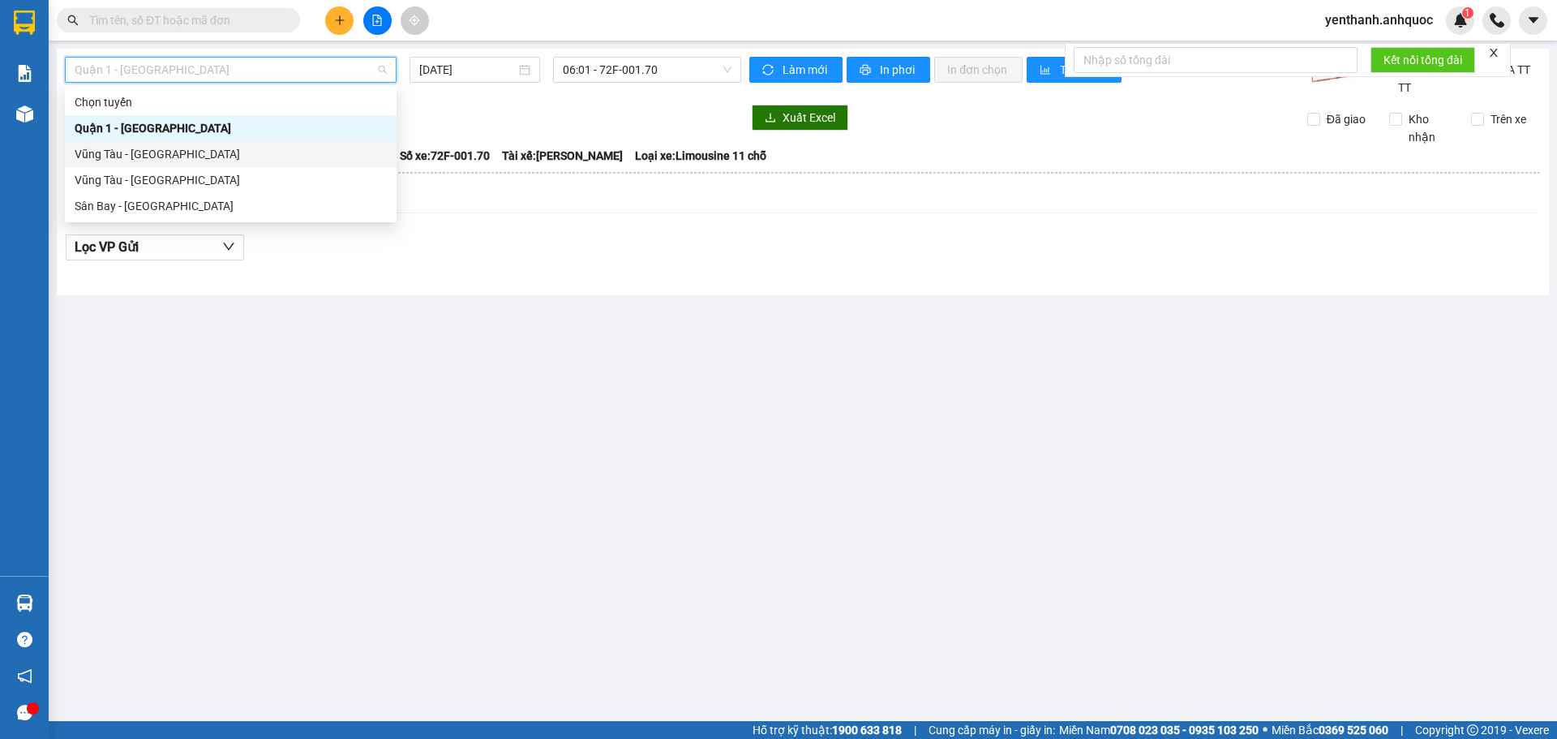
click at [255, 152] on div "Vũng Tàu - [GEOGRAPHIC_DATA]" at bounding box center [231, 154] width 312 height 18
type input "[DATE]"
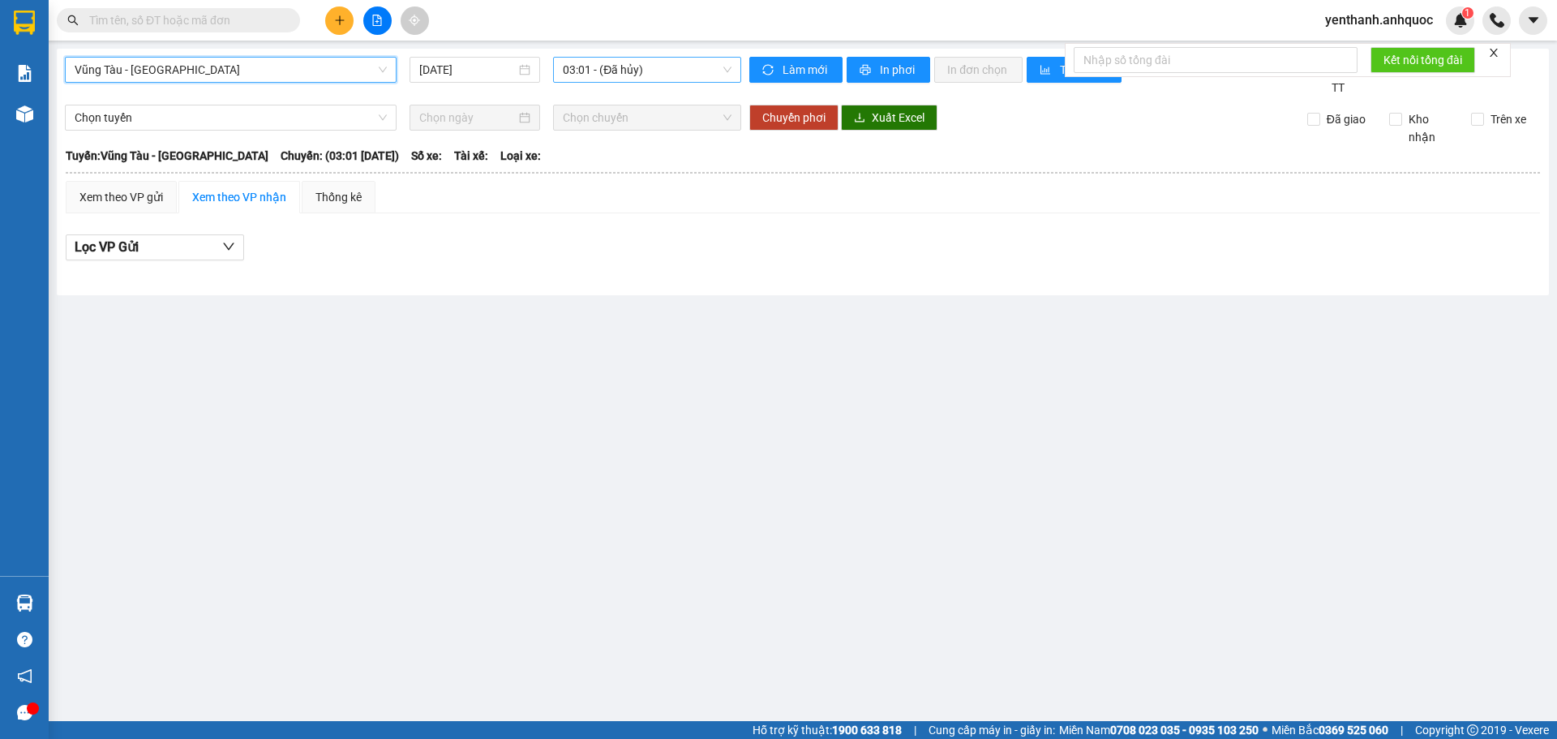
click at [640, 78] on span "03:01 - (Đã hủy)" at bounding box center [647, 70] width 169 height 24
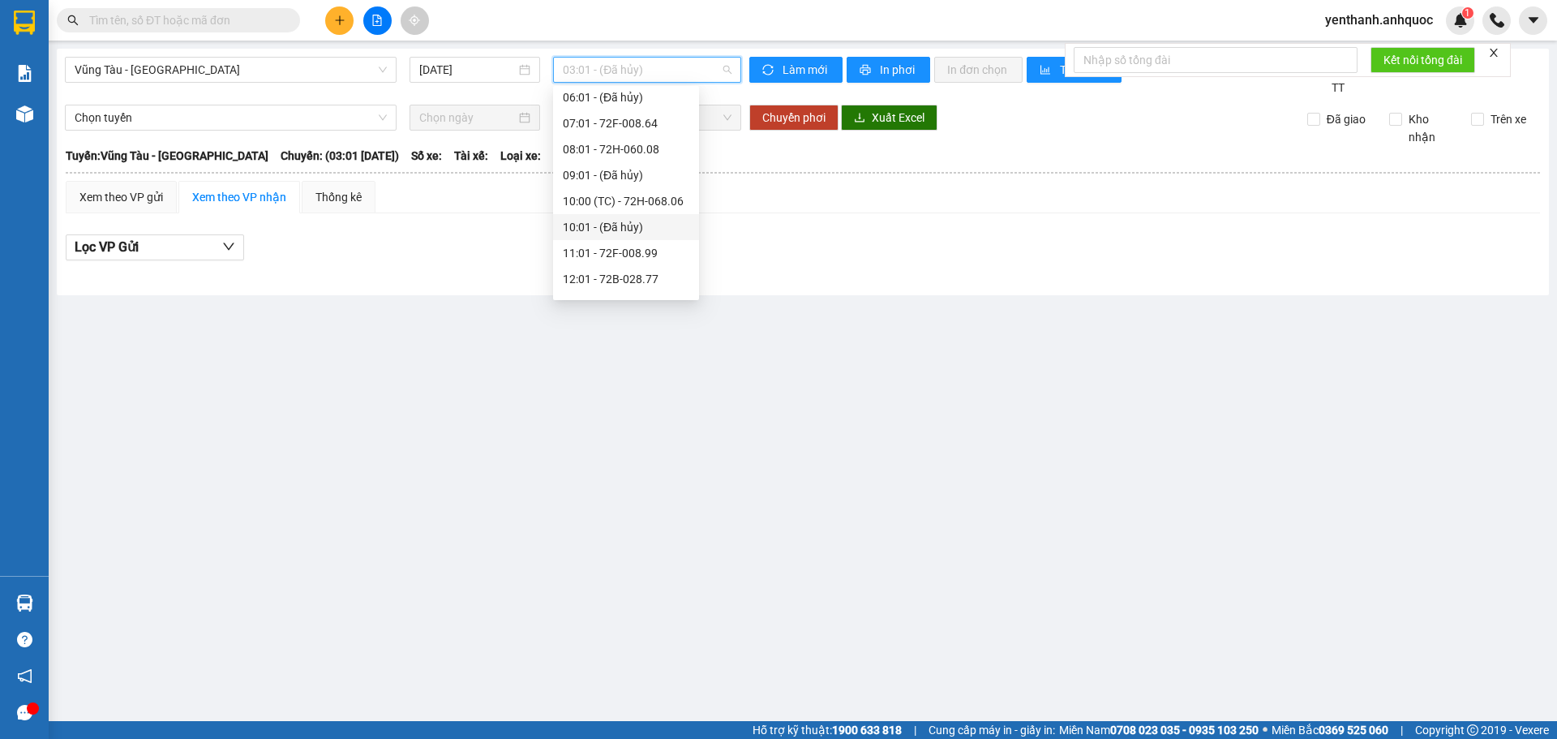
scroll to position [162, 0]
click at [628, 228] on div "11:01 - 72F-008.99" at bounding box center [626, 226] width 127 height 18
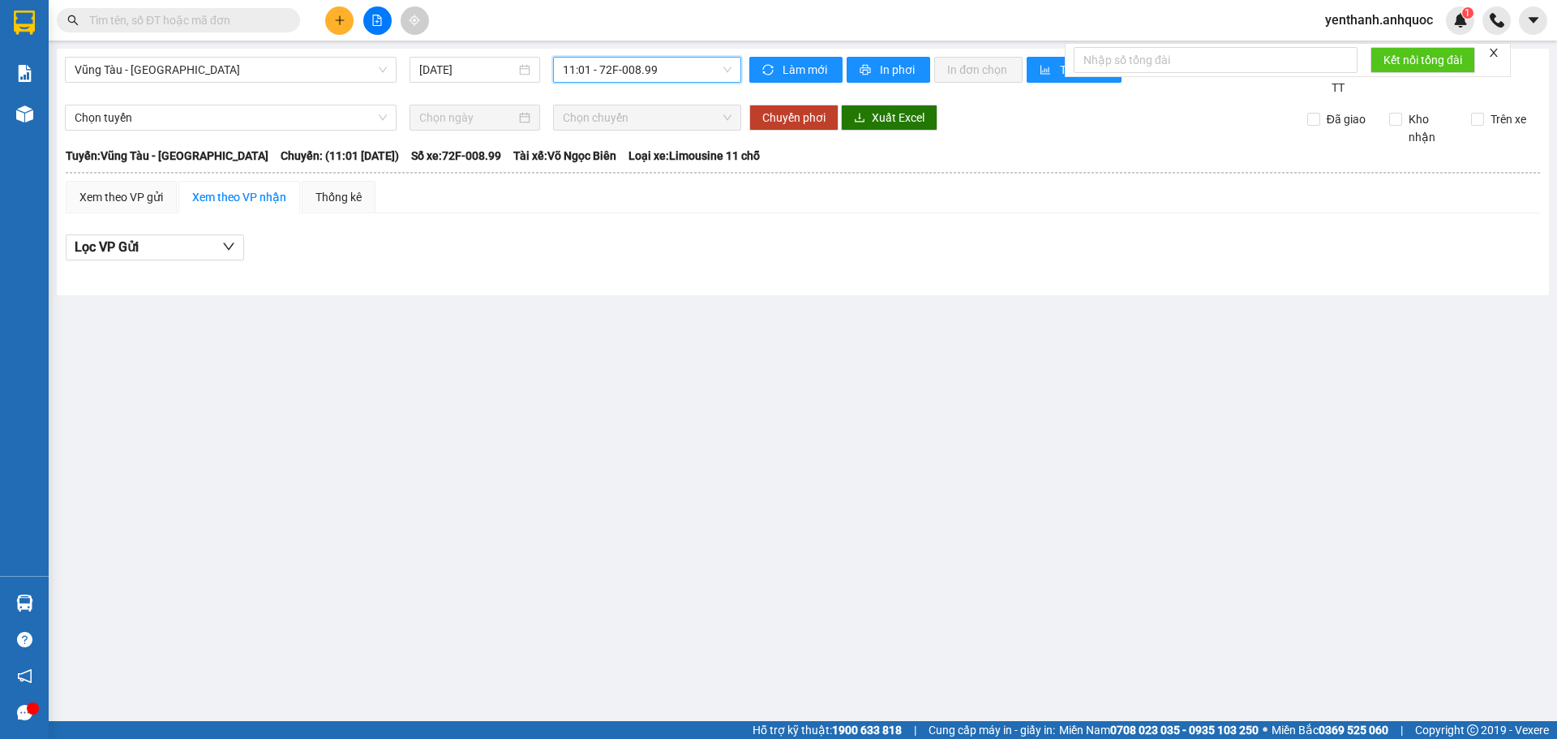
click at [658, 69] on span "11:01 - 72F-008.99" at bounding box center [647, 70] width 169 height 24
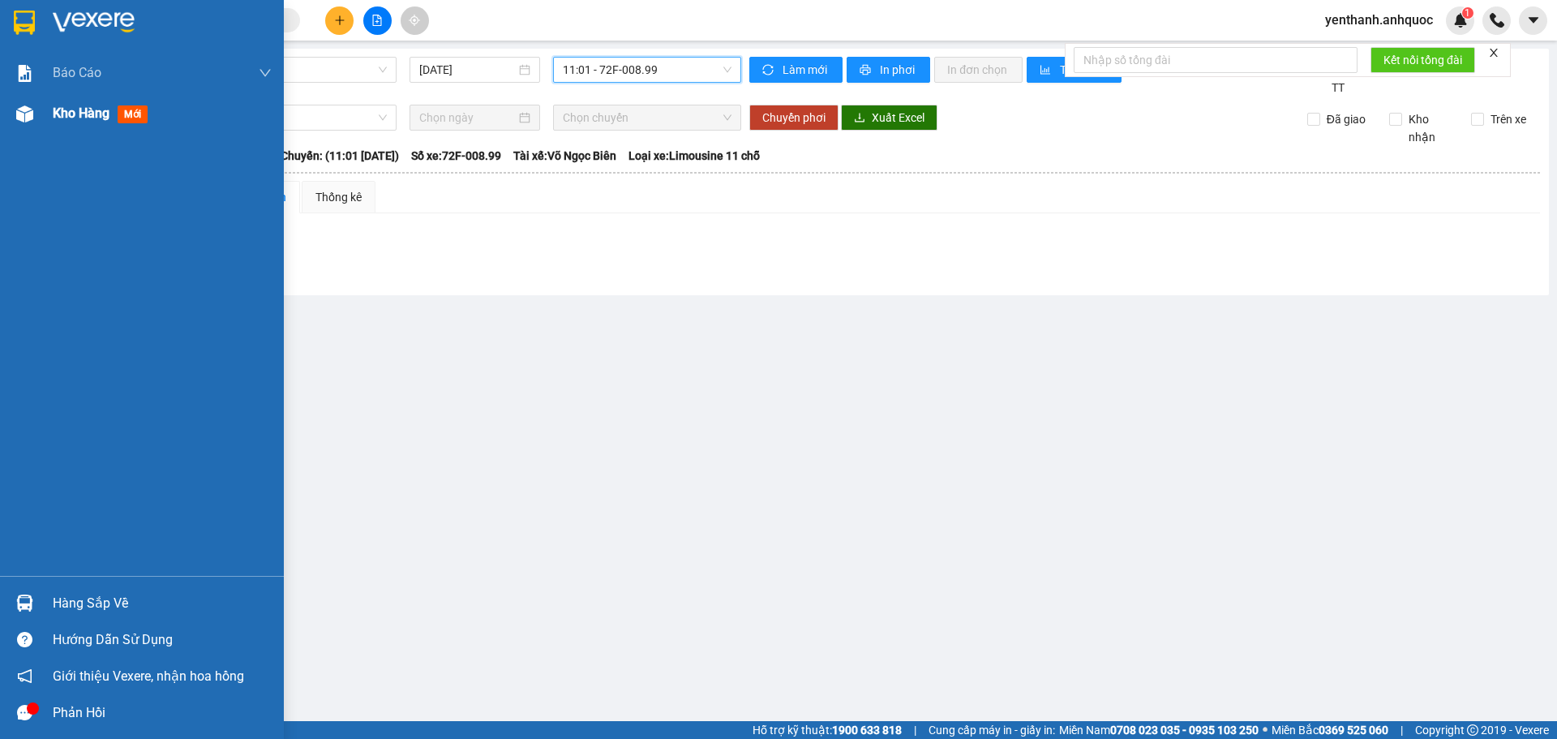
click at [27, 107] on img at bounding box center [24, 113] width 17 height 17
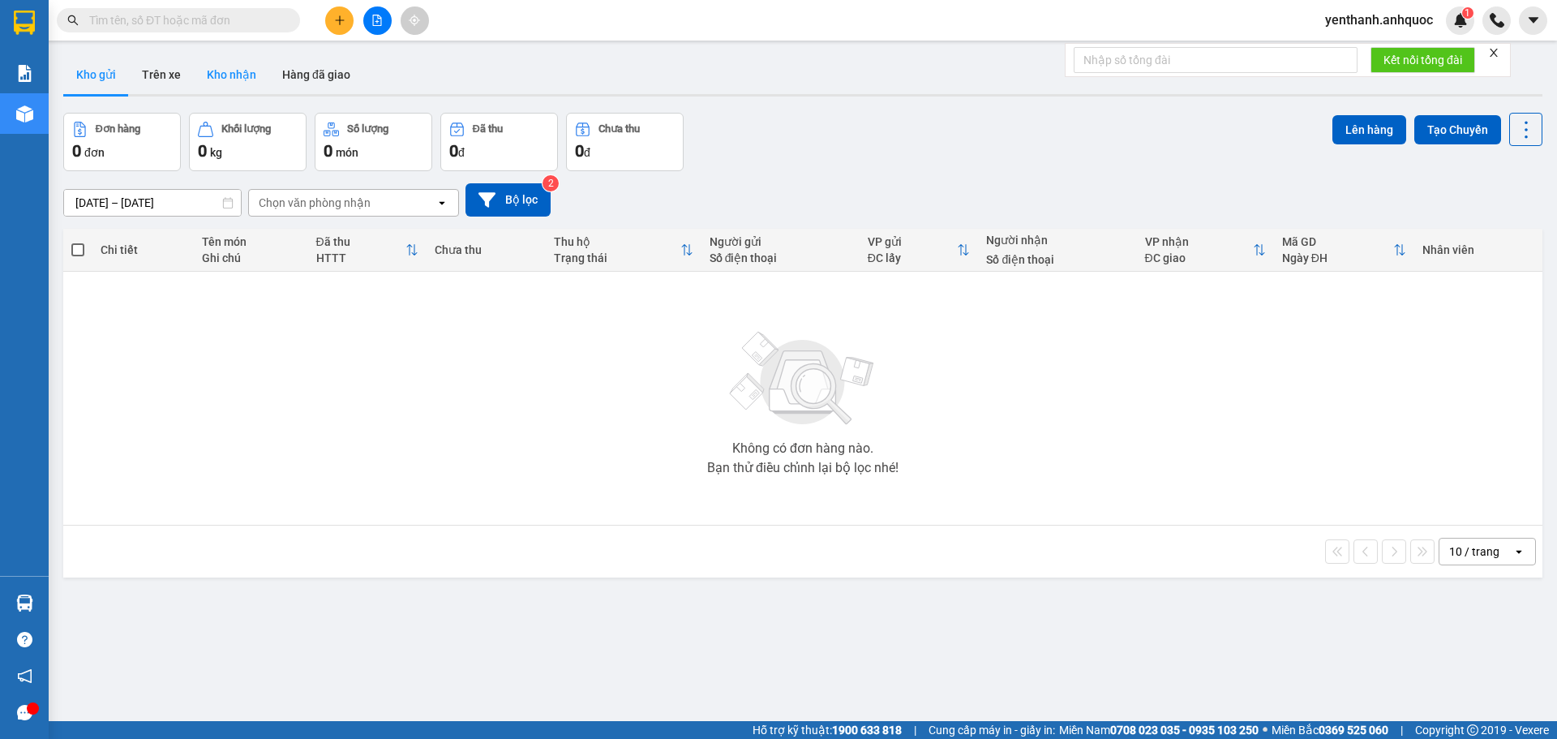
click at [237, 78] on button "Kho nhận" at bounding box center [231, 74] width 75 height 39
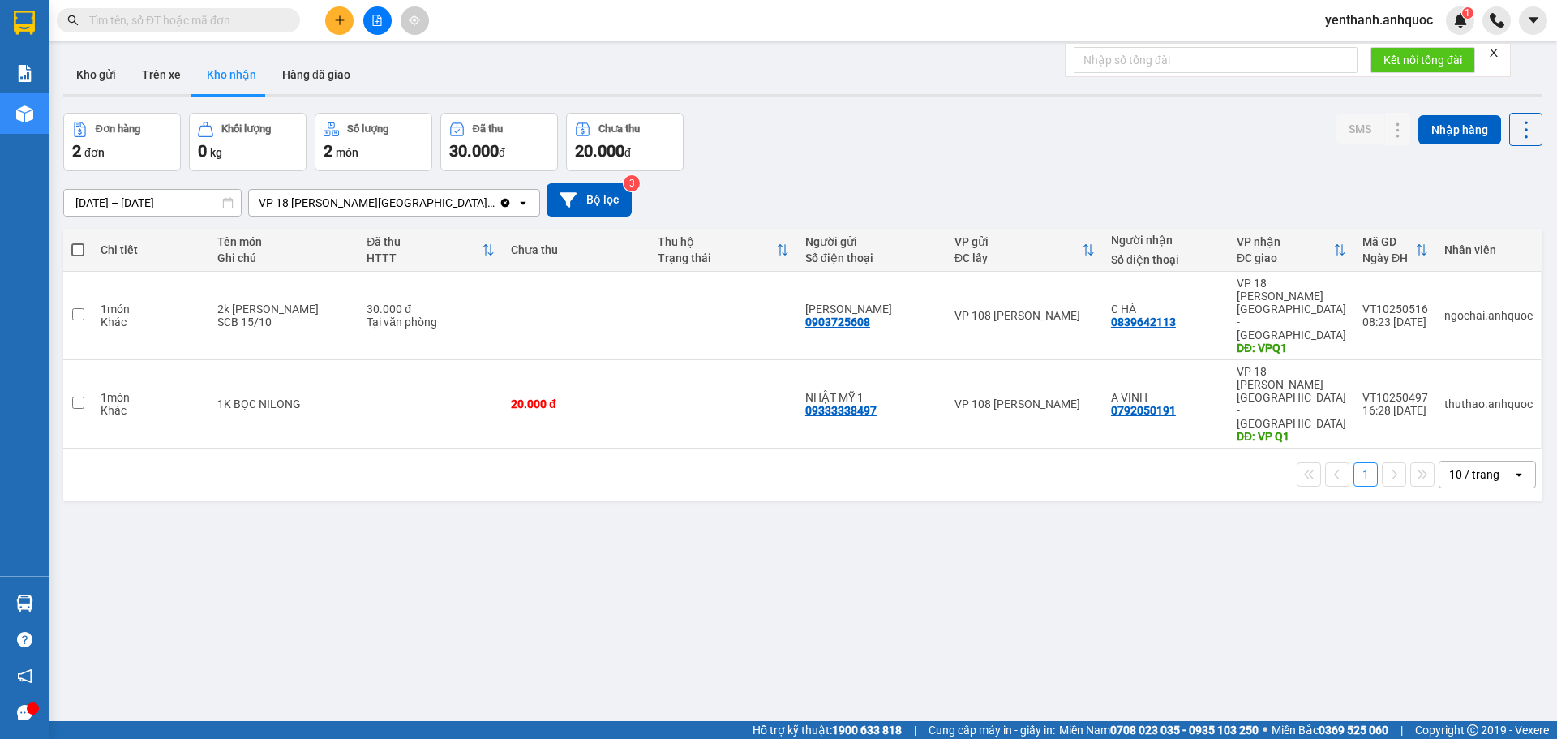
click at [1358, 21] on span "yenthanh.anhquoc" at bounding box center [1379, 20] width 134 height 20
click at [1350, 56] on span "Đăng xuất" at bounding box center [1386, 50] width 100 height 18
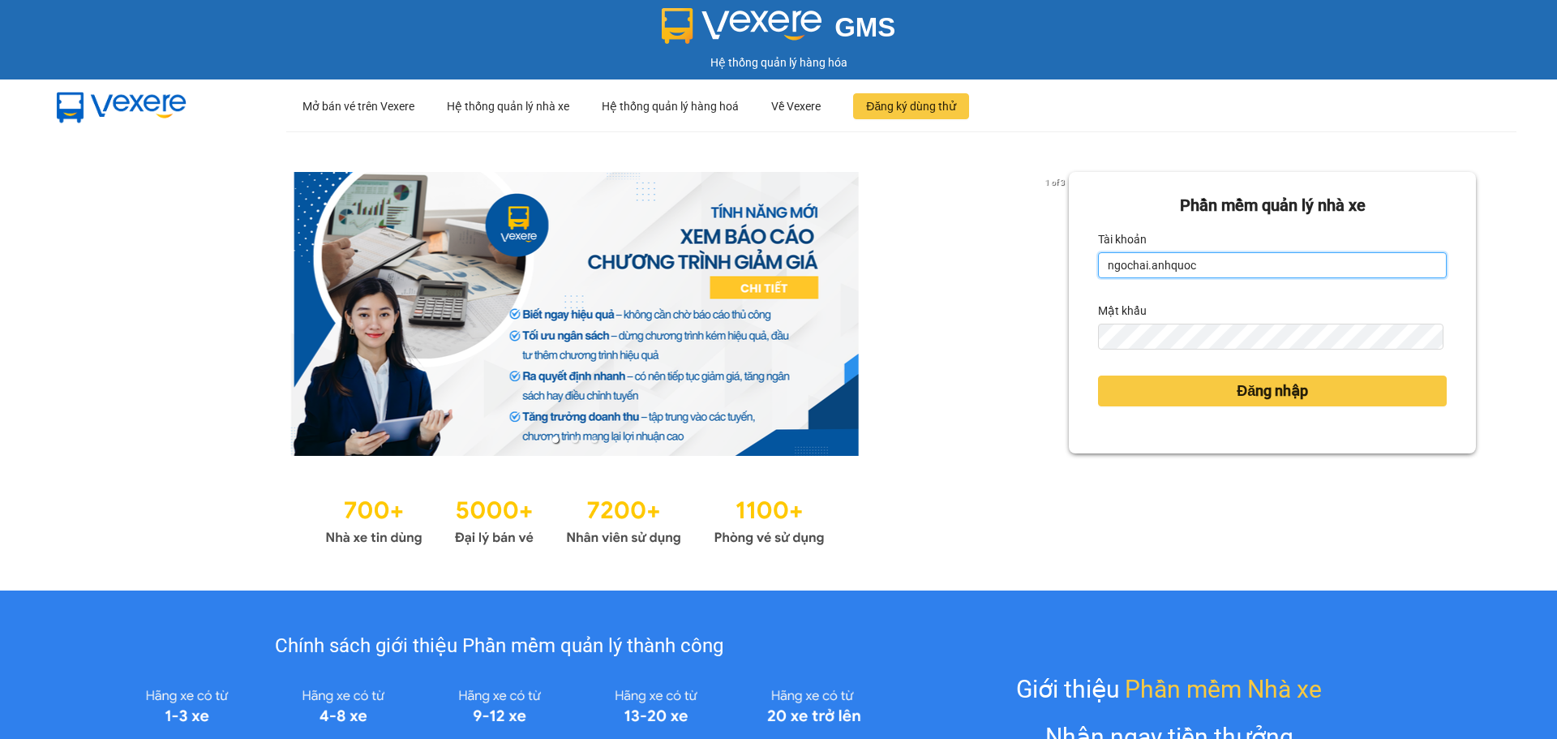
click at [1206, 260] on input "ngochai.anhquoc" at bounding box center [1272, 265] width 349 height 26
type input "phuongthao.anhquoc"
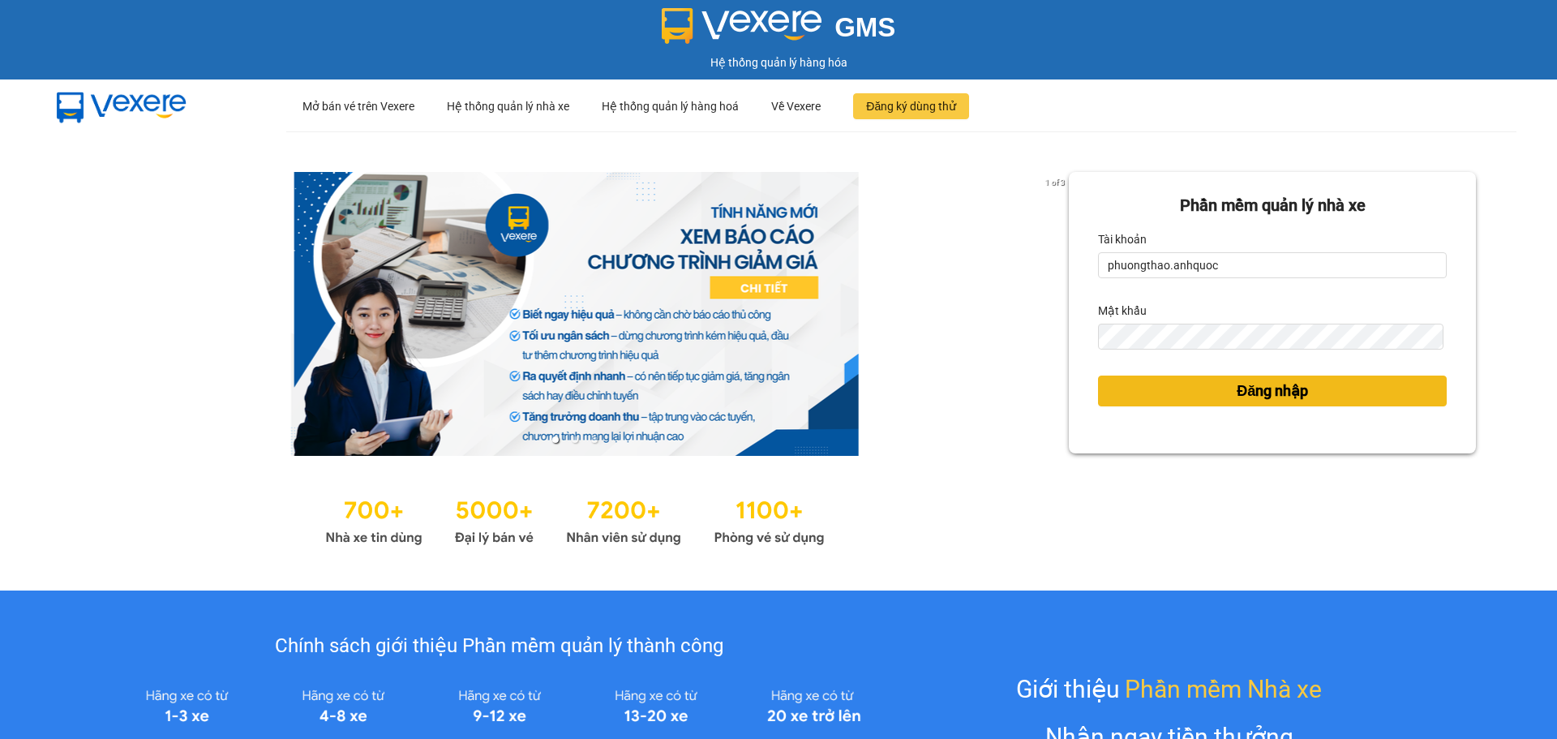
click at [1150, 384] on button "Đăng nhập" at bounding box center [1272, 390] width 349 height 31
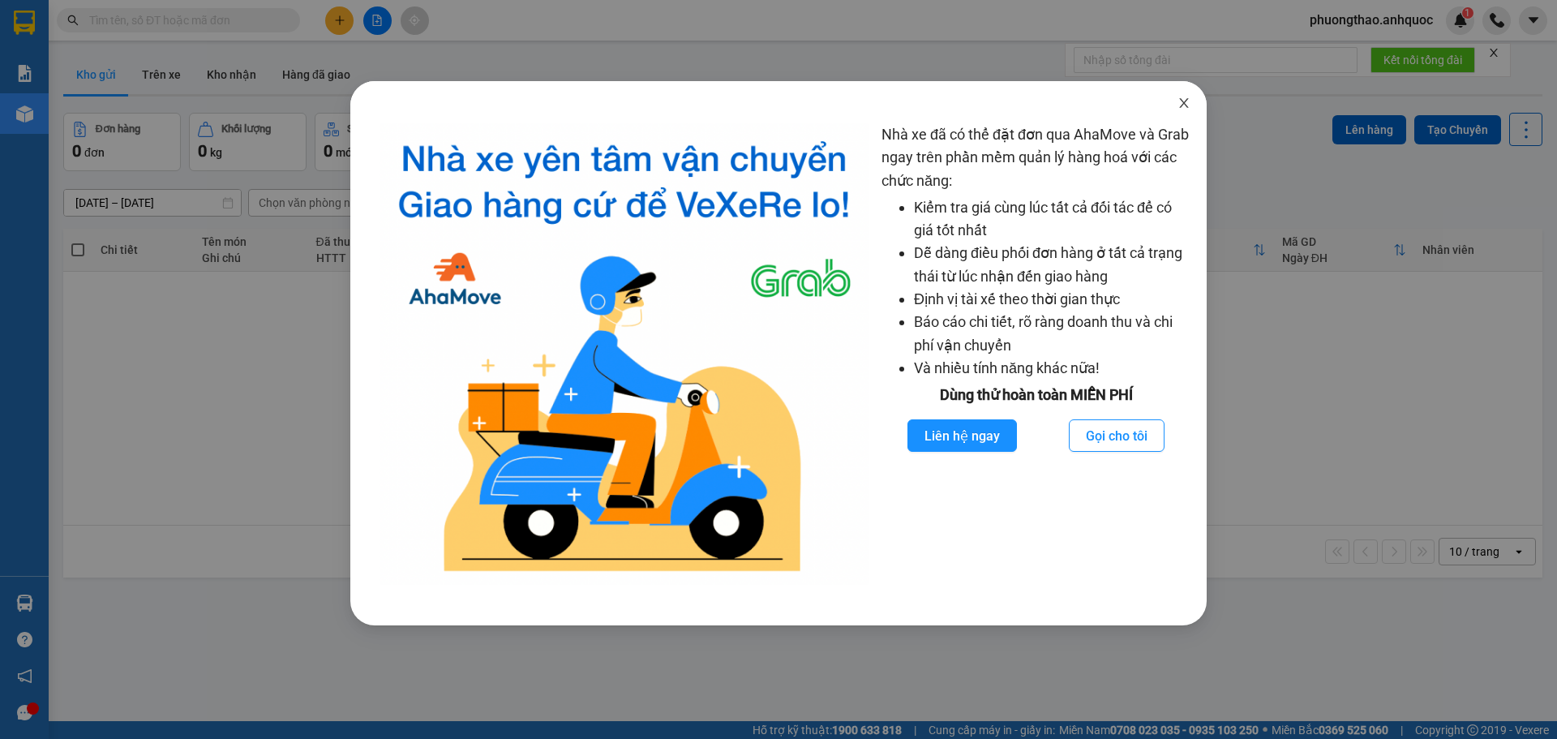
click at [1183, 107] on icon "close" at bounding box center [1184, 103] width 13 height 13
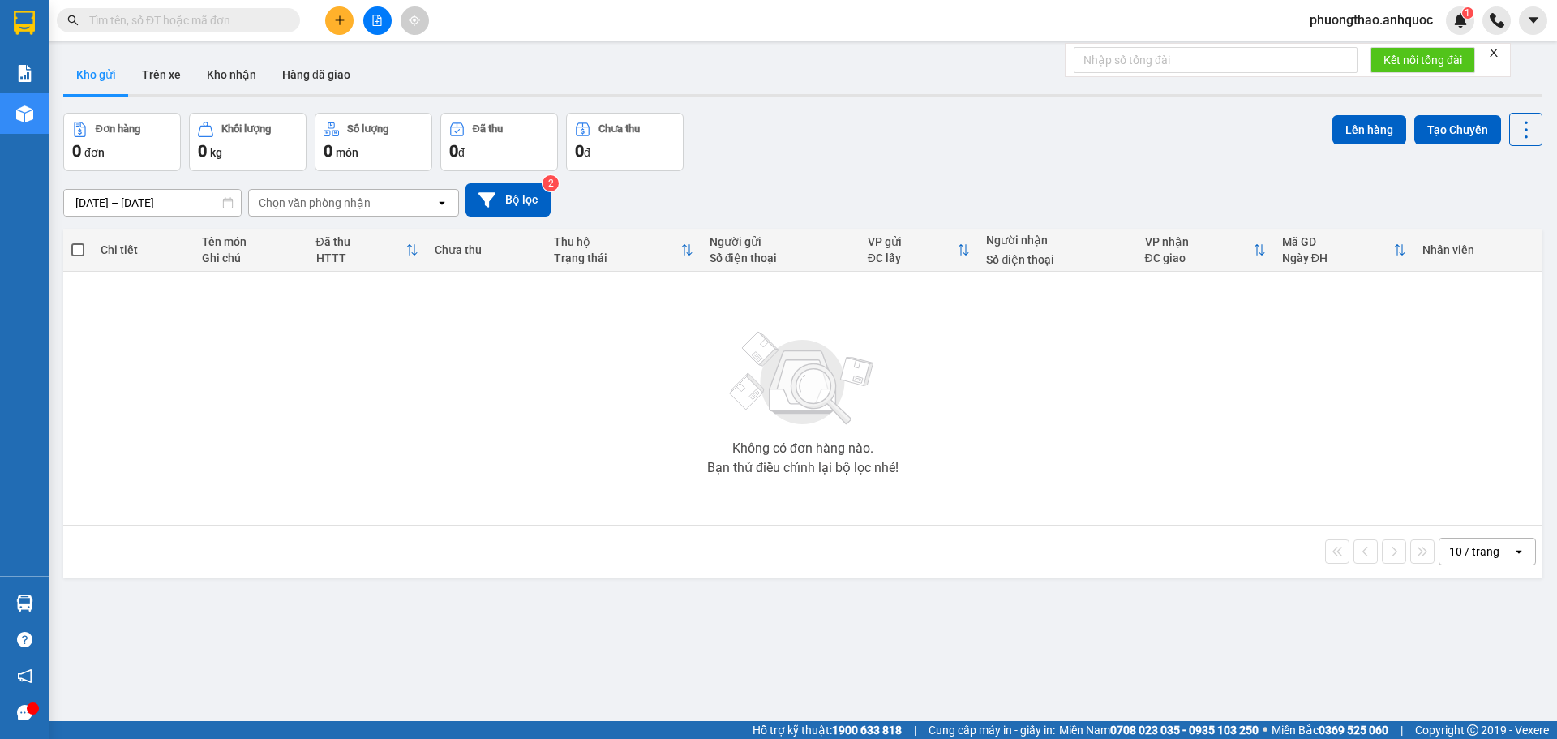
click at [332, 18] on button at bounding box center [339, 20] width 28 height 28
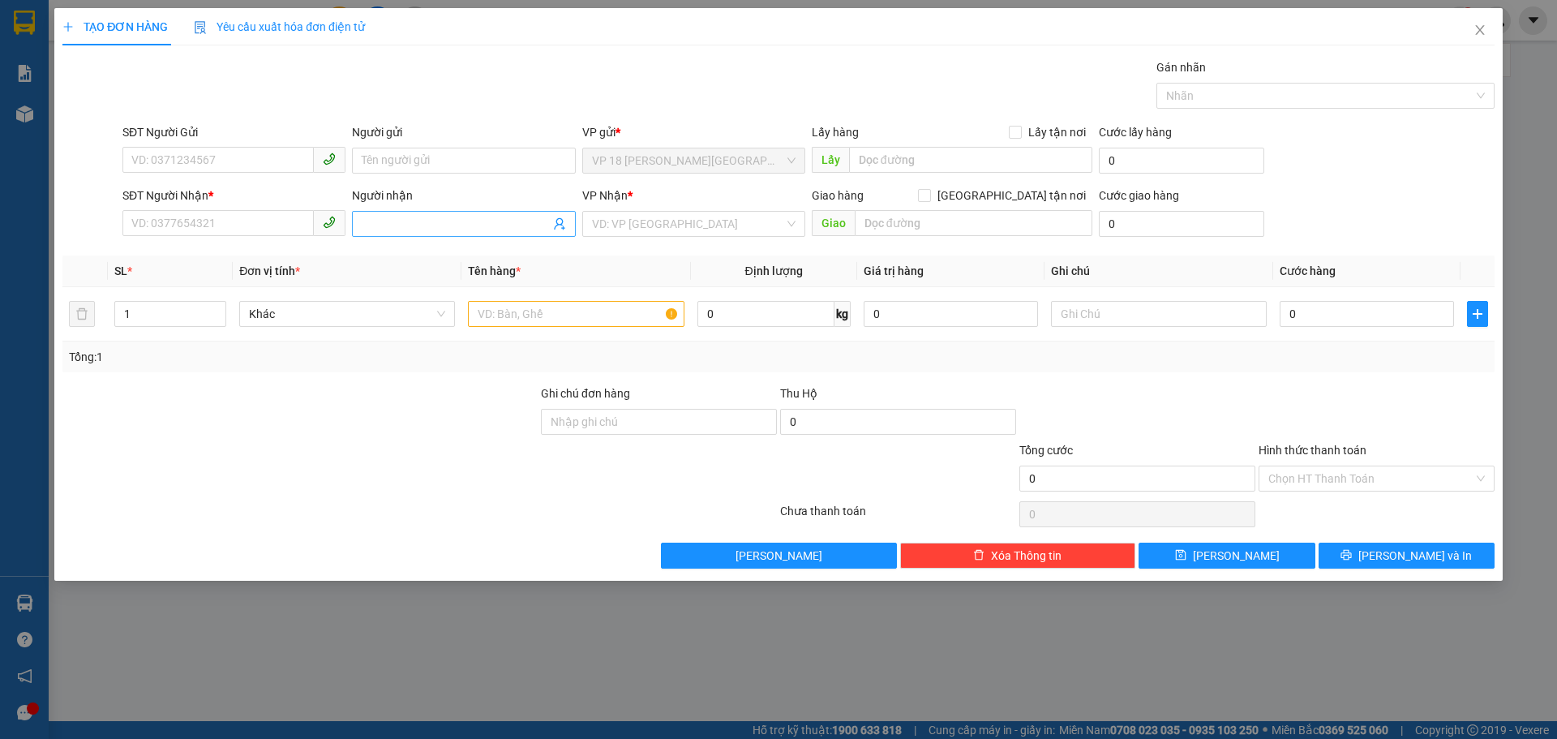
click at [397, 220] on input "Người nhận" at bounding box center [455, 224] width 187 height 18
type input "TÂM BIỂN"
click at [450, 260] on div "ÔTÔ TÂM BIỂN - 0908922553" at bounding box center [464, 256] width 204 height 18
type input "0908922553"
type input "ÔTÔ TÂM BIỂN"
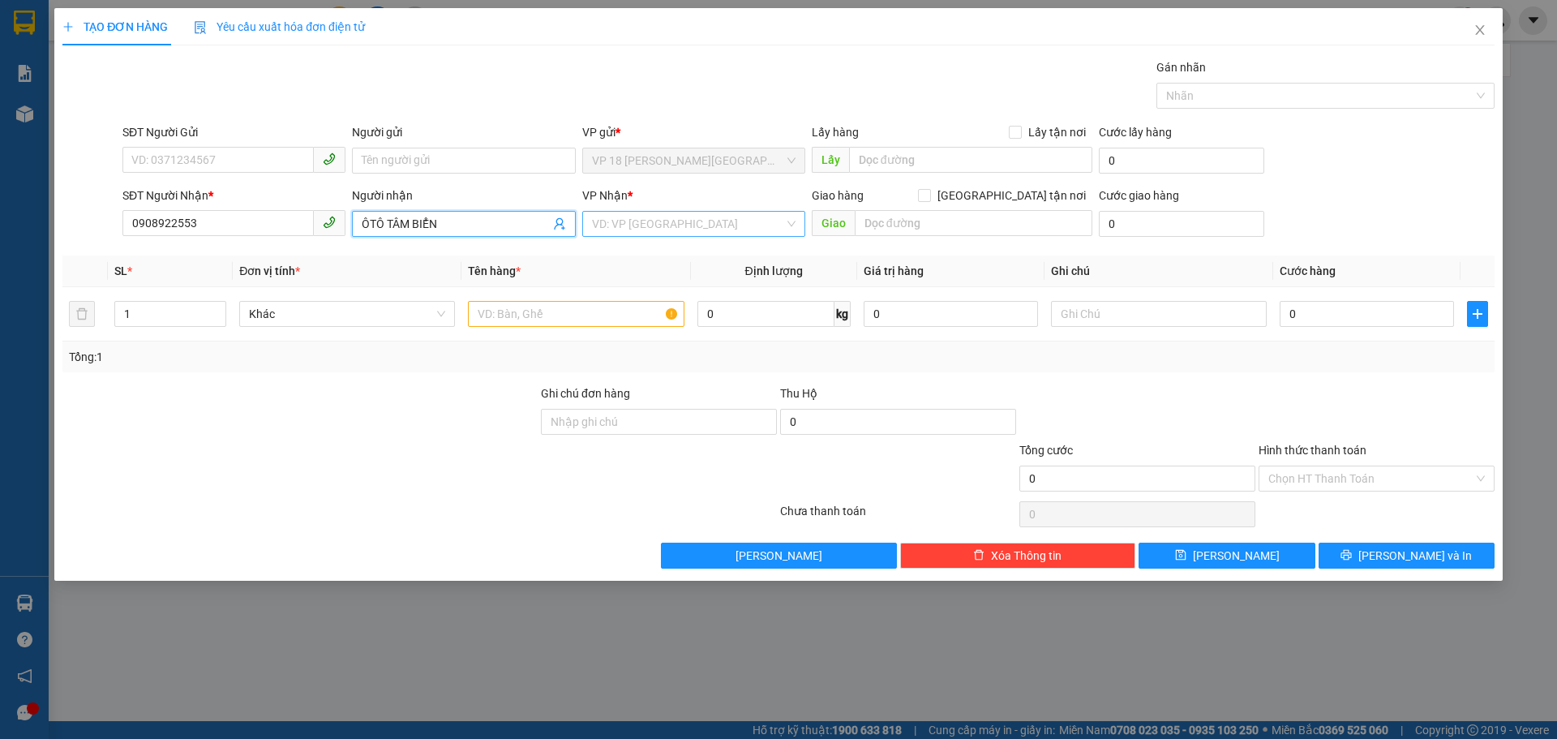
click at [645, 223] on input "search" at bounding box center [688, 224] width 192 height 24
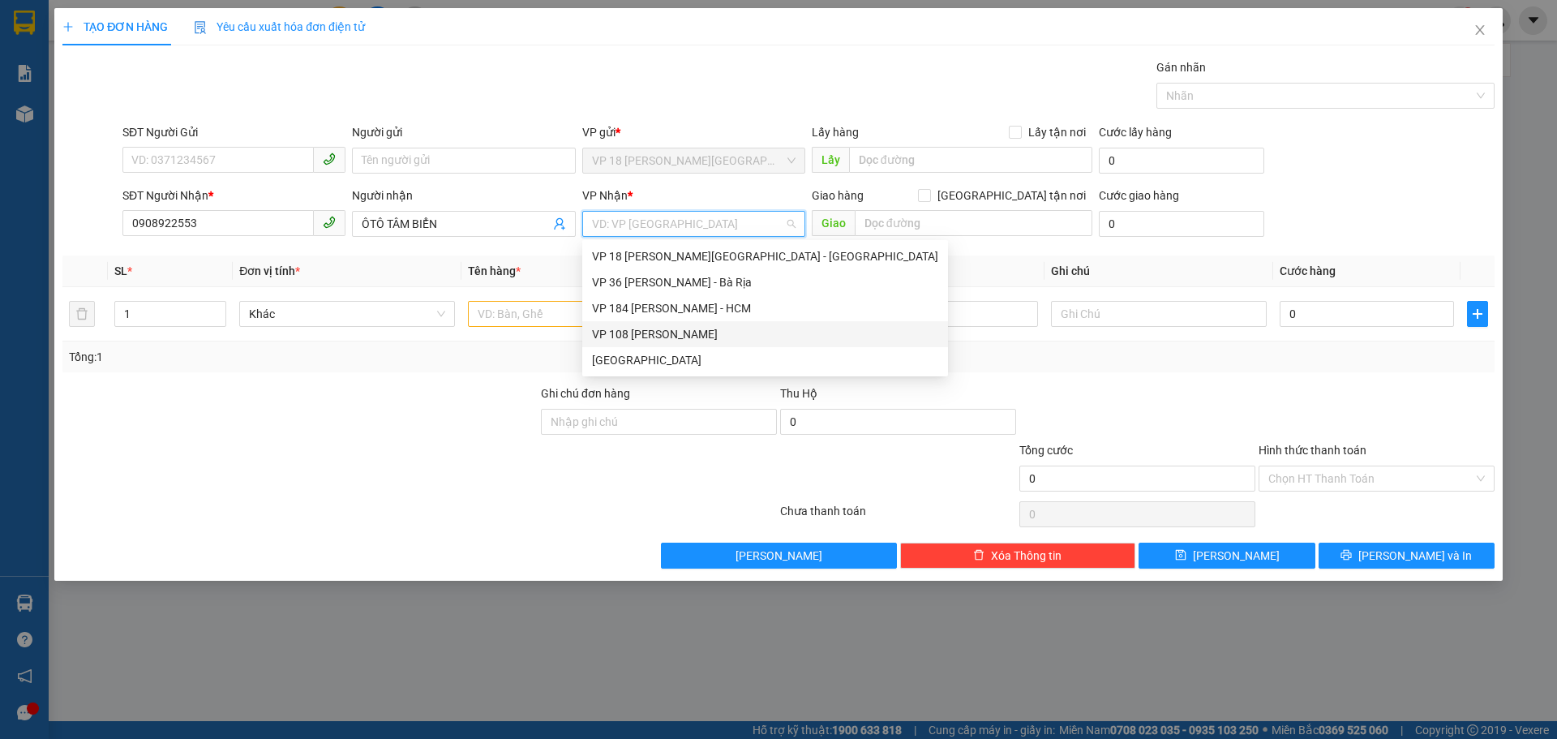
drag, startPoint x: 663, startPoint y: 336, endPoint x: 722, endPoint y: 315, distance: 61.8
click at [664, 336] on div "VP 108 [PERSON_NAME]" at bounding box center [765, 334] width 346 height 18
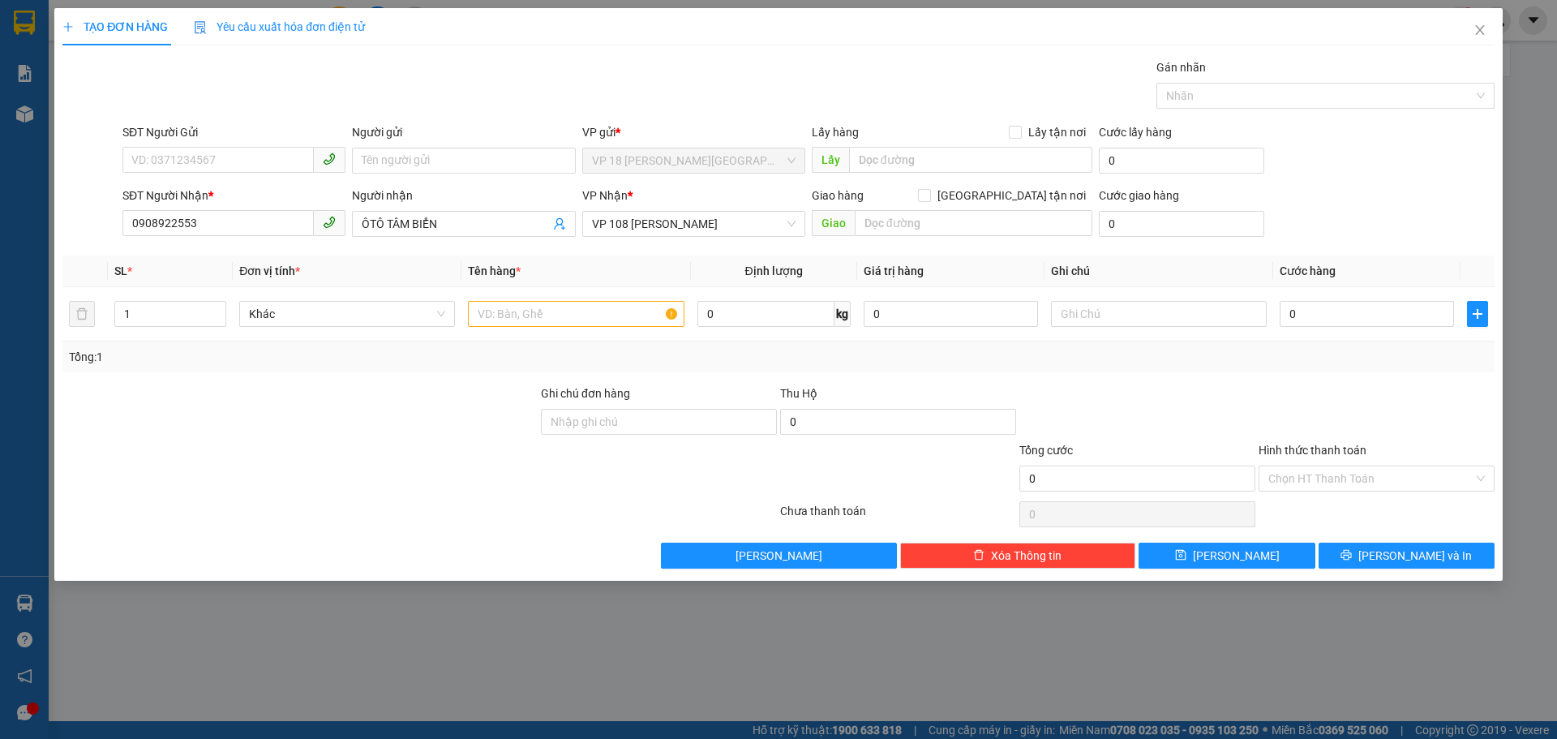
click at [847, 241] on div "Giao hàng Giao tận nơi Giao" at bounding box center [952, 215] width 281 height 57
click at [885, 227] on input "text" at bounding box center [974, 223] width 238 height 26
type input "VPVT"
click at [546, 305] on input "text" at bounding box center [576, 314] width 216 height 26
type input "1K NHỎ"
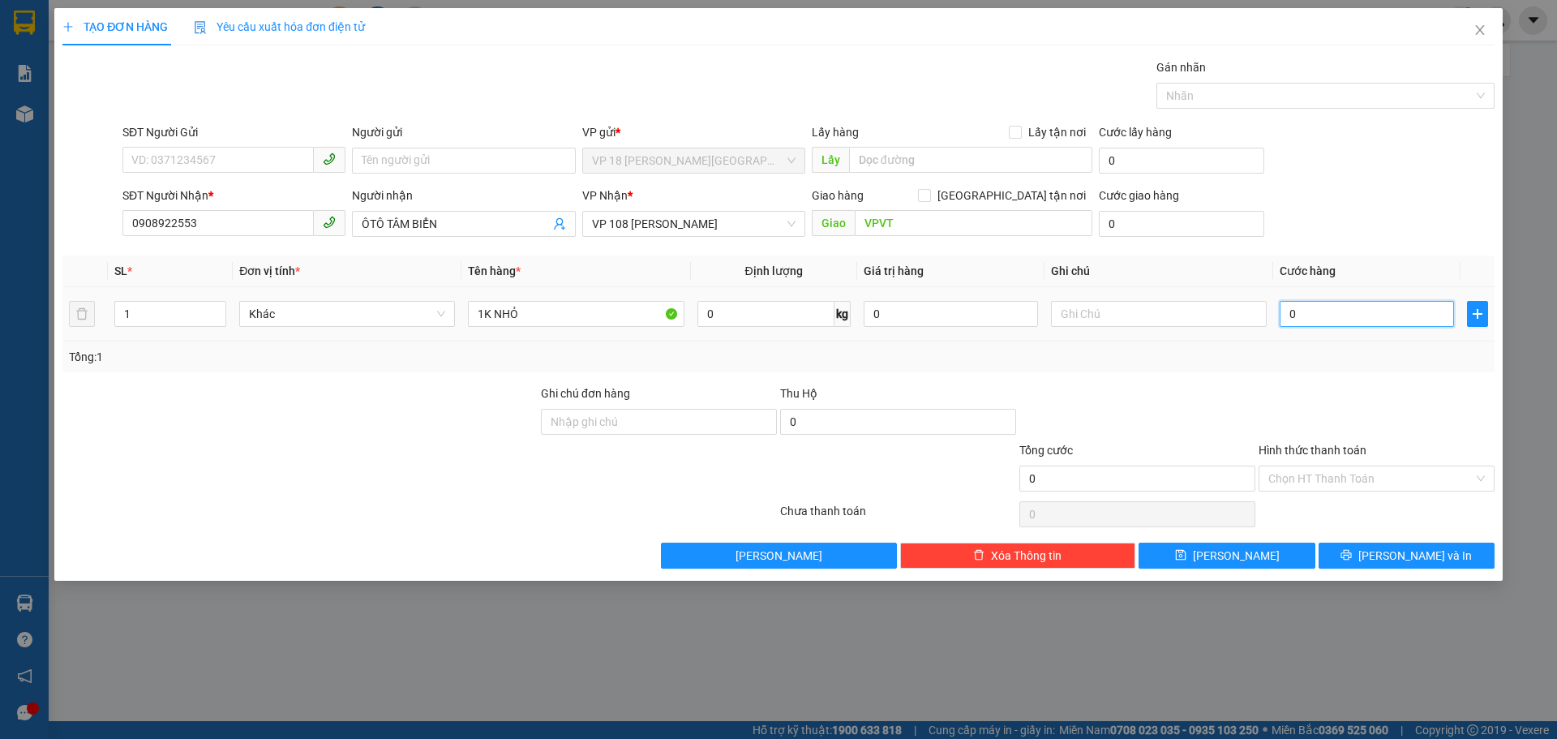
click at [1370, 310] on input "0" at bounding box center [1367, 314] width 174 height 26
type input "2"
type input "20"
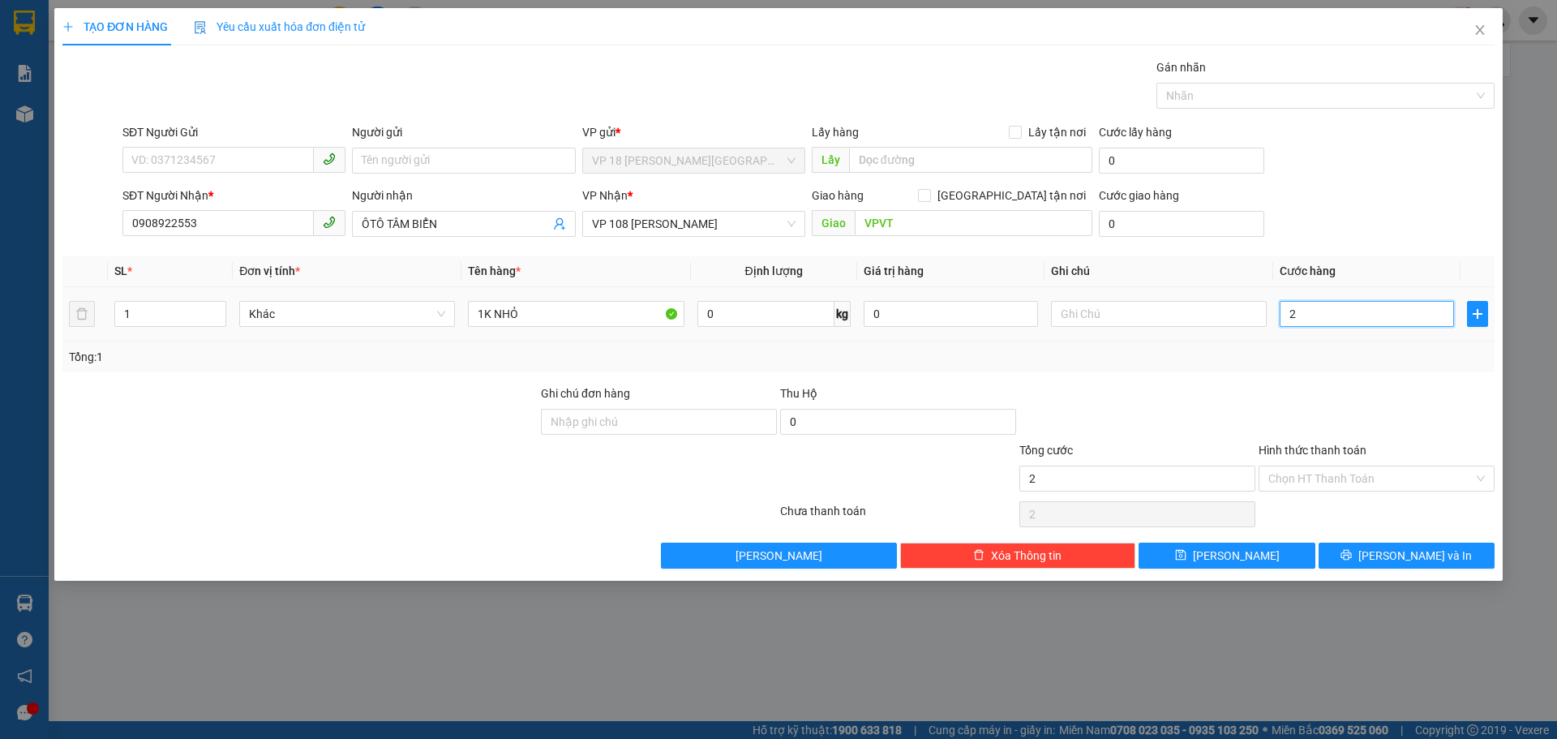
type input "20"
type input "200"
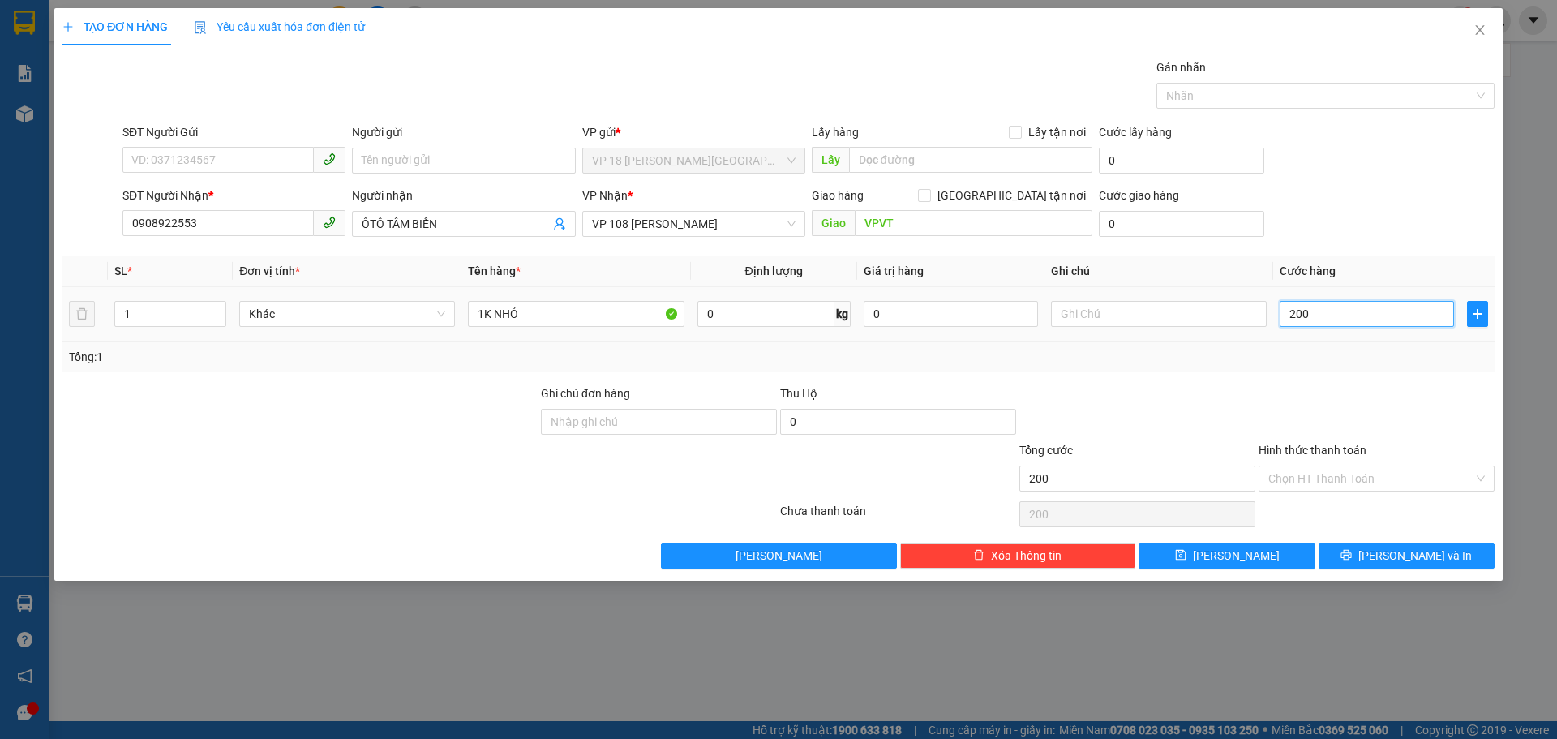
type input "2.000"
type input "20.000"
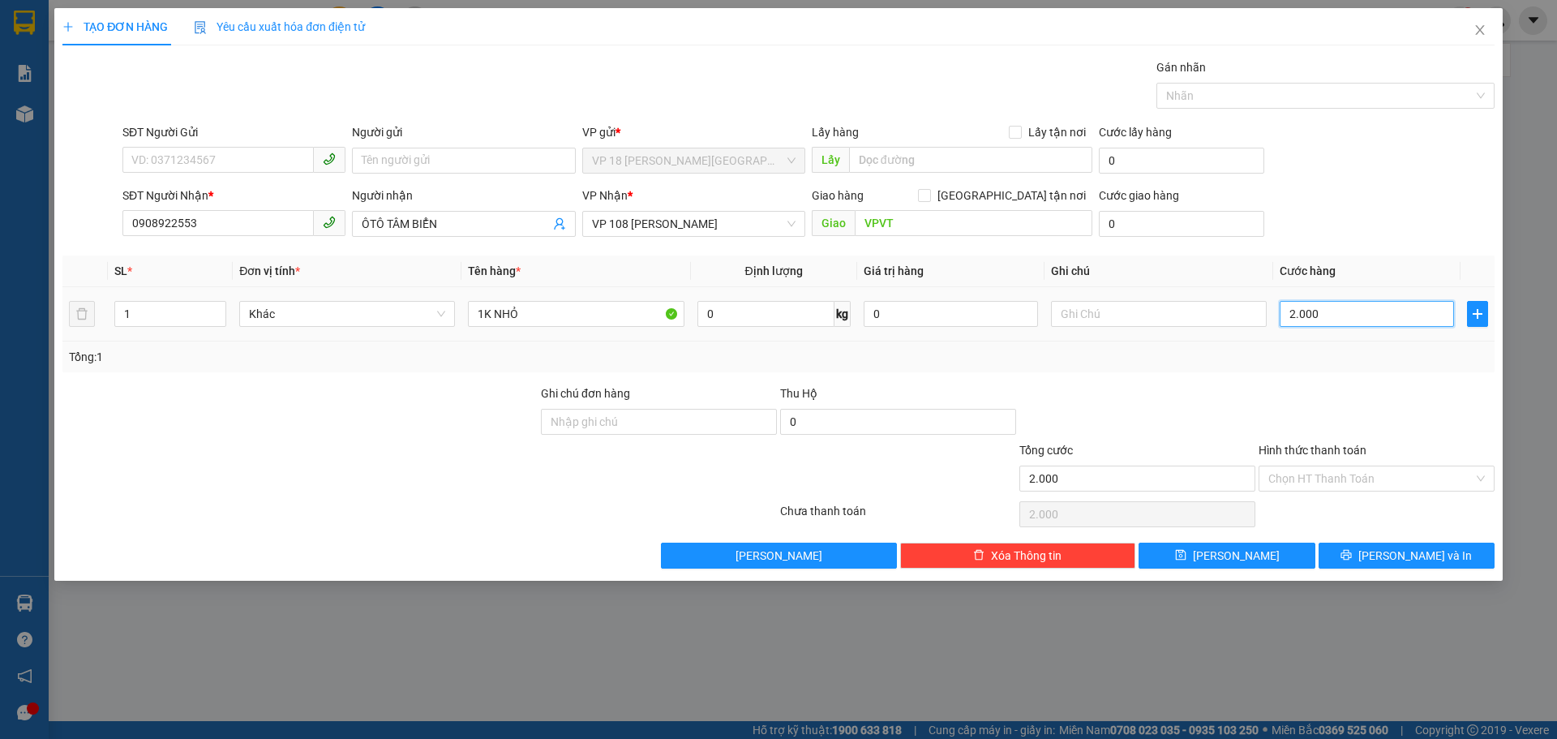
type input "20.000"
click at [1388, 549] on button "[PERSON_NAME] và In" at bounding box center [1407, 556] width 176 height 26
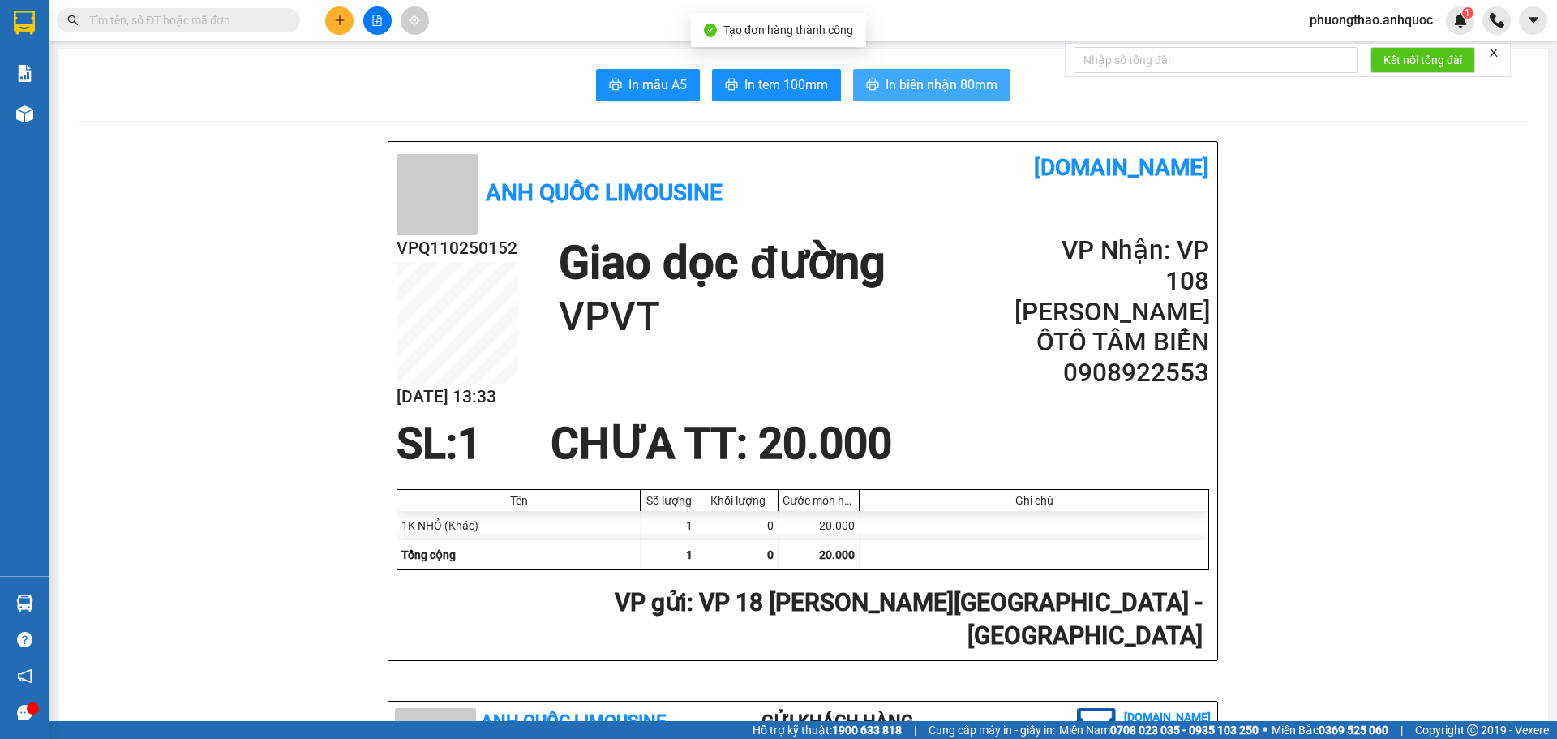
click at [925, 71] on button "In biên nhận 80mm" at bounding box center [931, 85] width 157 height 32
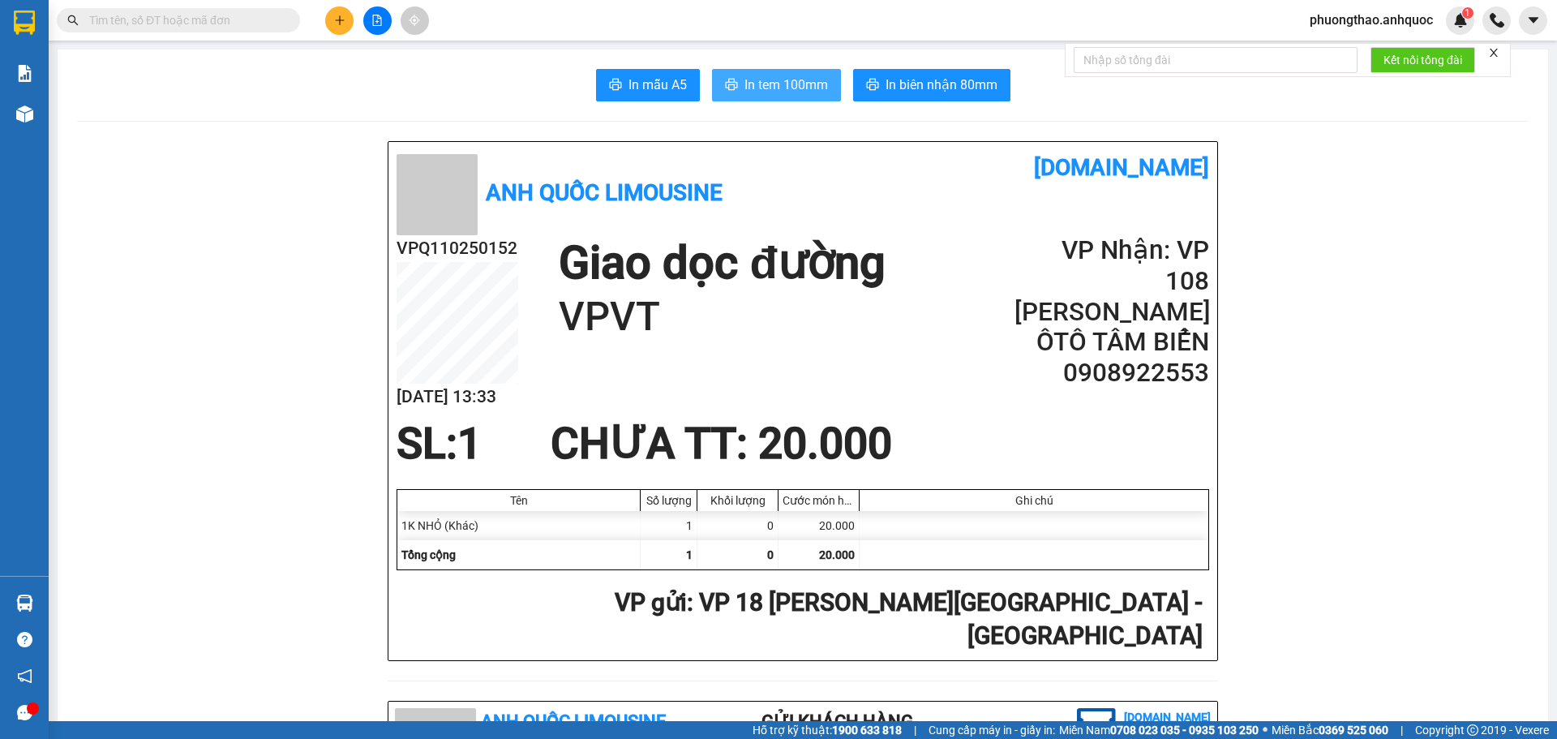
click at [772, 84] on span "In tem 100mm" at bounding box center [786, 85] width 84 height 20
click at [1494, 53] on icon "close" at bounding box center [1493, 52] width 11 height 11
